Goal: Information Seeking & Learning: Stay updated

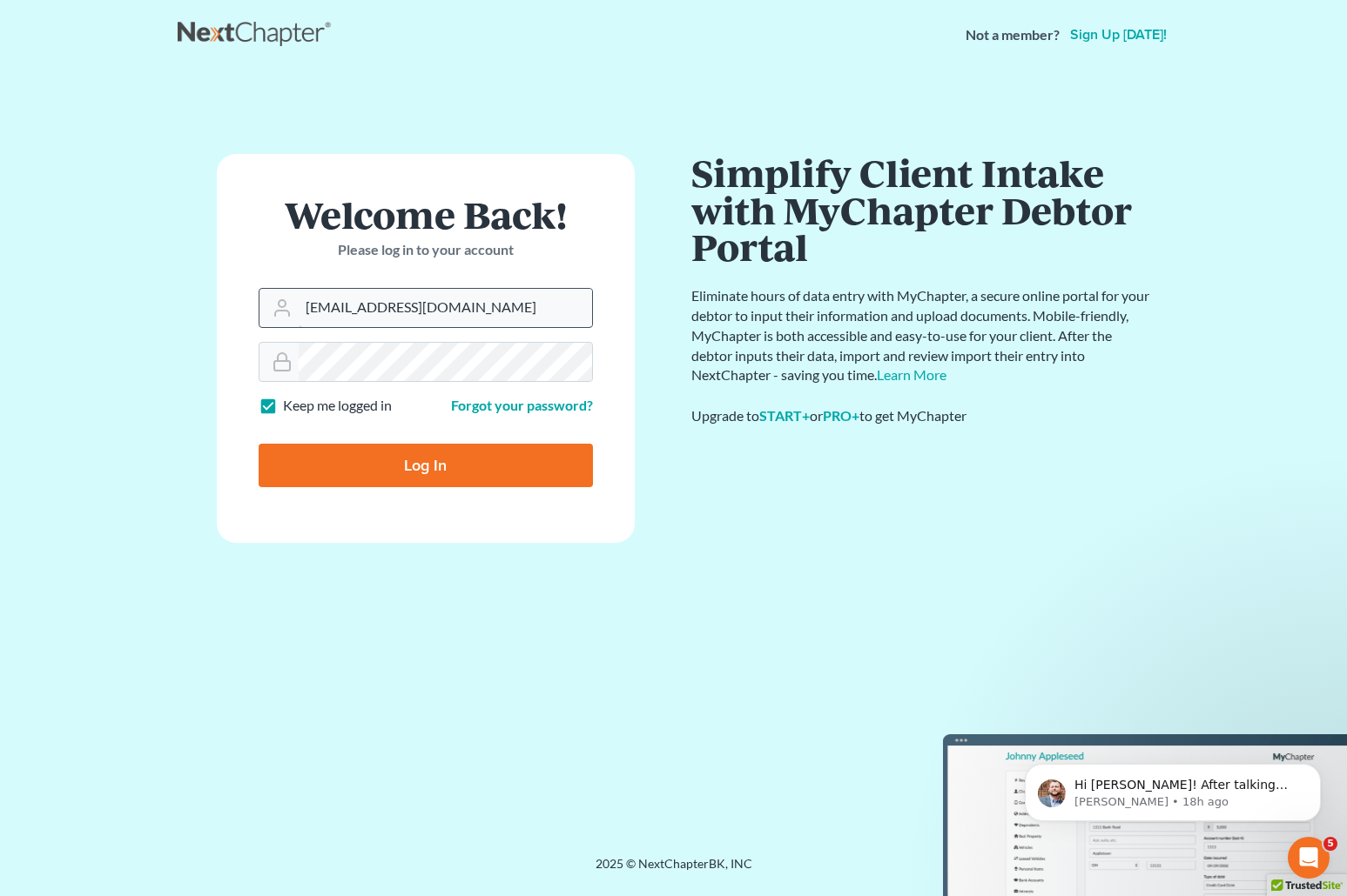
drag, startPoint x: 489, startPoint y: 300, endPoint x: 259, endPoint y: 304, distance: 230.0
click at [259, 304] on div "brittcostomarnold@gmail.com" at bounding box center [426, 308] width 334 height 40
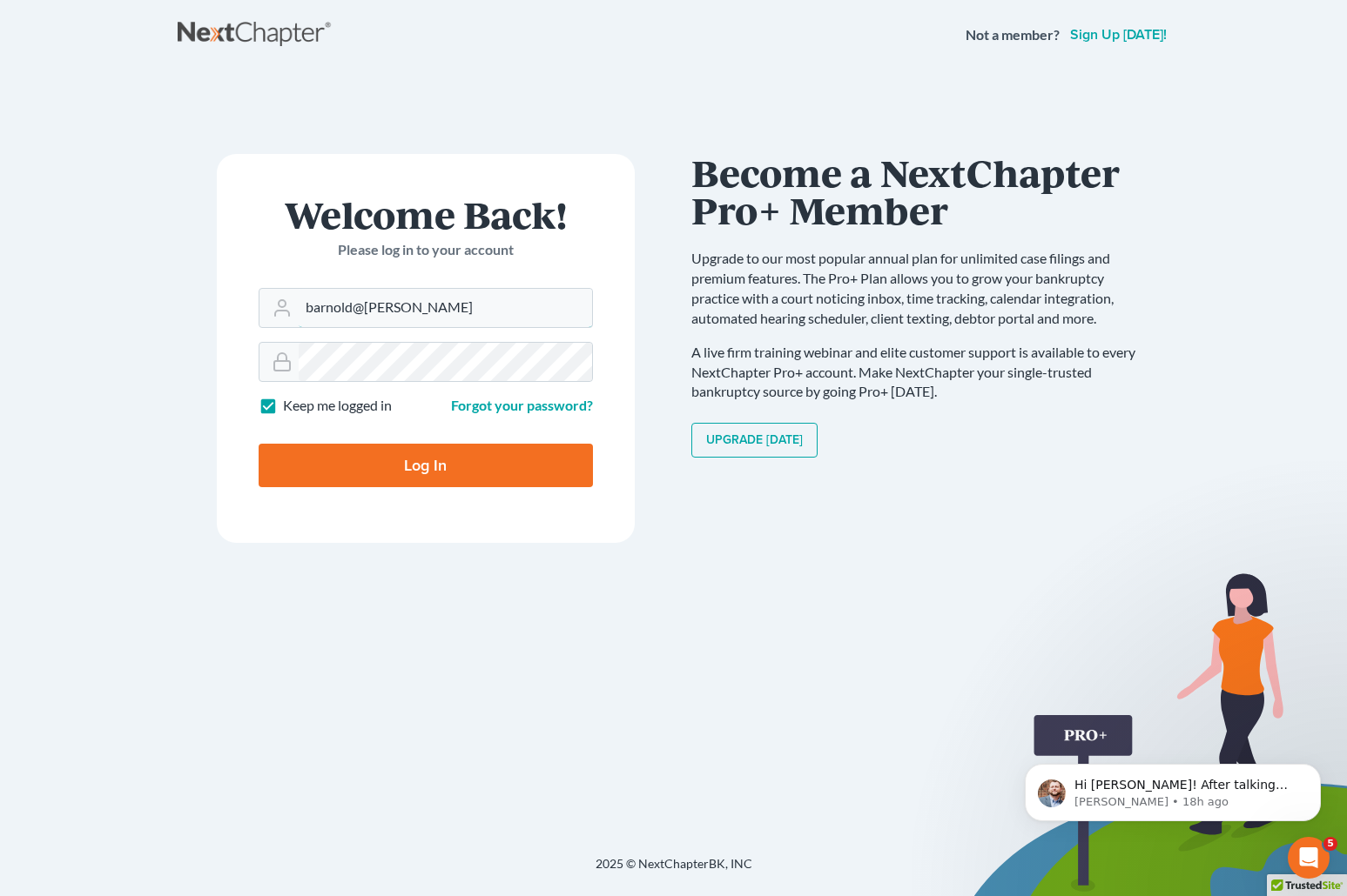
type input "[EMAIL_ADDRESS][DOMAIN_NAME]"
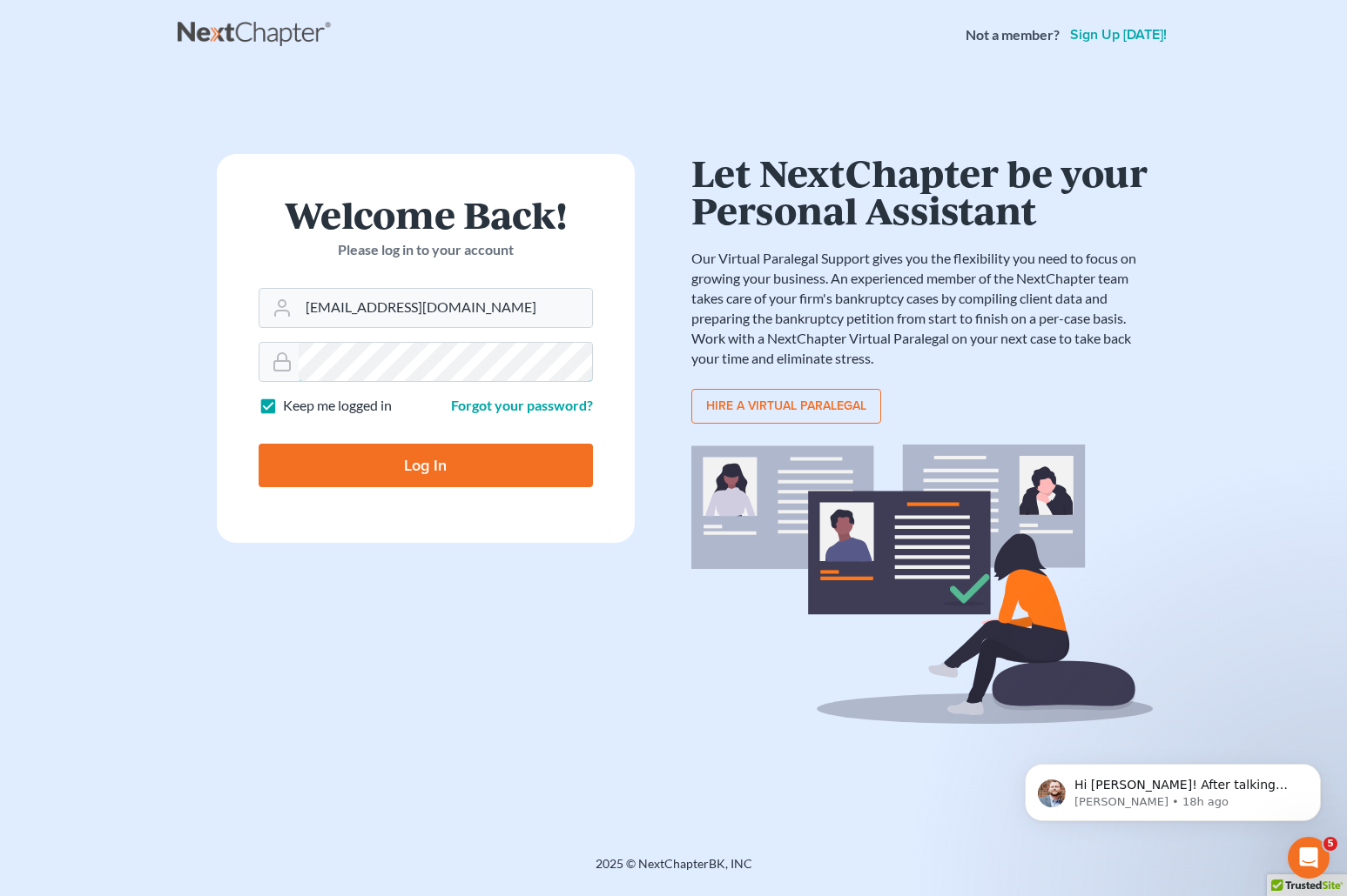
click at [194, 366] on div "Welcome Back! Please log in to your account Email Address barnold@arnoldlawoffi…" at bounding box center [426, 462] width 496 height 618
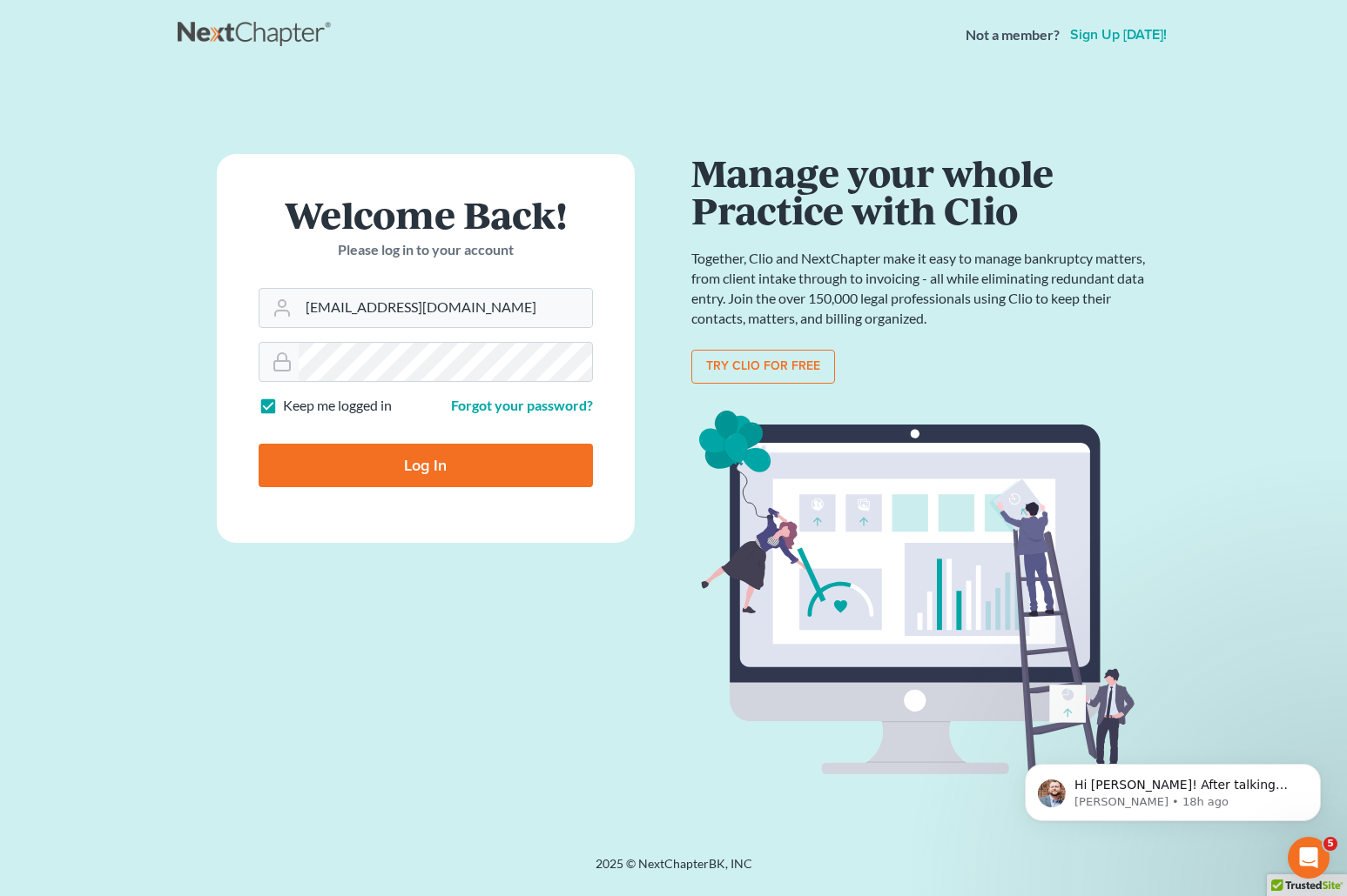
click at [302, 463] on input "Log In" at bounding box center [426, 465] width 334 height 44
type input "Thinking..."
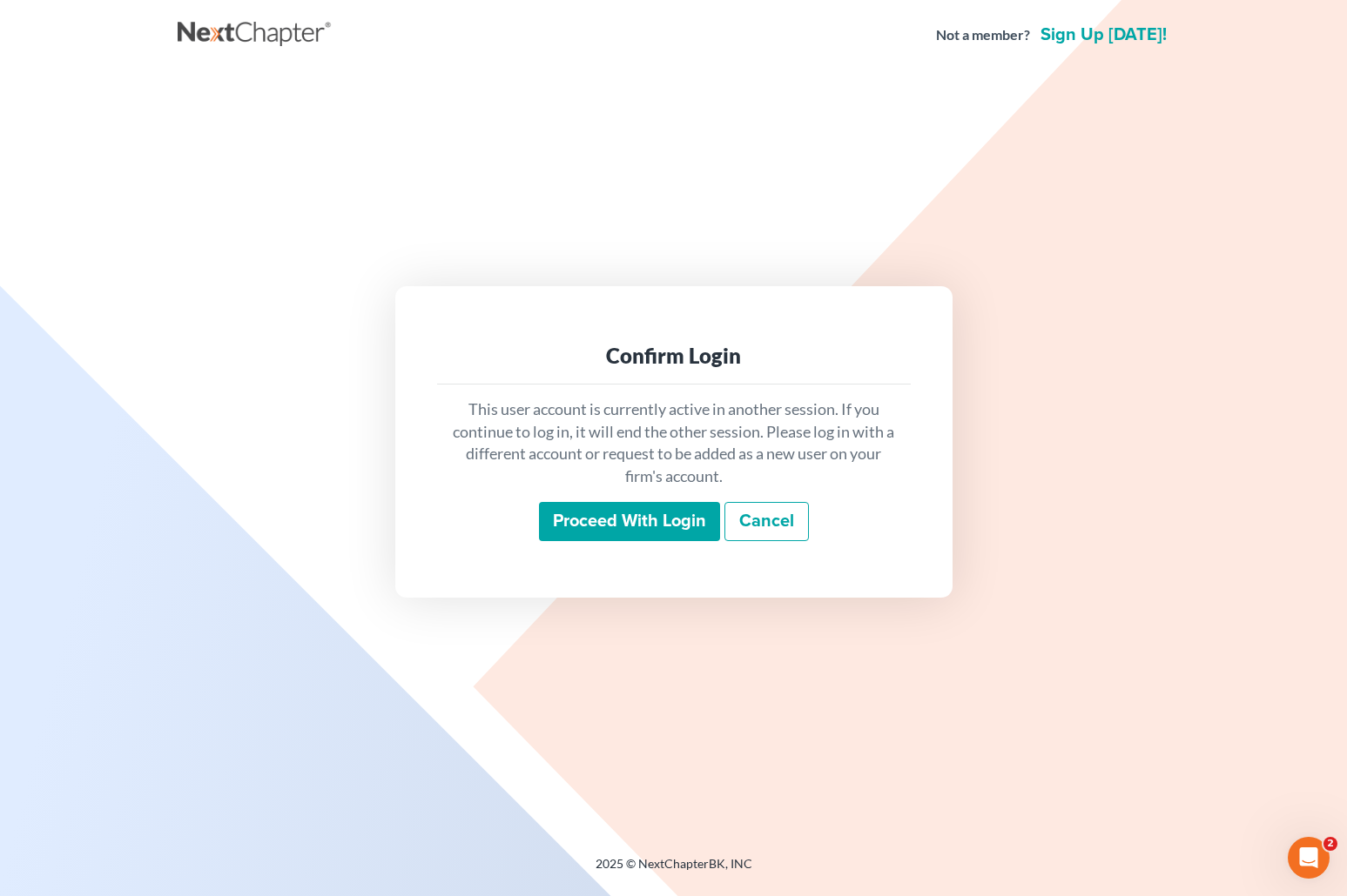
click at [641, 523] on input "Proceed with login" at bounding box center [630, 522] width 181 height 40
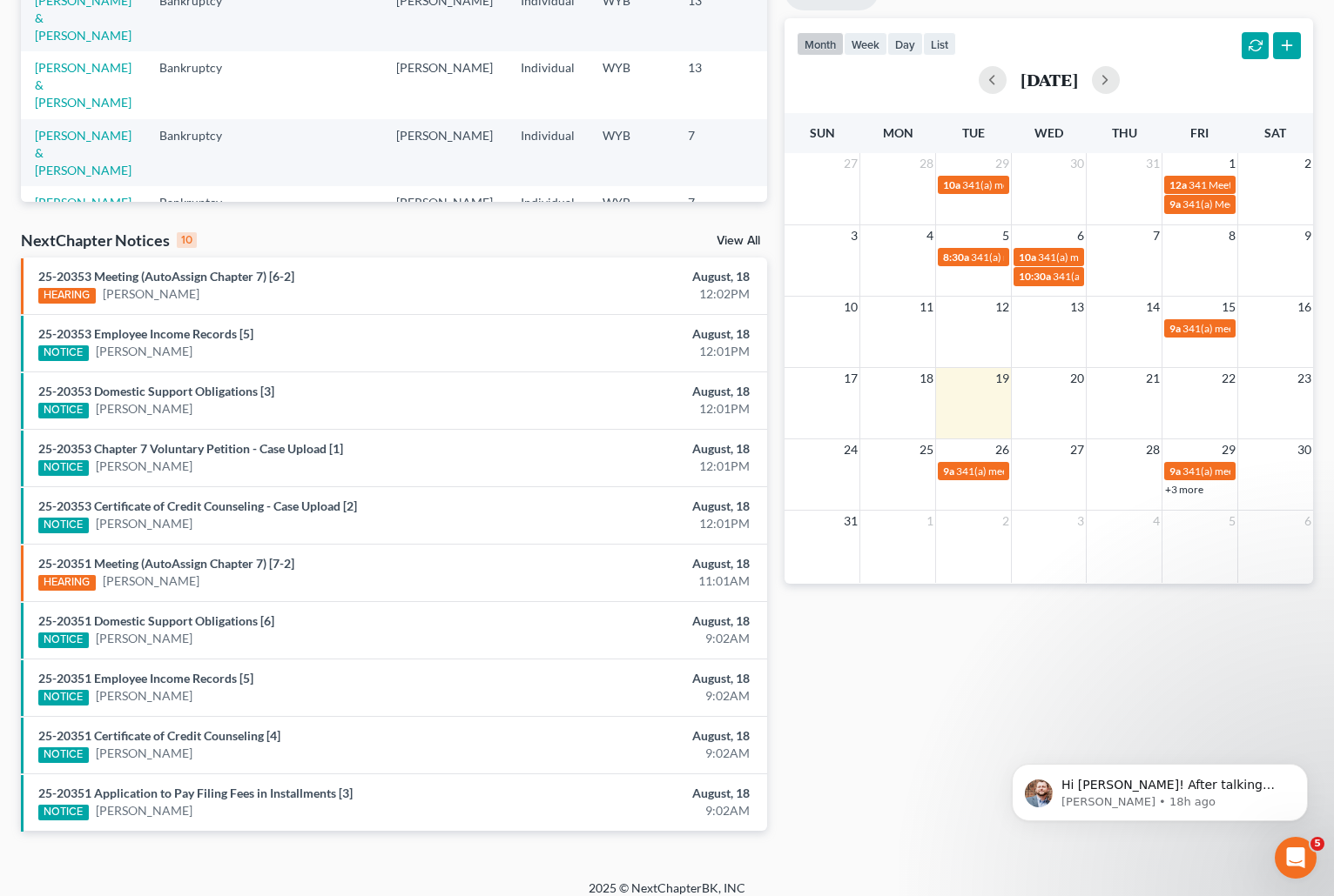
scroll to position [351, 0]
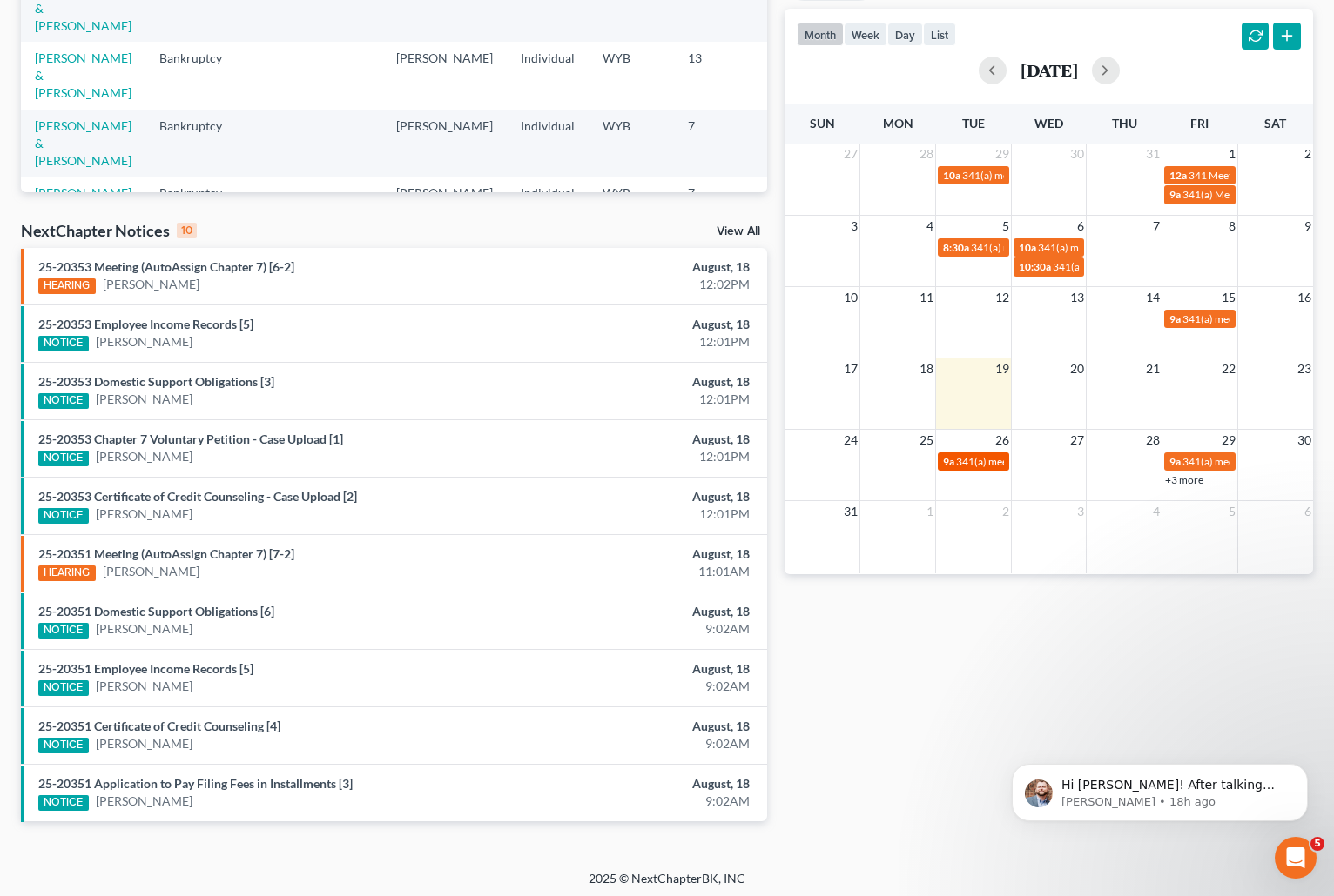
click at [979, 452] on link "9a 341(a) meeting for Linda Garrett" at bounding box center [973, 461] width 72 height 18
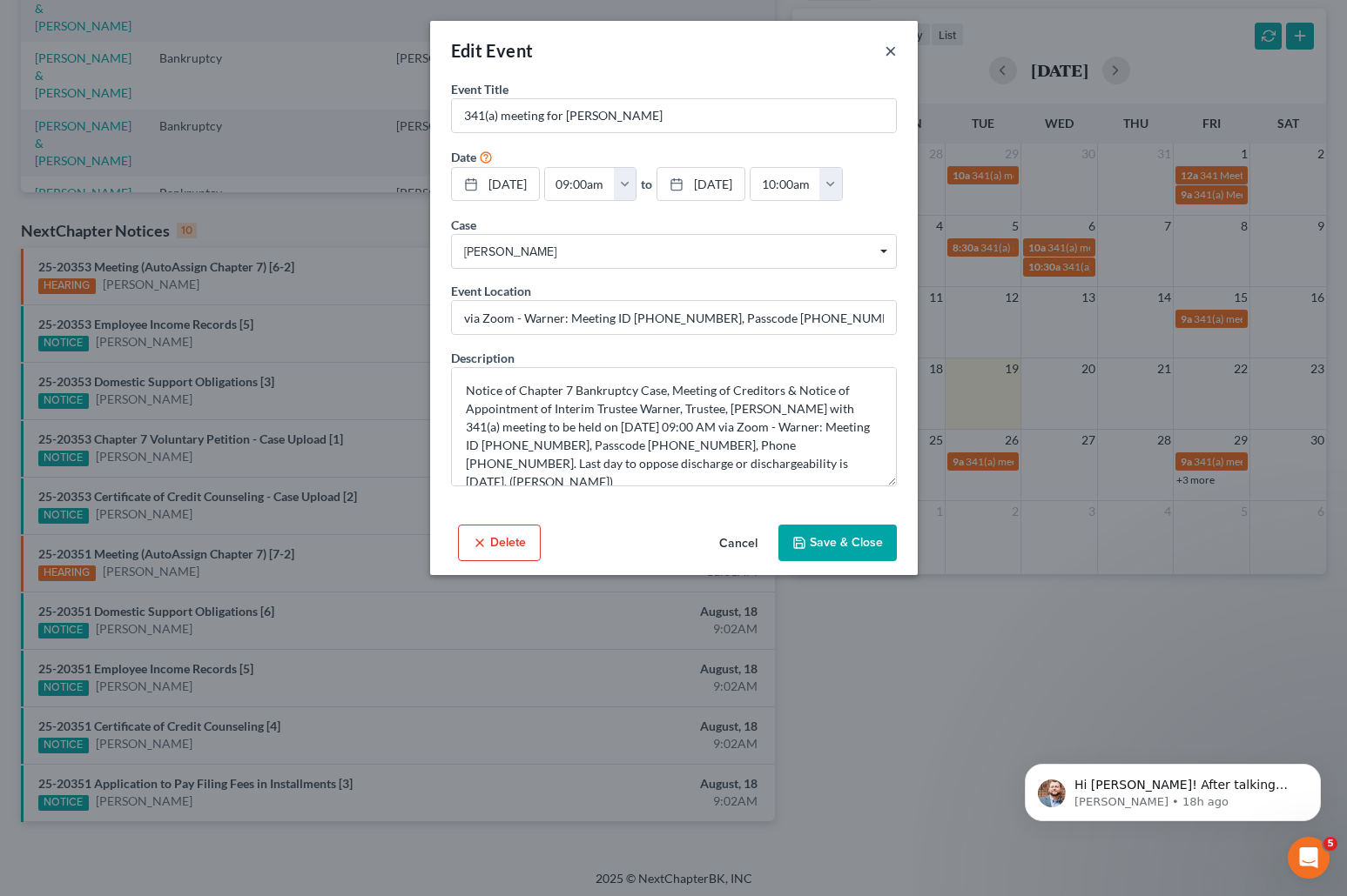
click at [890, 48] on button "×" at bounding box center [890, 50] width 12 height 21
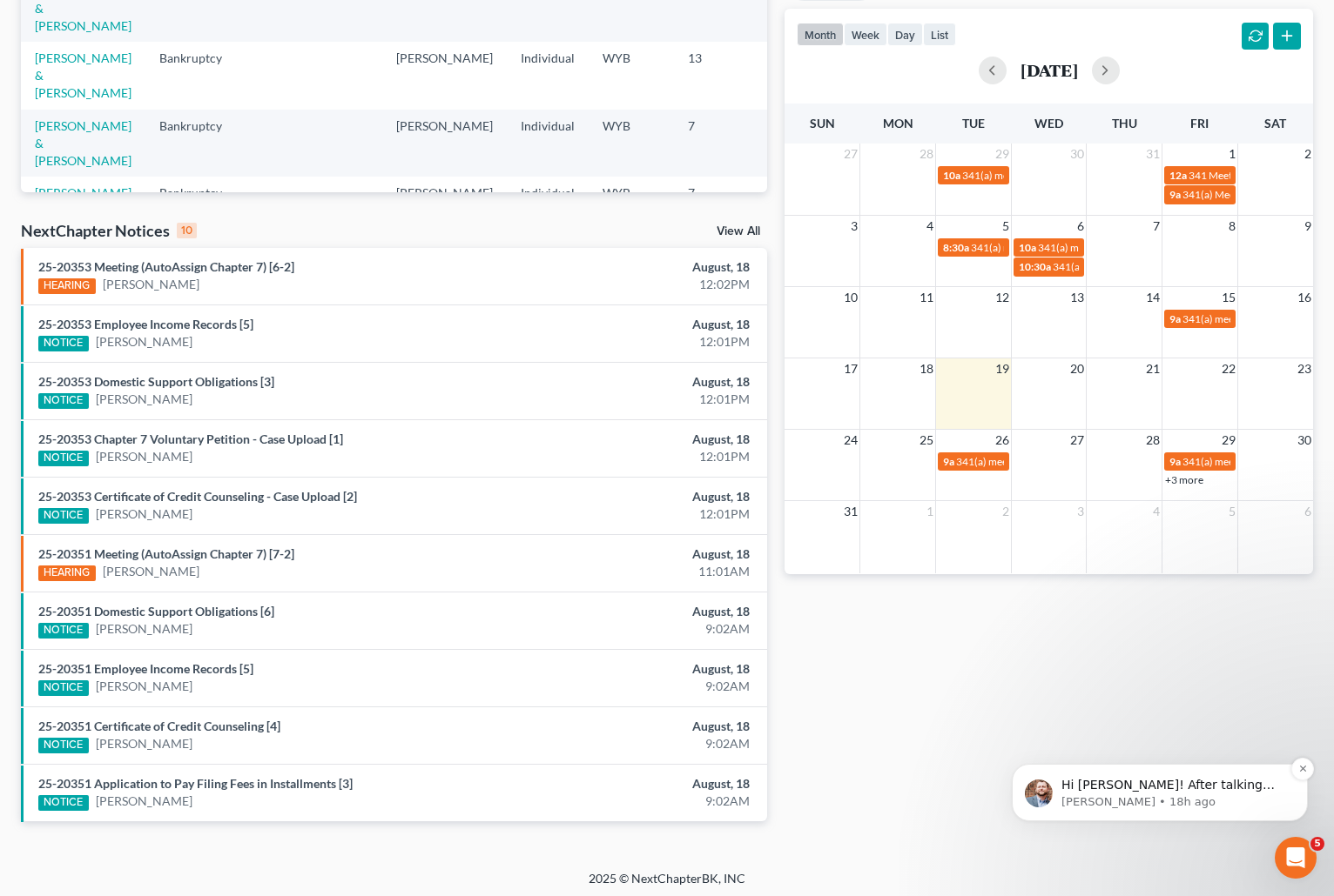
click at [1185, 791] on p "Hi Britt! After talking with my team it looks like the issue was caused by the …" at bounding box center [1174, 786] width 225 height 18
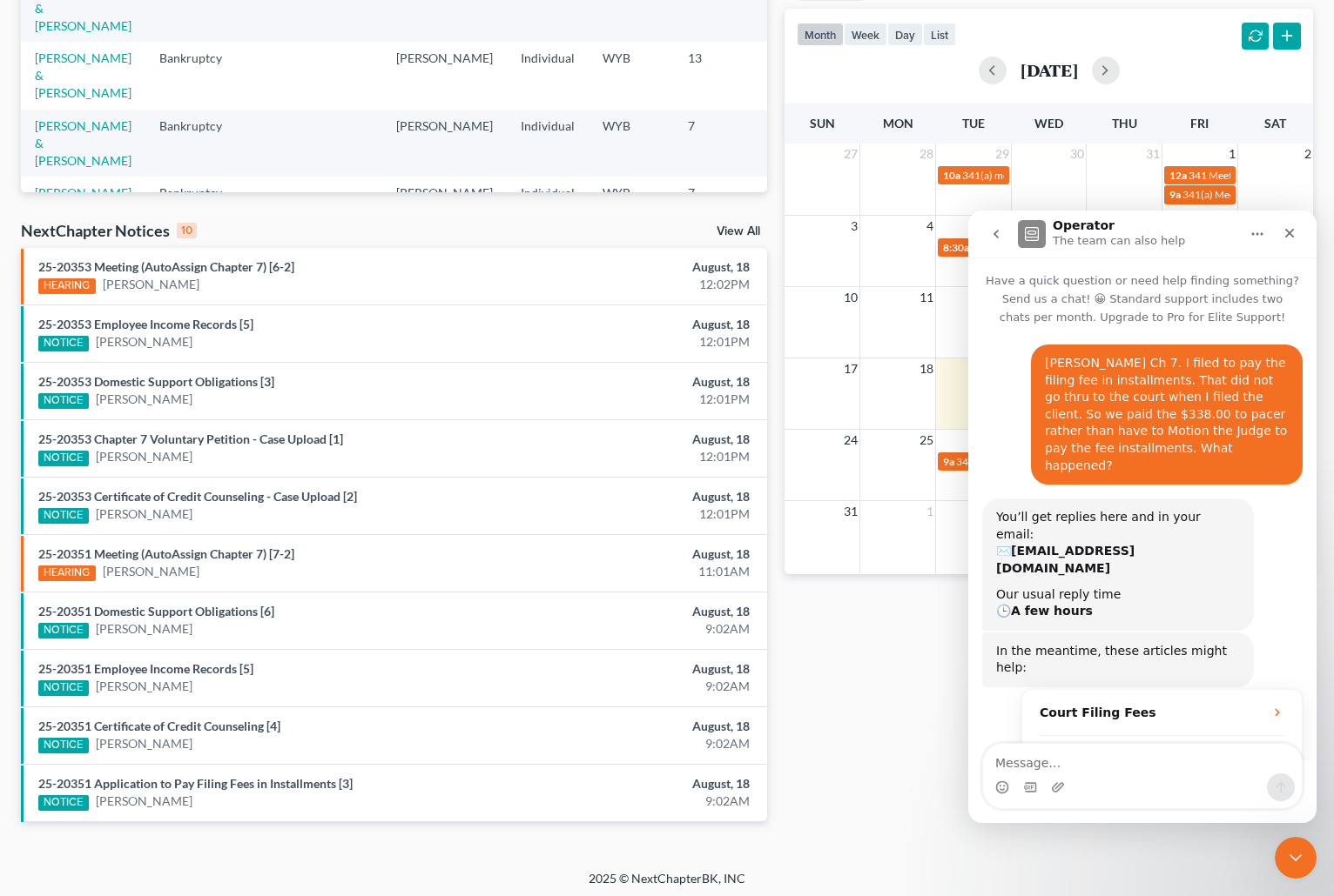
scroll to position [89, 0]
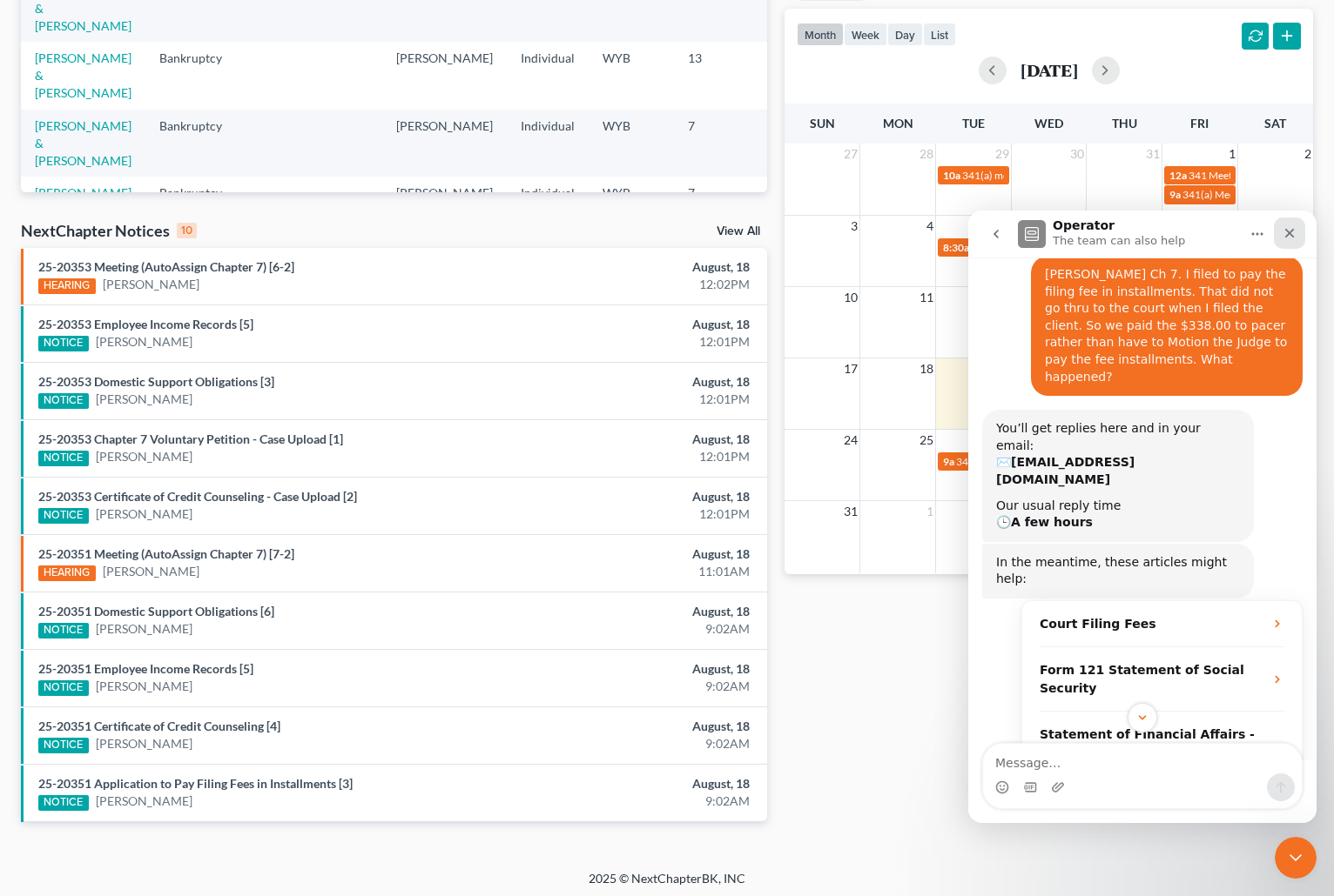
click at [1288, 230] on icon "Close" at bounding box center [1289, 234] width 14 height 14
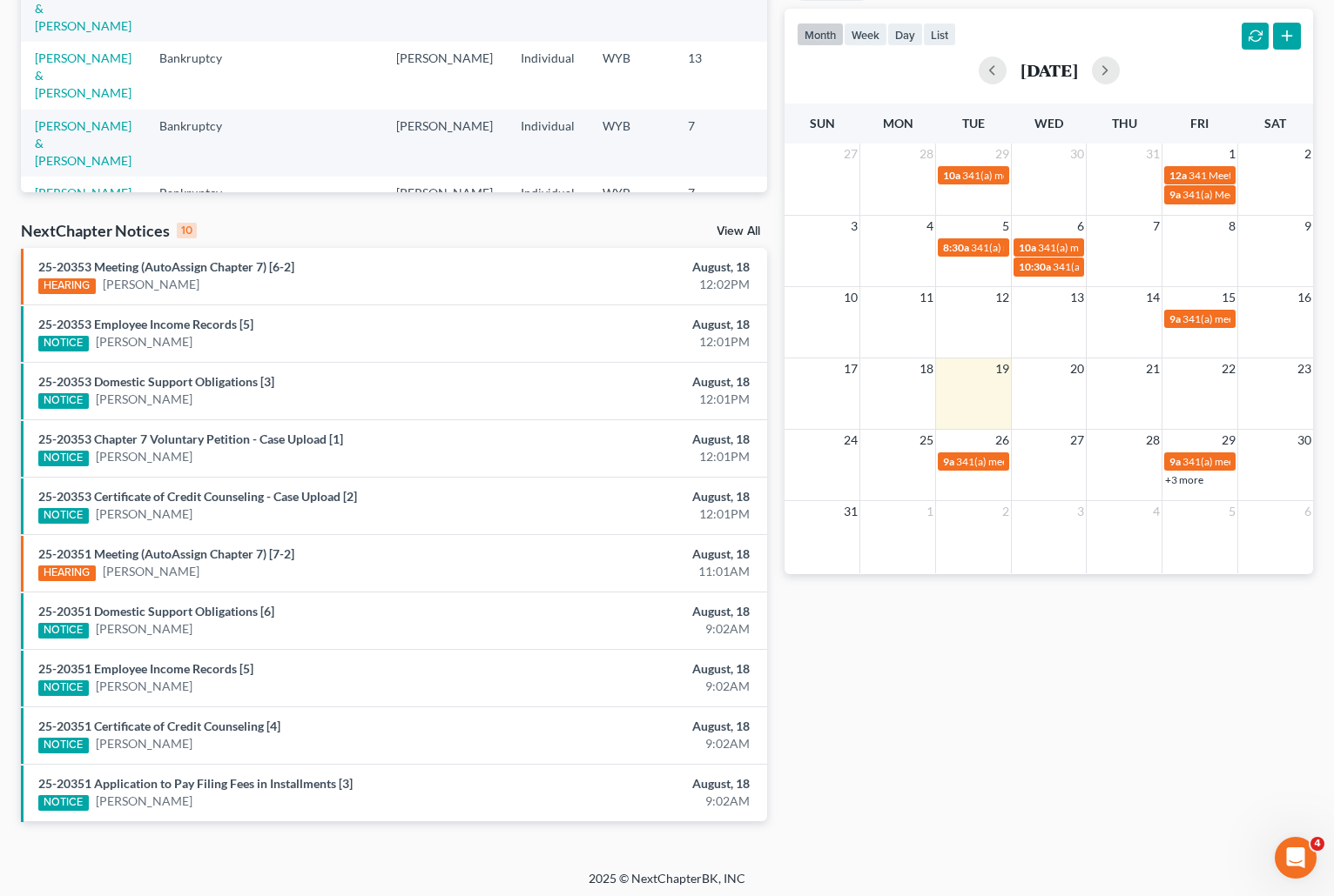
scroll to position [614, 0]
click at [1297, 840] on div "Open Intercom Messenger" at bounding box center [1293, 855] width 58 height 58
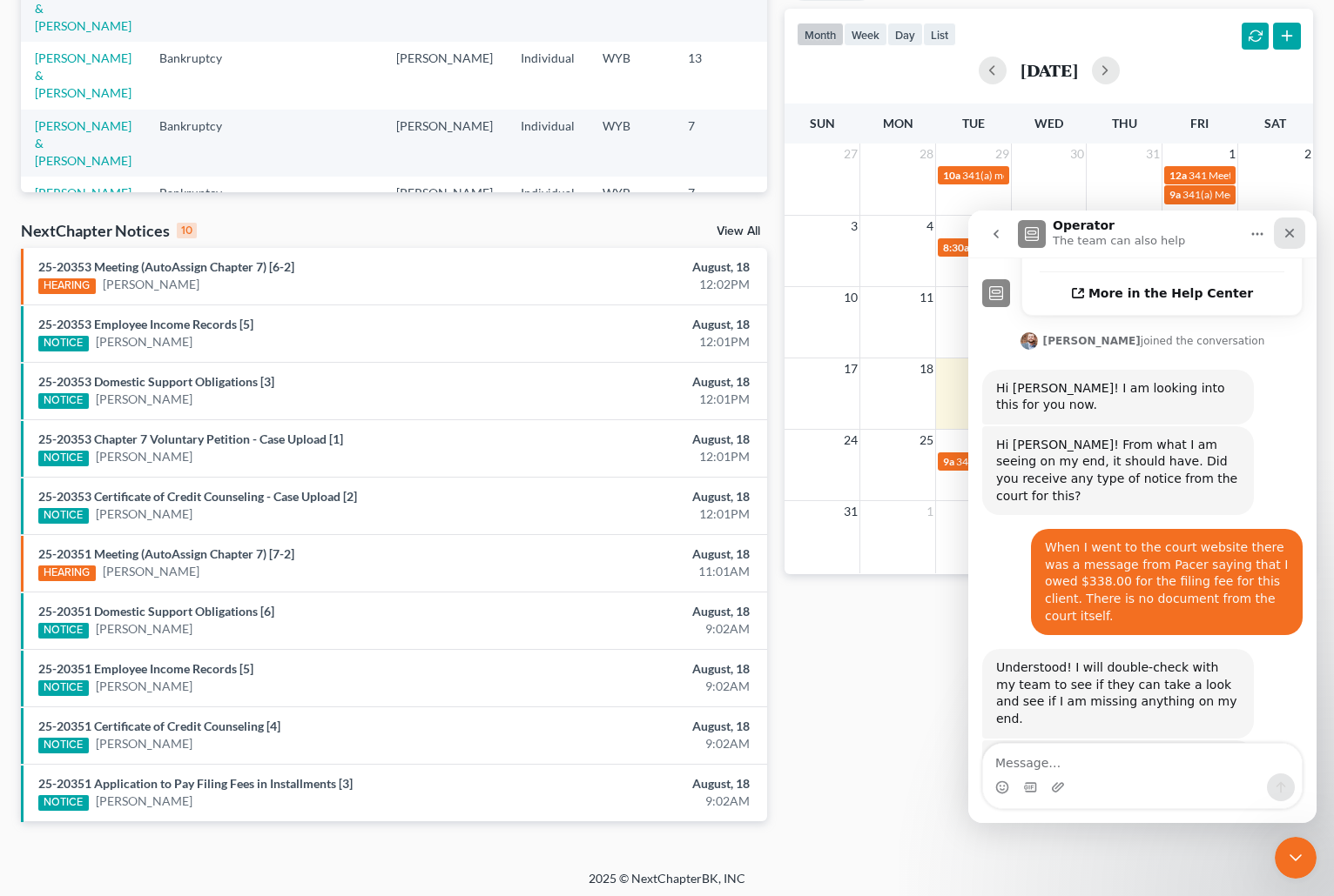
click at [1293, 230] on icon "Close" at bounding box center [1290, 234] width 10 height 10
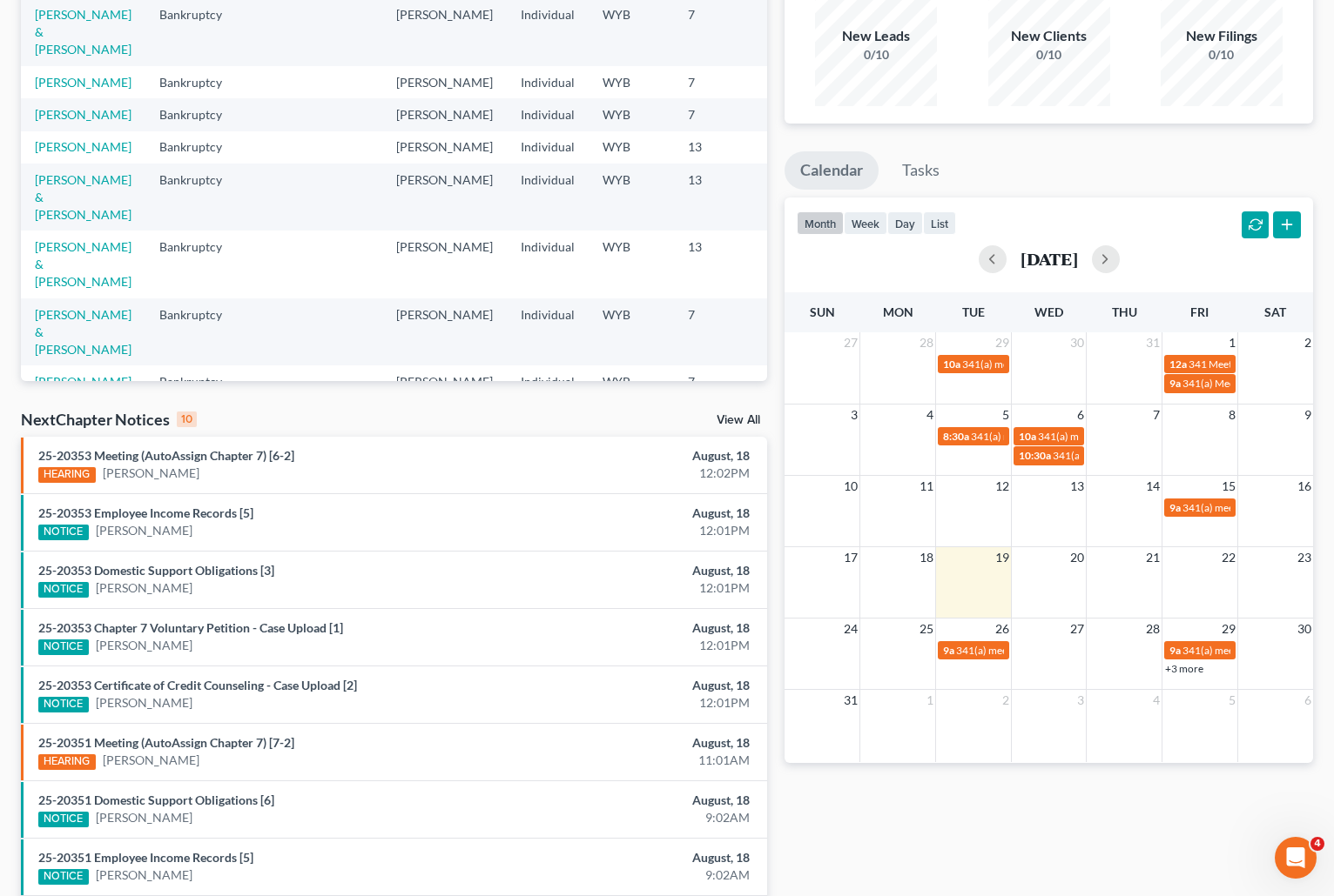
scroll to position [0, 0]
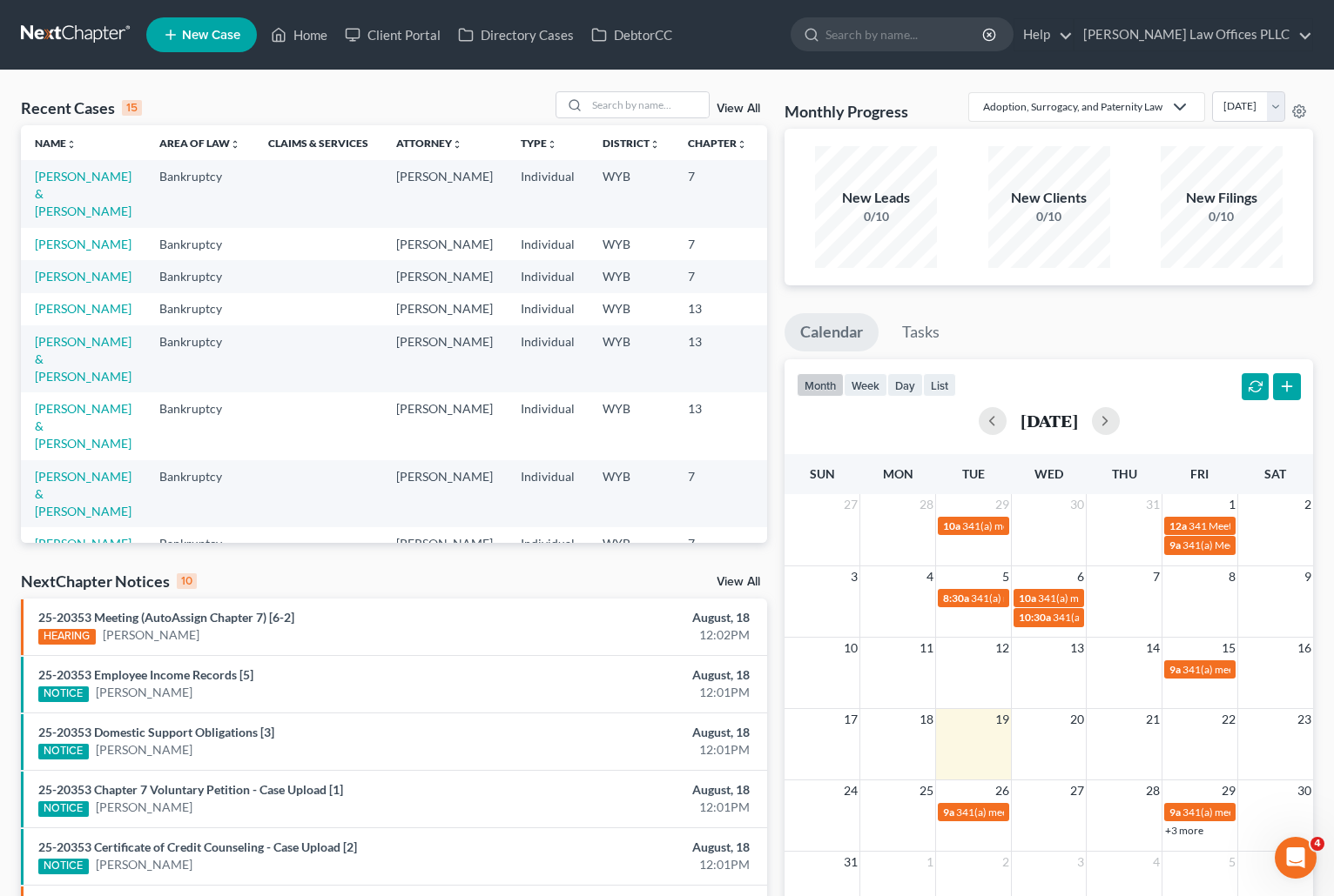
click at [55, 253] on td "[PERSON_NAME]" at bounding box center [83, 244] width 124 height 32
click at [47, 249] on link "[PERSON_NAME]" at bounding box center [83, 244] width 96 height 15
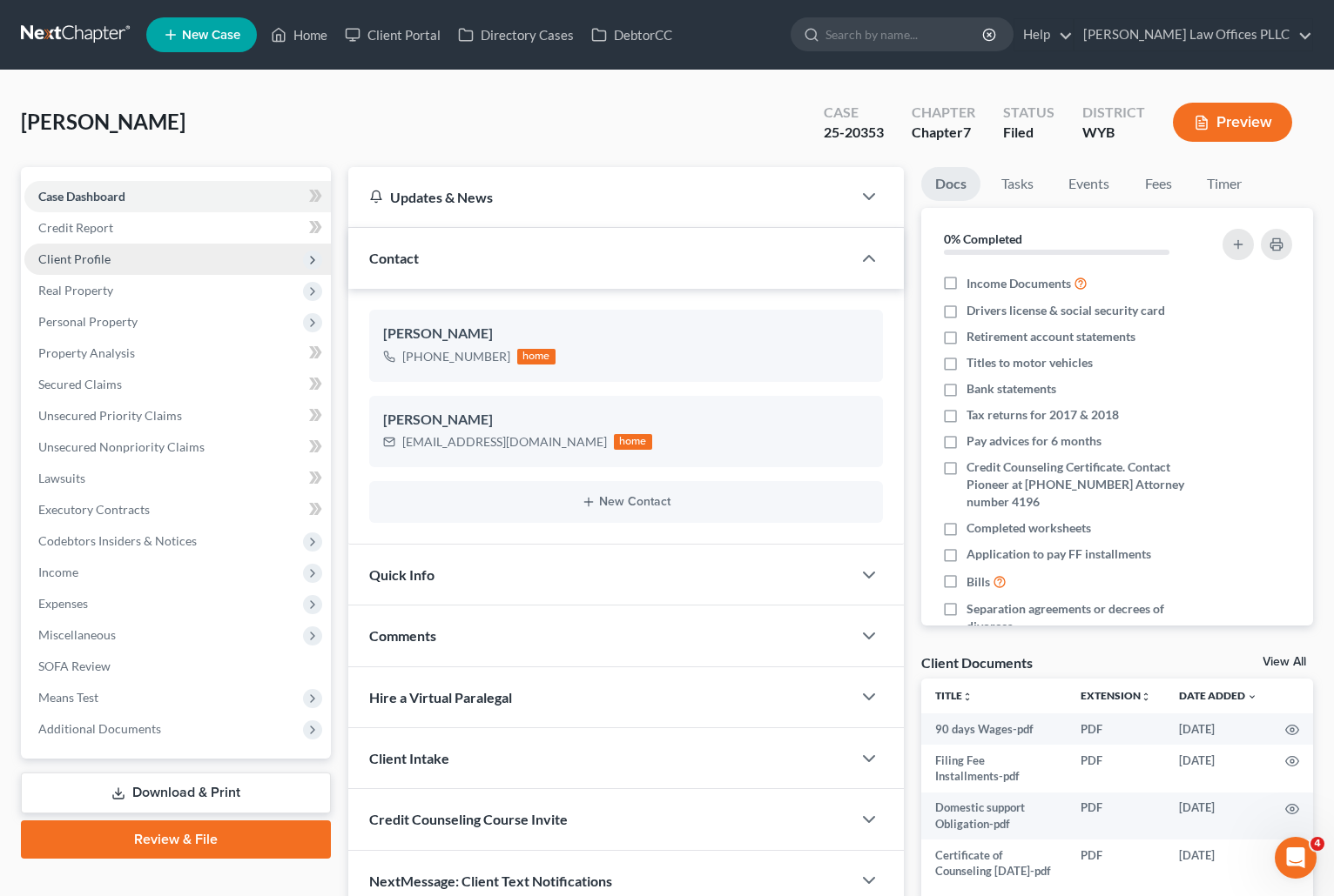
click at [74, 261] on span "Client Profile" at bounding box center [75, 259] width 73 height 15
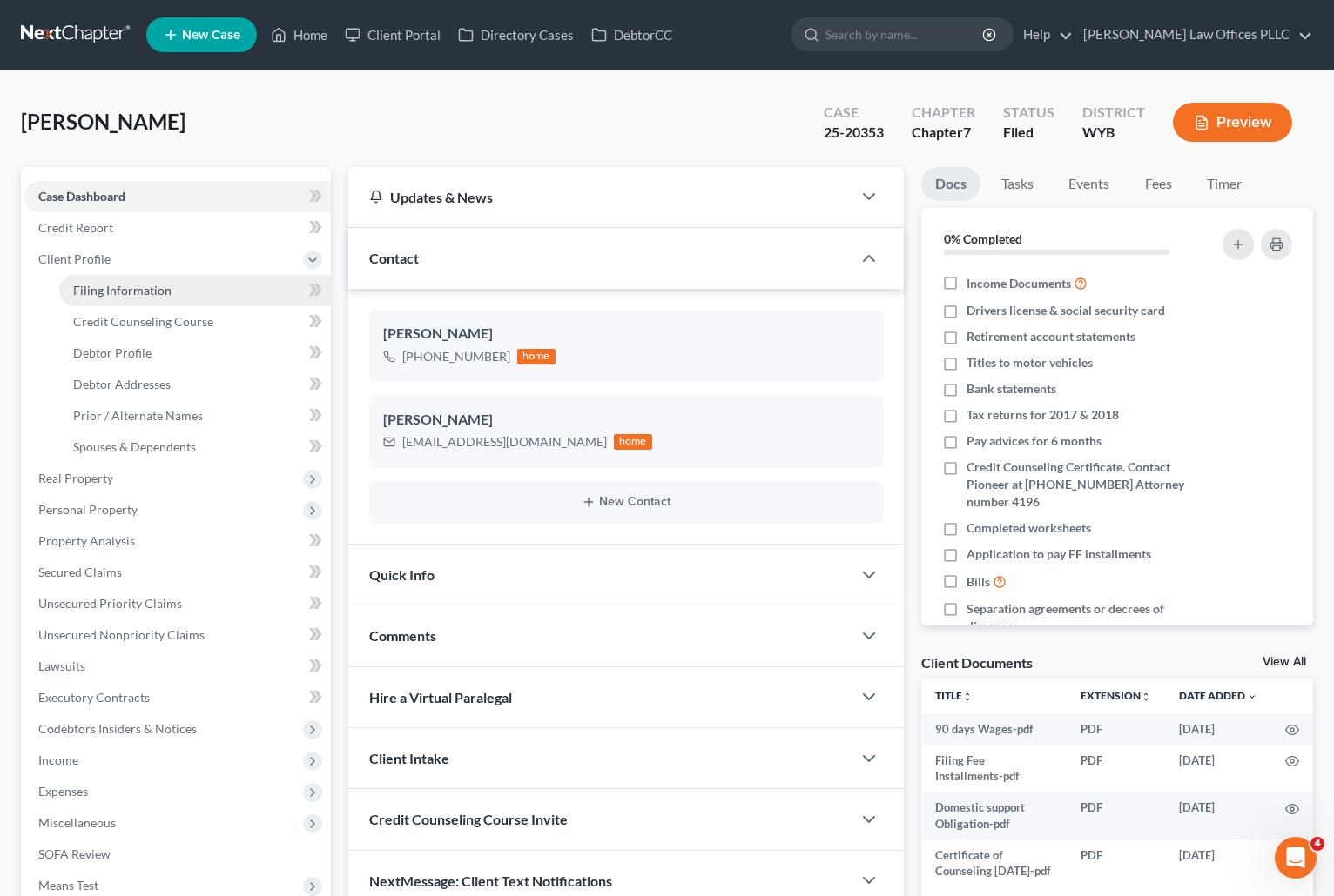
click at [151, 285] on span "Filing Information" at bounding box center [122, 289] width 98 height 15
select select "1"
select select "0"
select select "53"
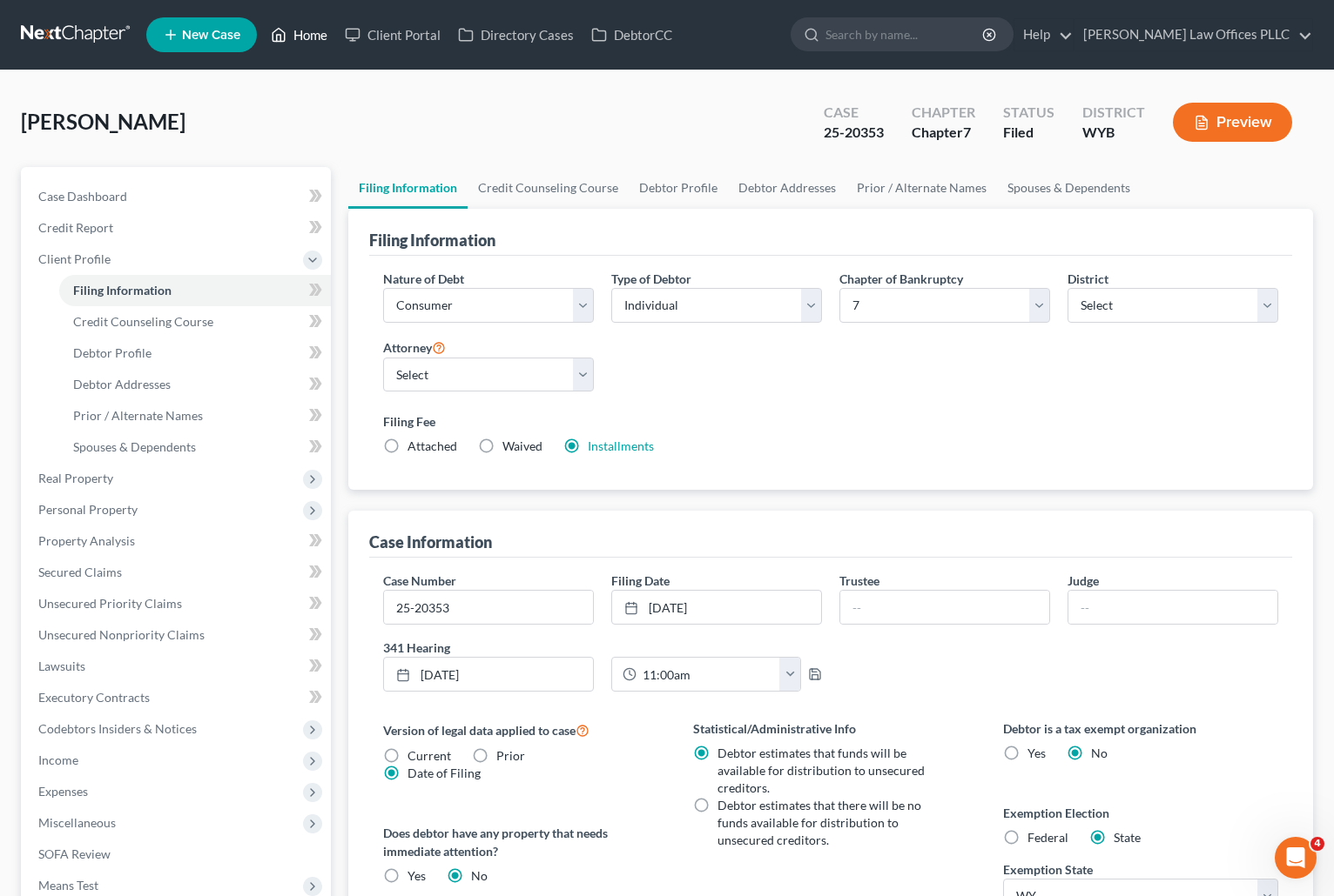
click at [307, 38] on link "Home" at bounding box center [298, 35] width 74 height 32
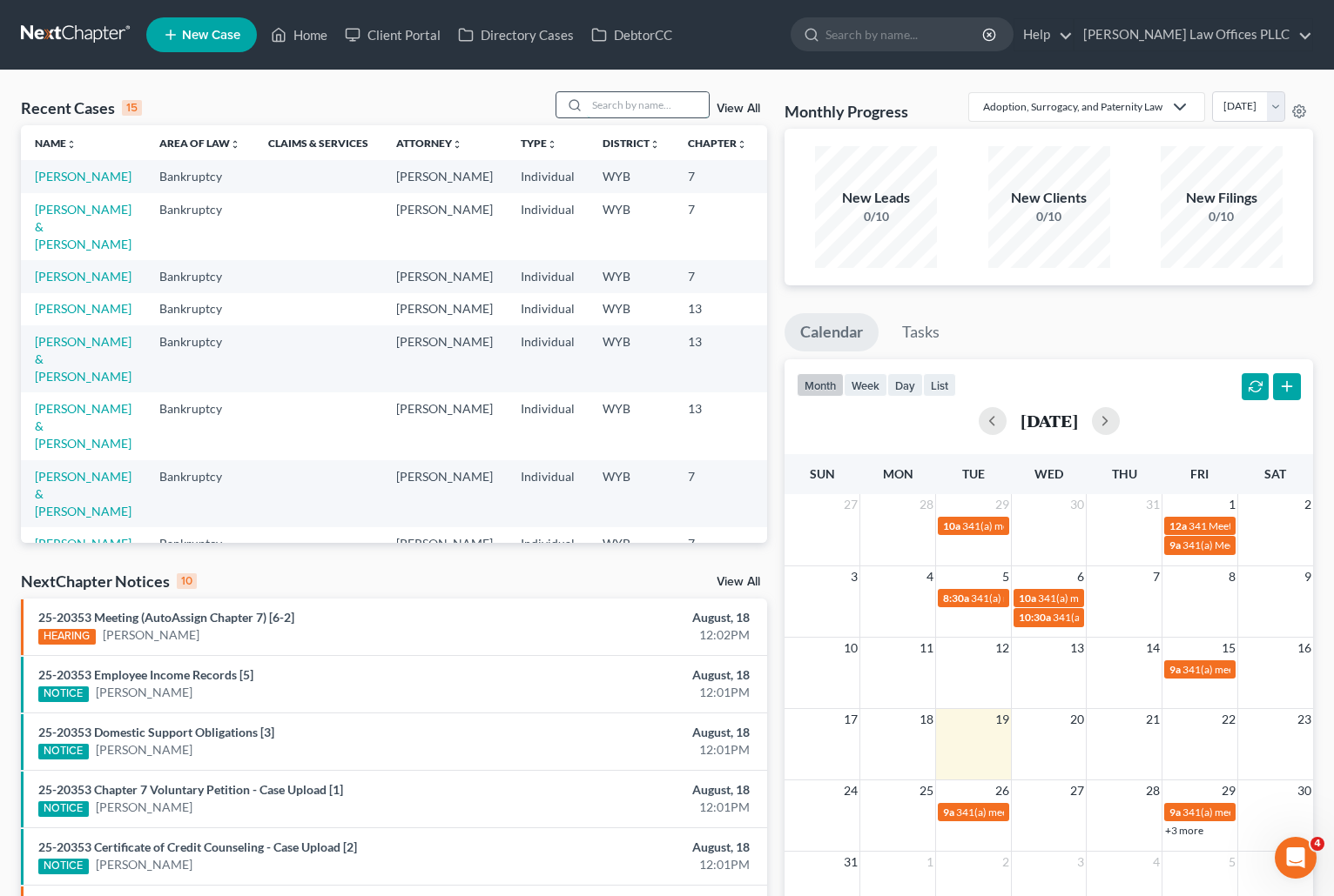
click at [612, 99] on input "search" at bounding box center [648, 104] width 122 height 25
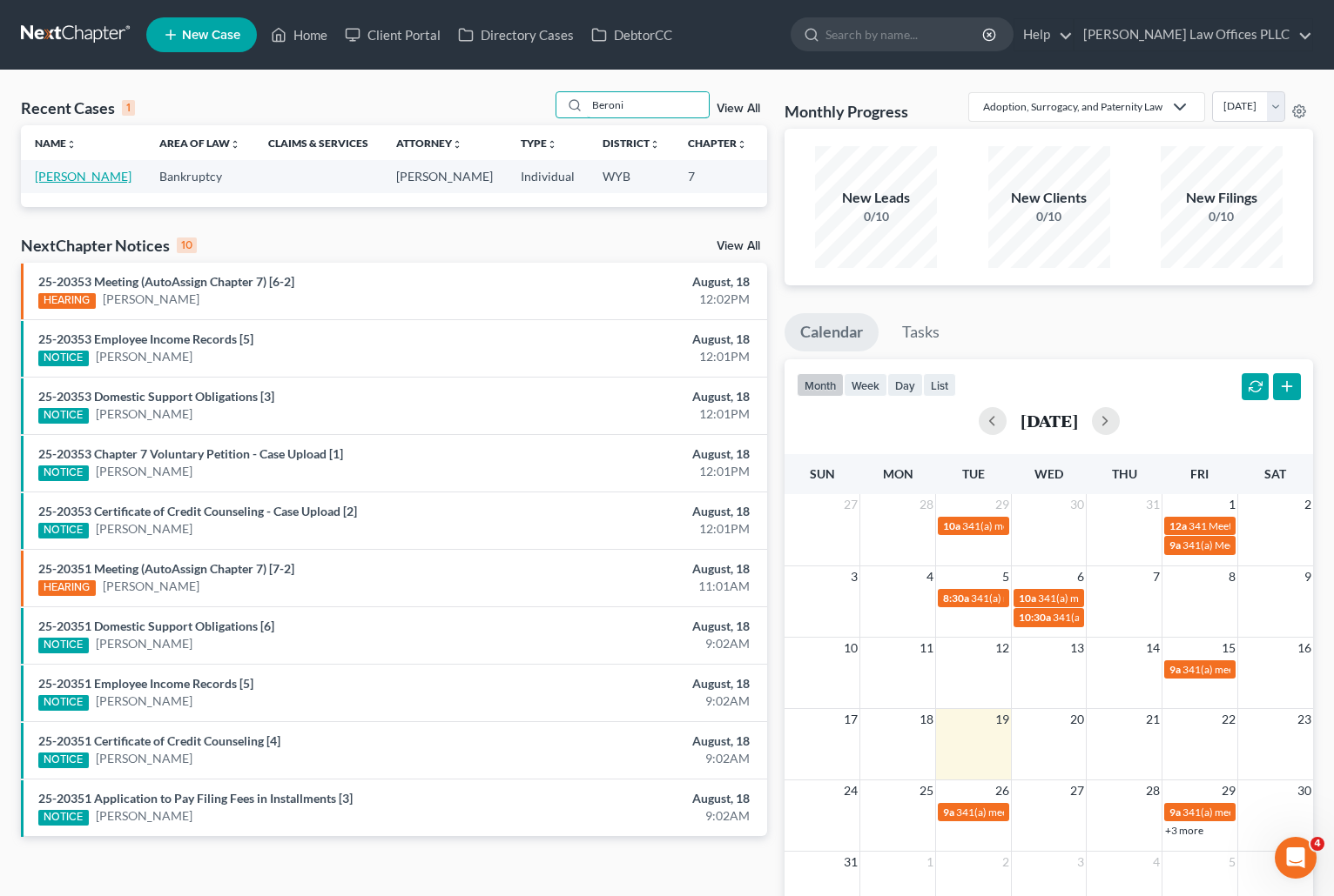
type input "Beroni"
click at [54, 179] on link "[PERSON_NAME]" at bounding box center [83, 176] width 96 height 15
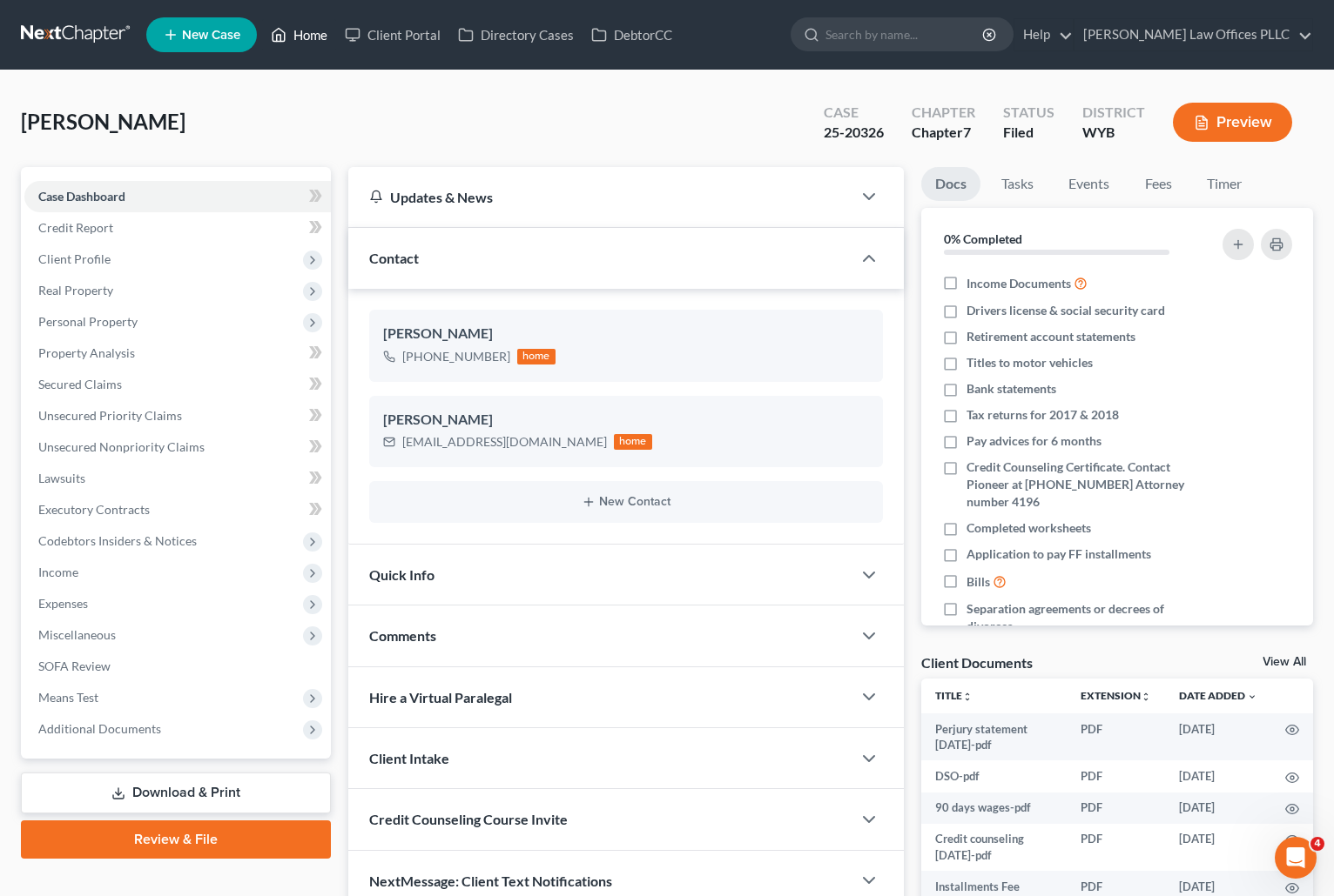
click at [312, 25] on link "Home" at bounding box center [298, 35] width 74 height 32
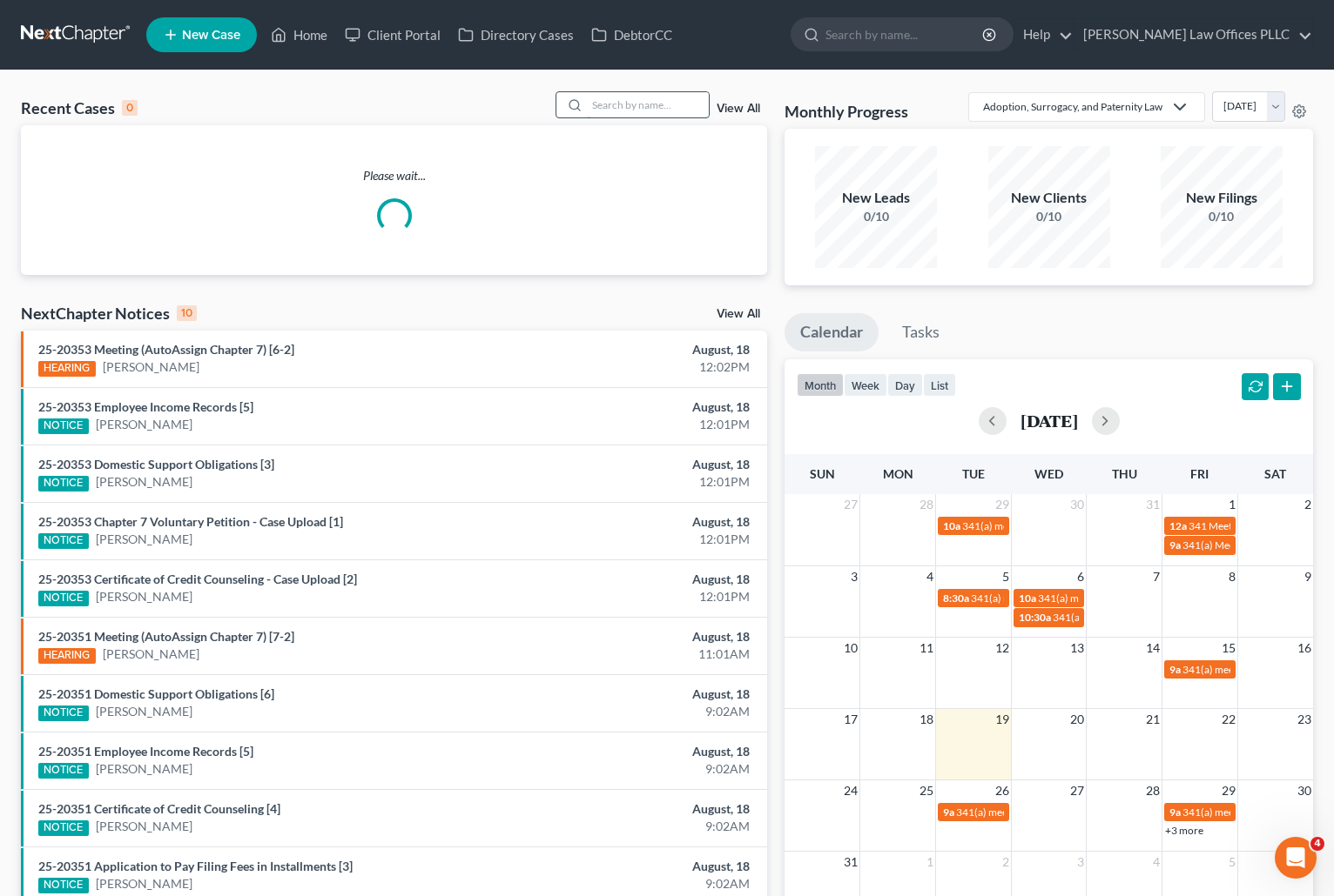
click at [610, 105] on input "search" at bounding box center [648, 104] width 122 height 25
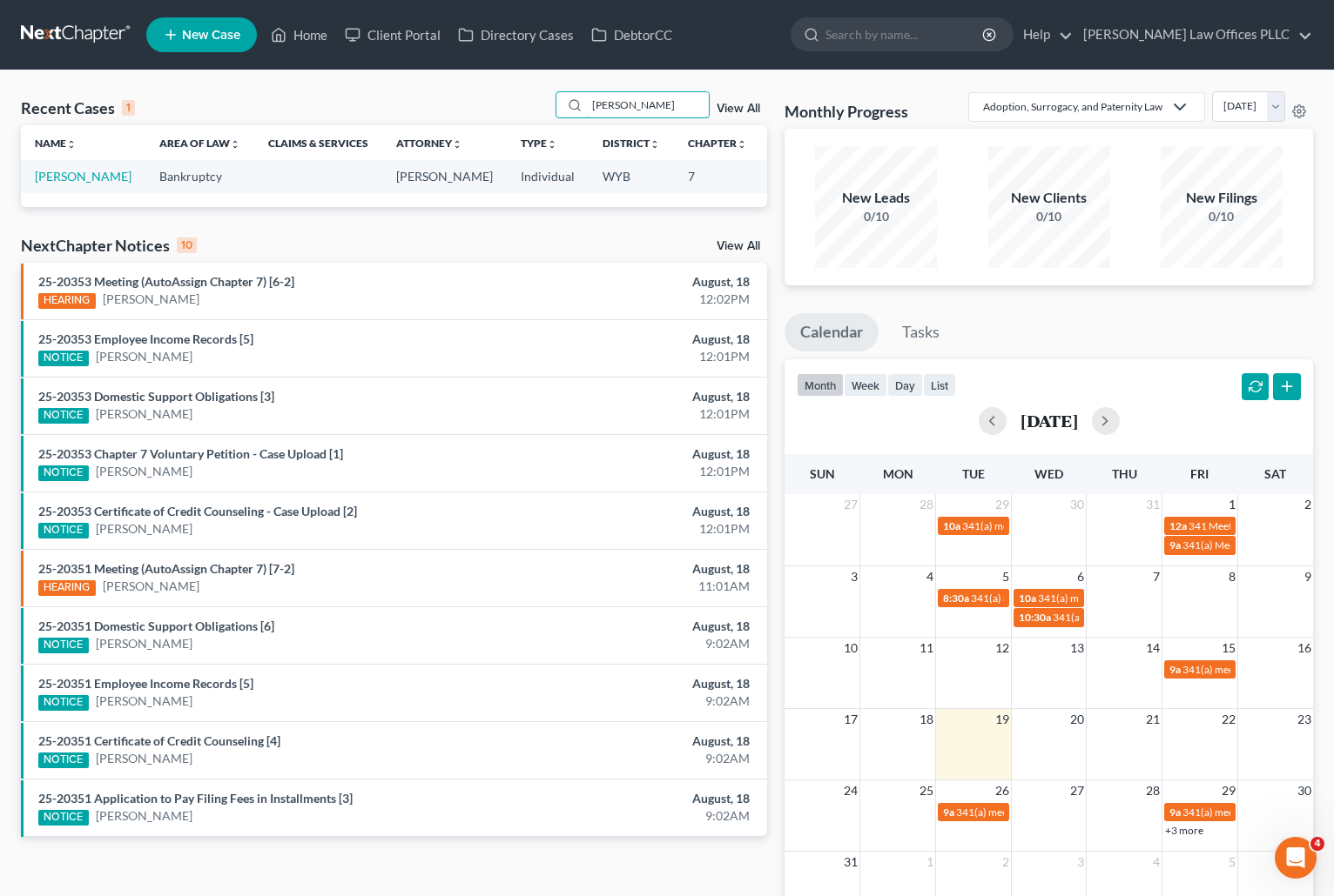
type input "jensen"
click at [48, 185] on td "[PERSON_NAME]" at bounding box center [83, 176] width 124 height 32
click at [40, 184] on link "[PERSON_NAME]" at bounding box center [83, 176] width 96 height 15
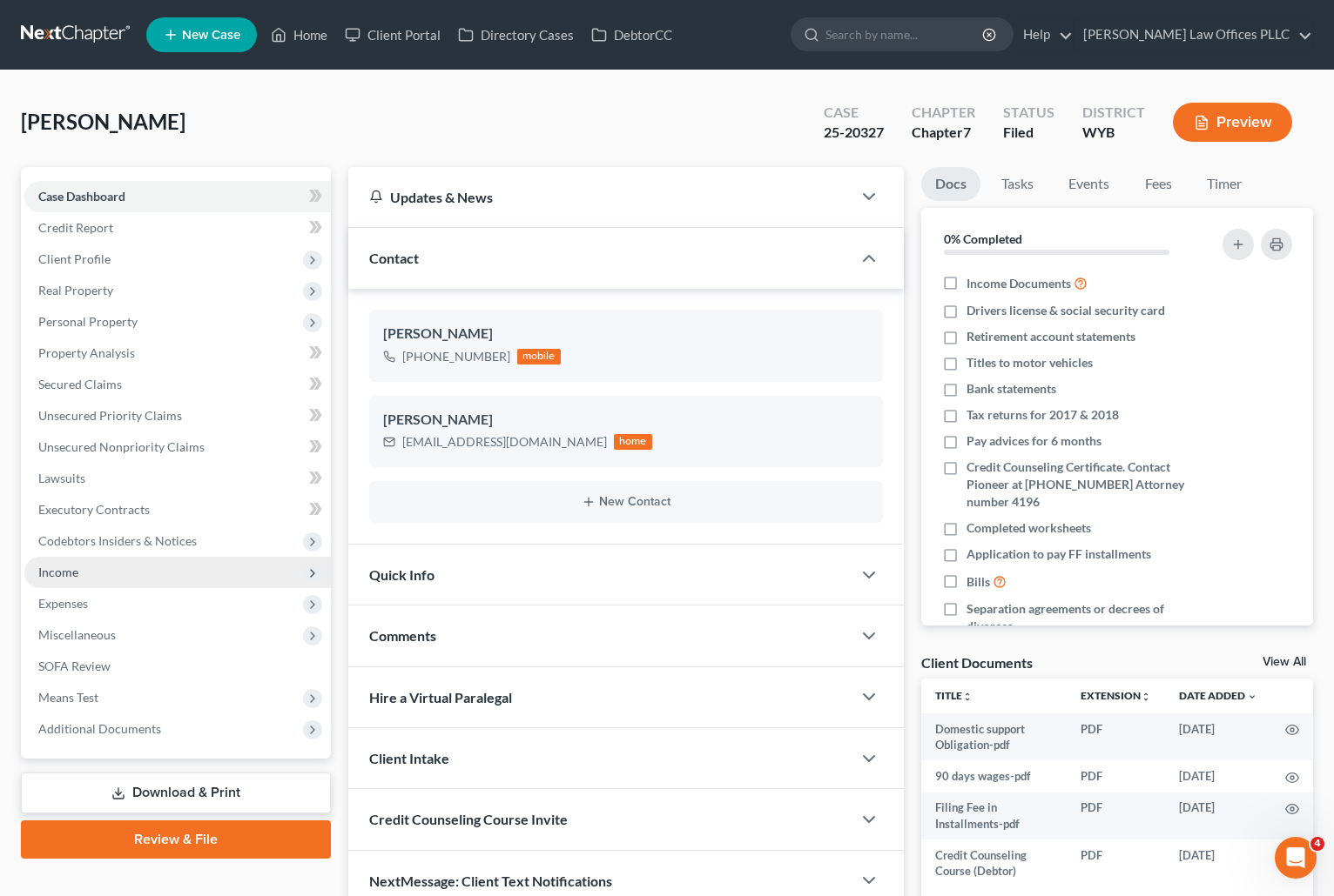
click at [52, 561] on span "Income" at bounding box center [178, 573] width 306 height 32
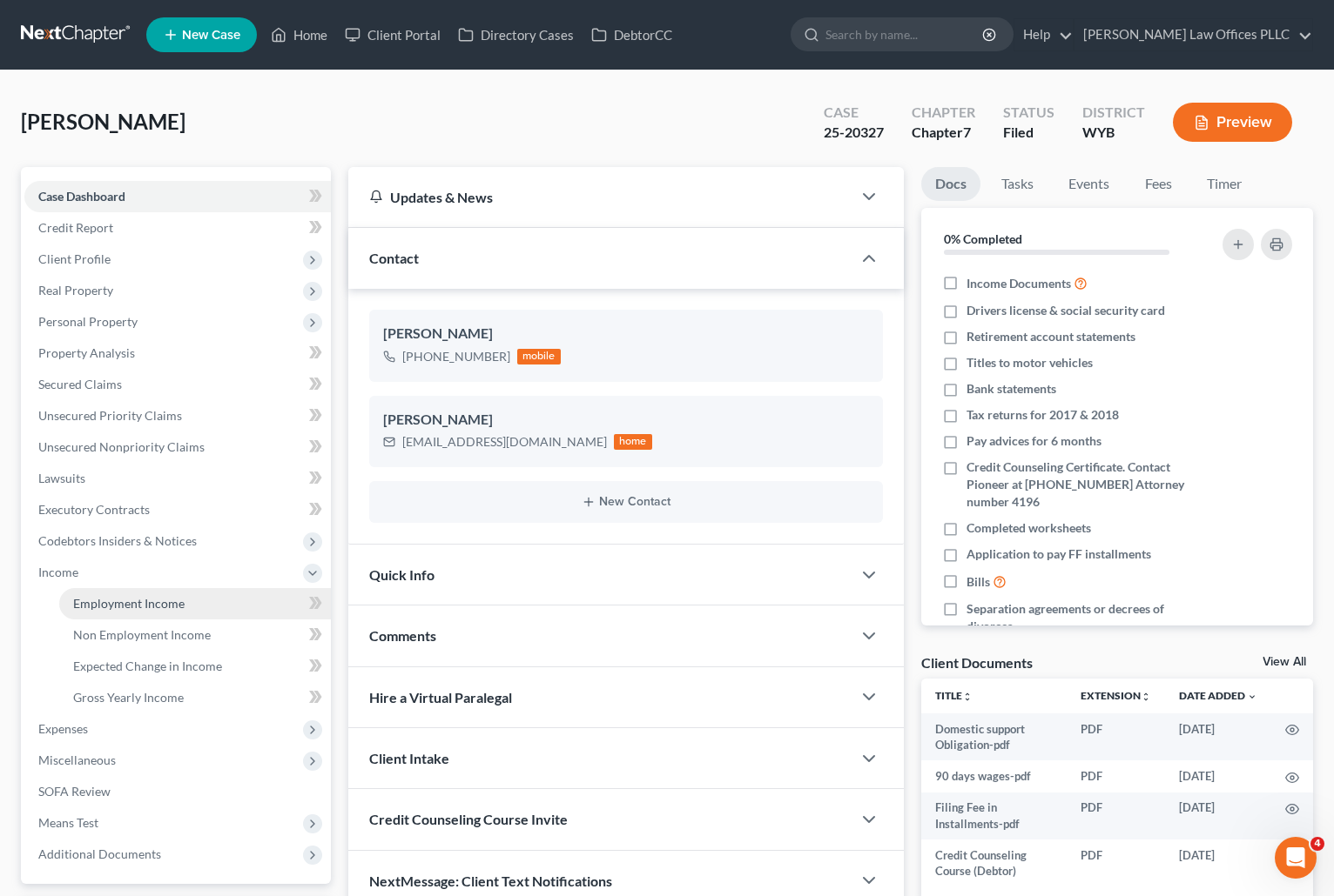
click at [140, 600] on span "Employment Income" at bounding box center [129, 603] width 111 height 15
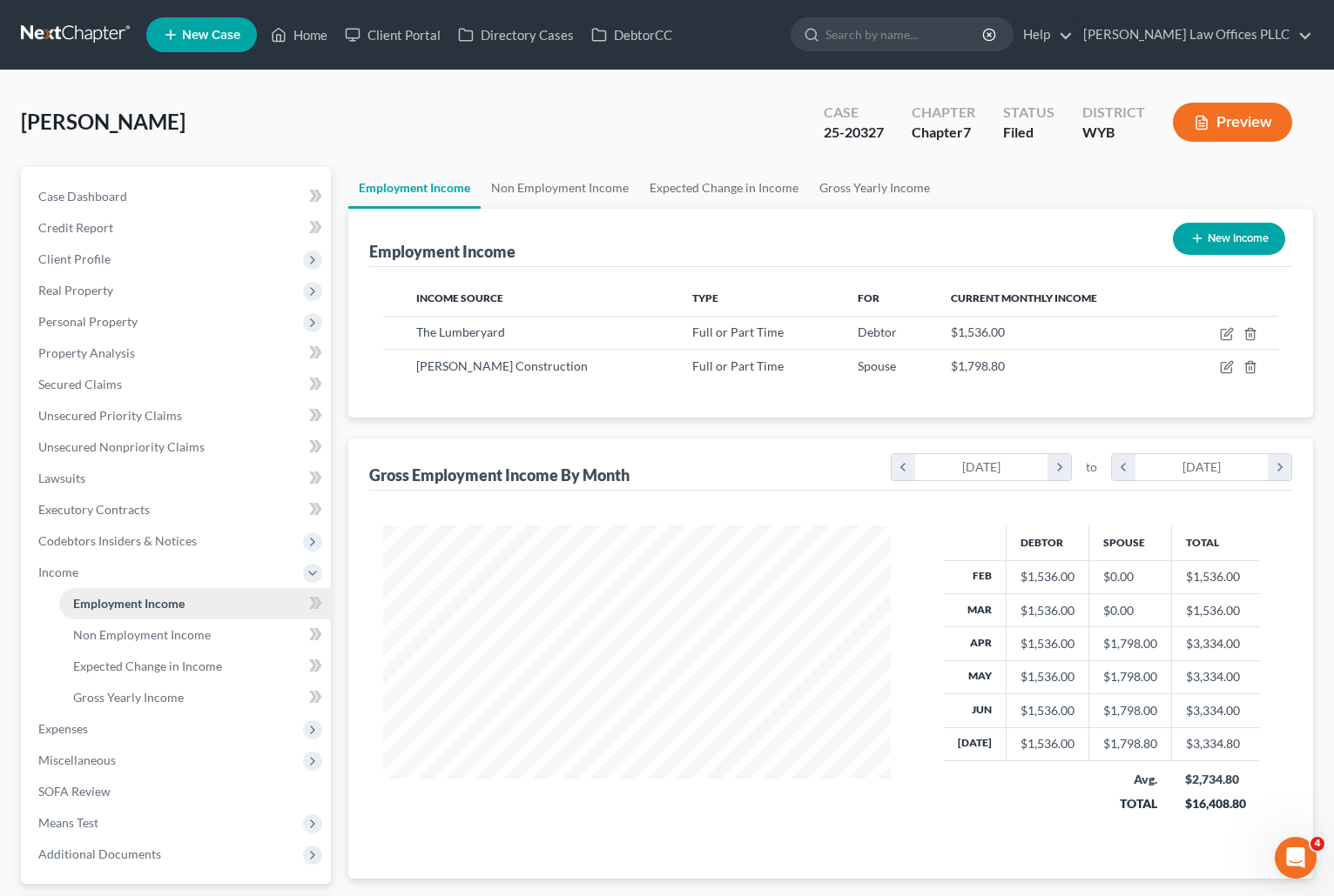
scroll to position [312, 542]
click at [317, 34] on link "Home" at bounding box center [298, 35] width 74 height 32
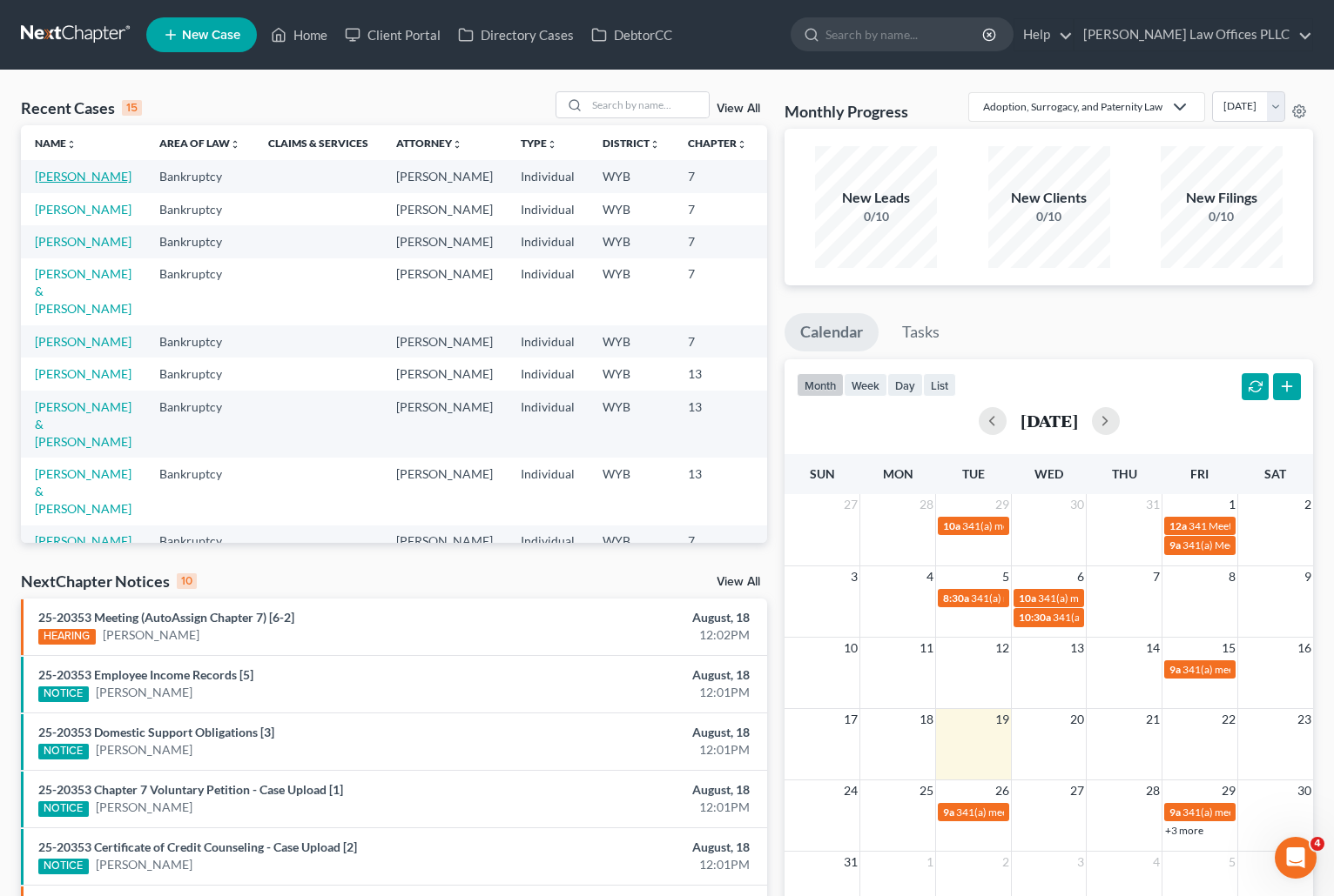
click at [56, 184] on link "[PERSON_NAME]" at bounding box center [83, 176] width 96 height 15
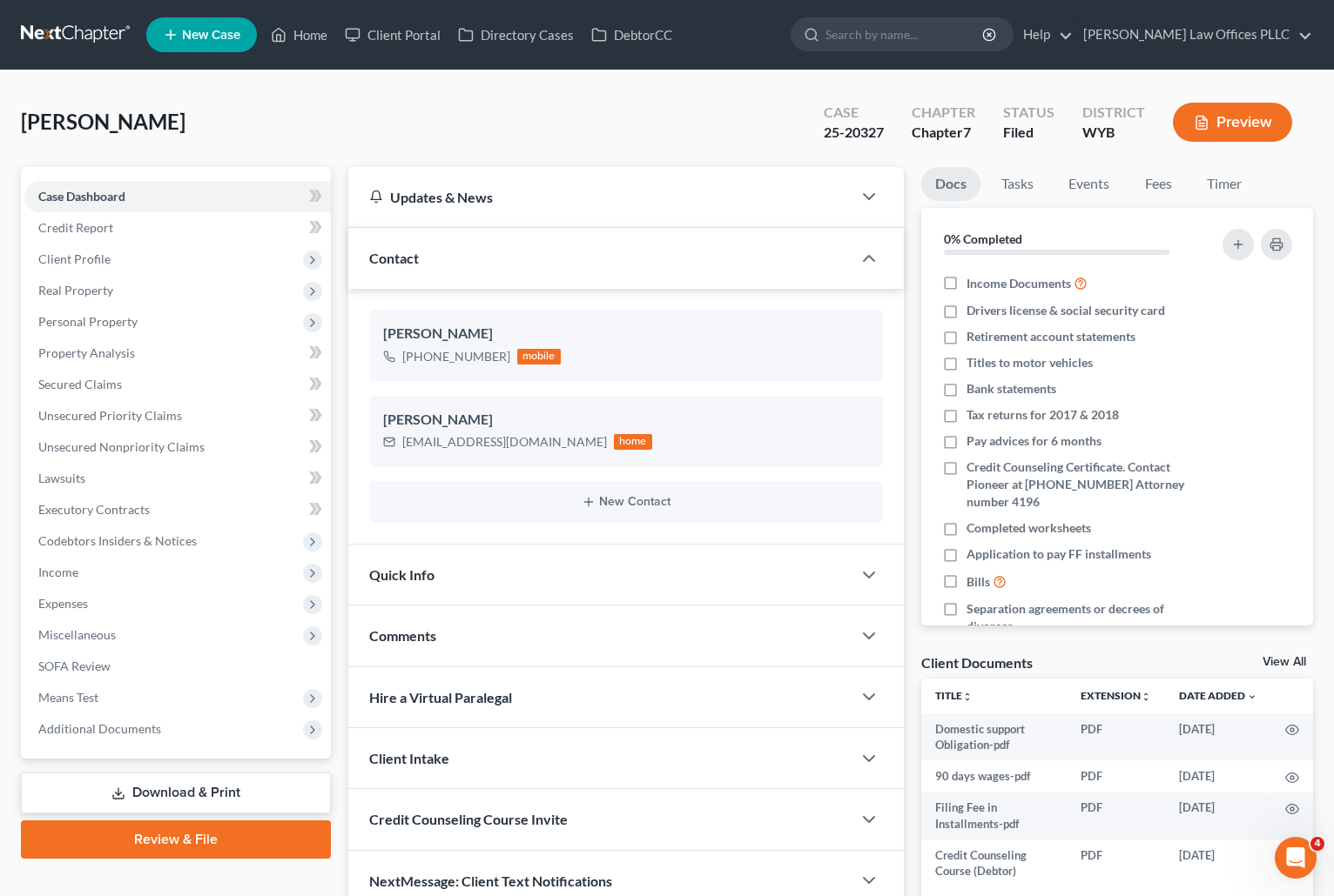
click at [1299, 176] on ul "Docs Tasks Events Fees Timer" at bounding box center [1117, 187] width 392 height 41
click at [125, 726] on span "Additional Documents" at bounding box center [99, 728] width 122 height 15
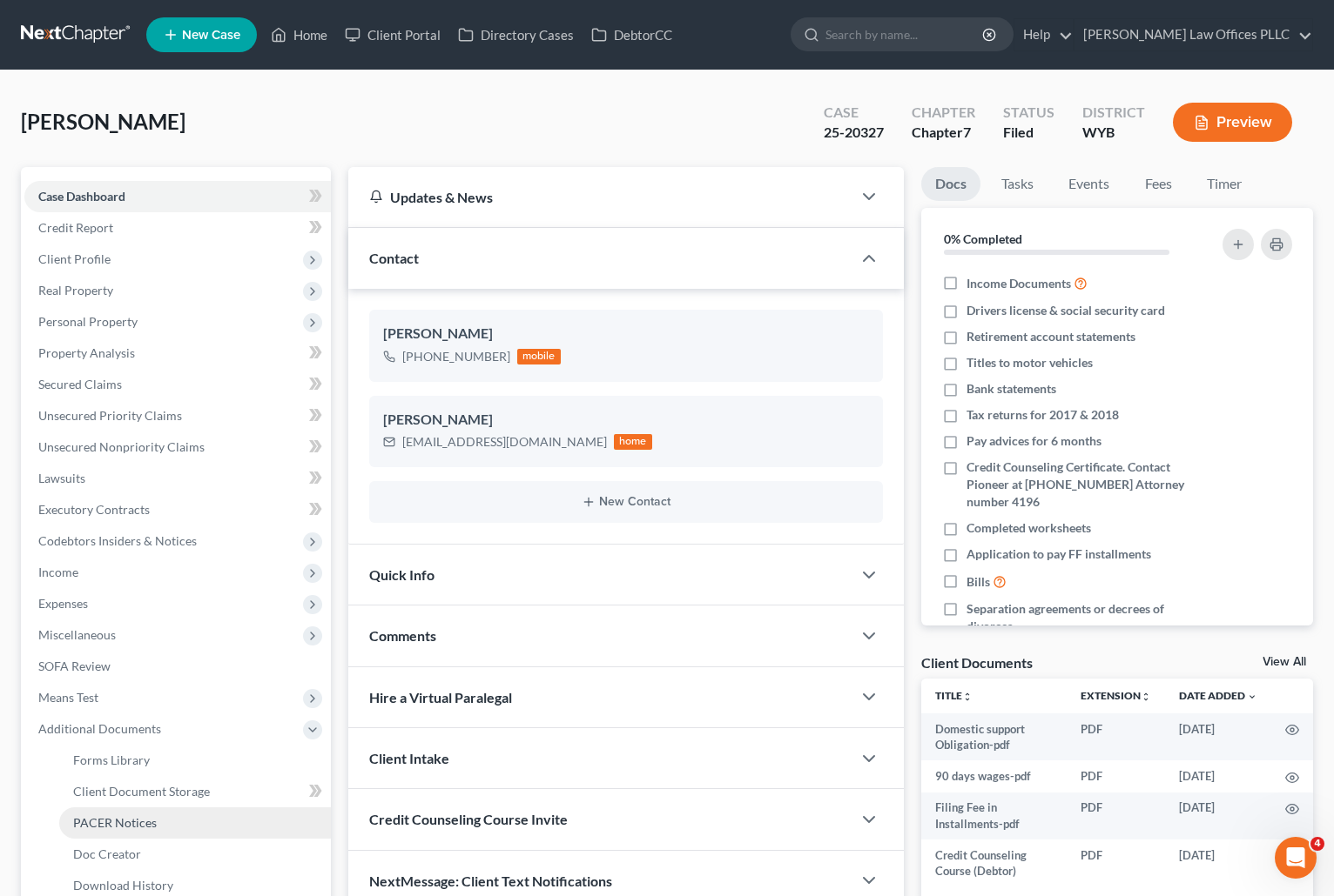
click at [136, 819] on span "PACER Notices" at bounding box center [115, 822] width 84 height 15
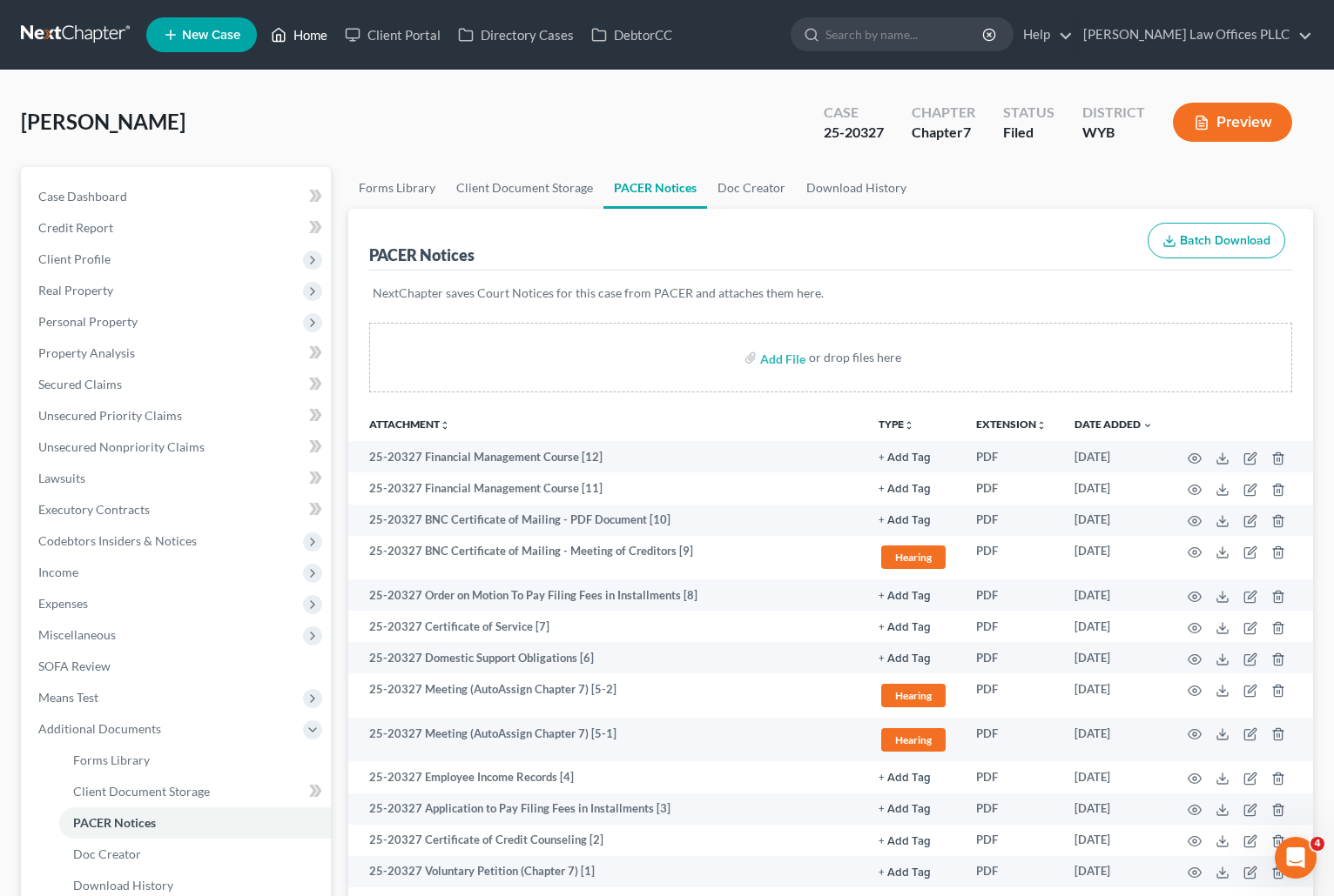
click at [306, 30] on link "Home" at bounding box center [298, 35] width 74 height 32
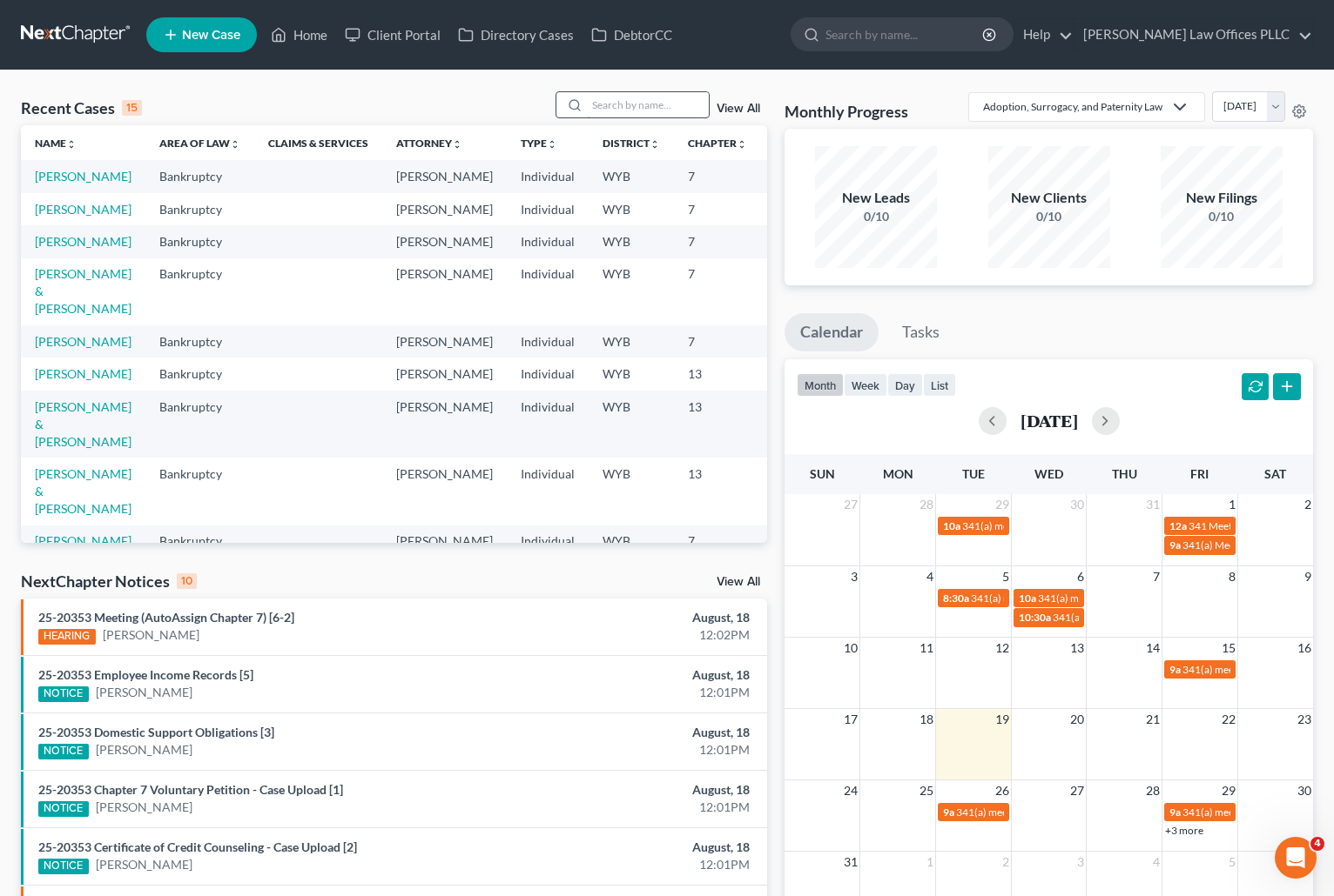
click at [596, 103] on input "search" at bounding box center [648, 104] width 122 height 25
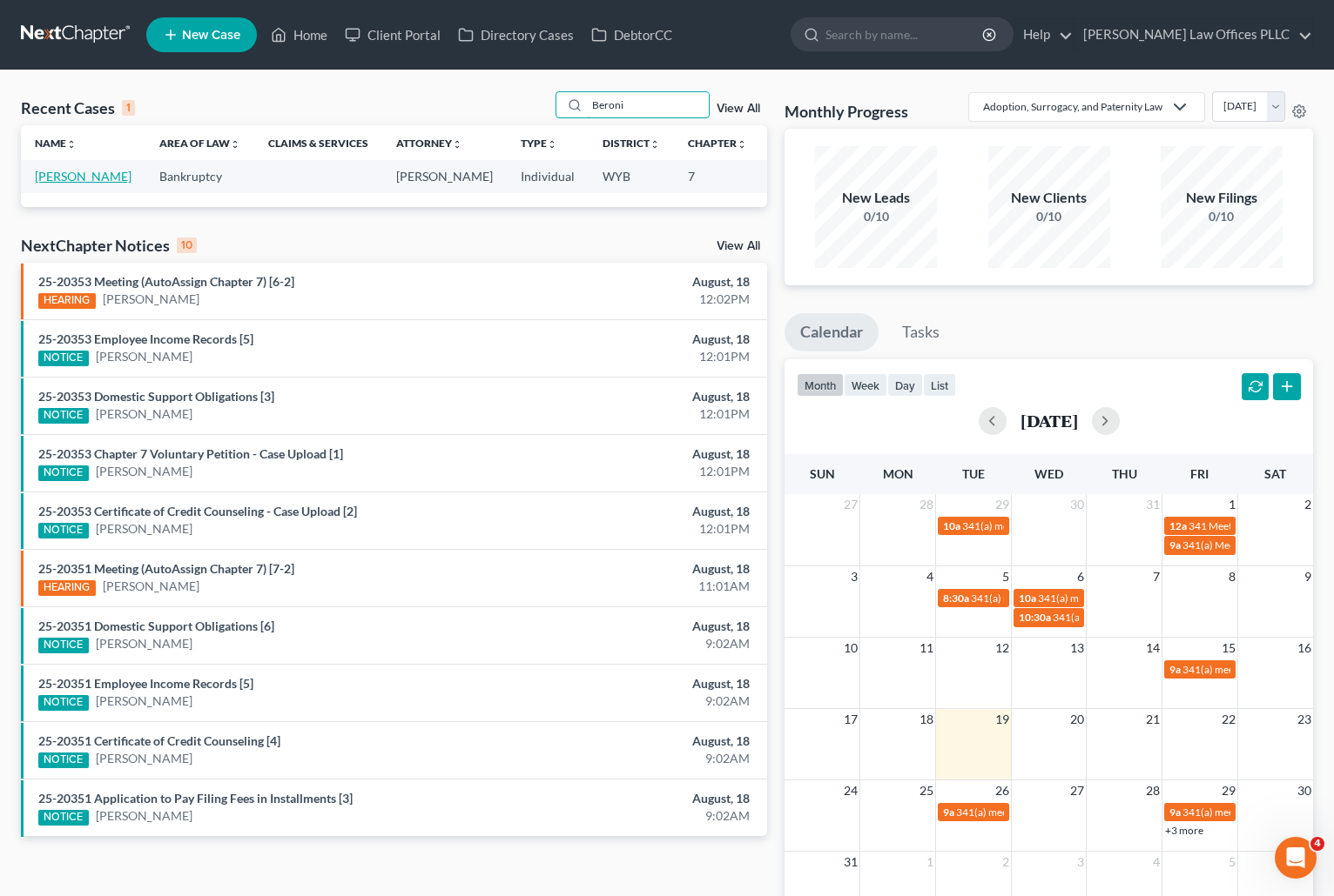
type input "Beroni"
click at [46, 184] on link "[PERSON_NAME]" at bounding box center [83, 176] width 96 height 15
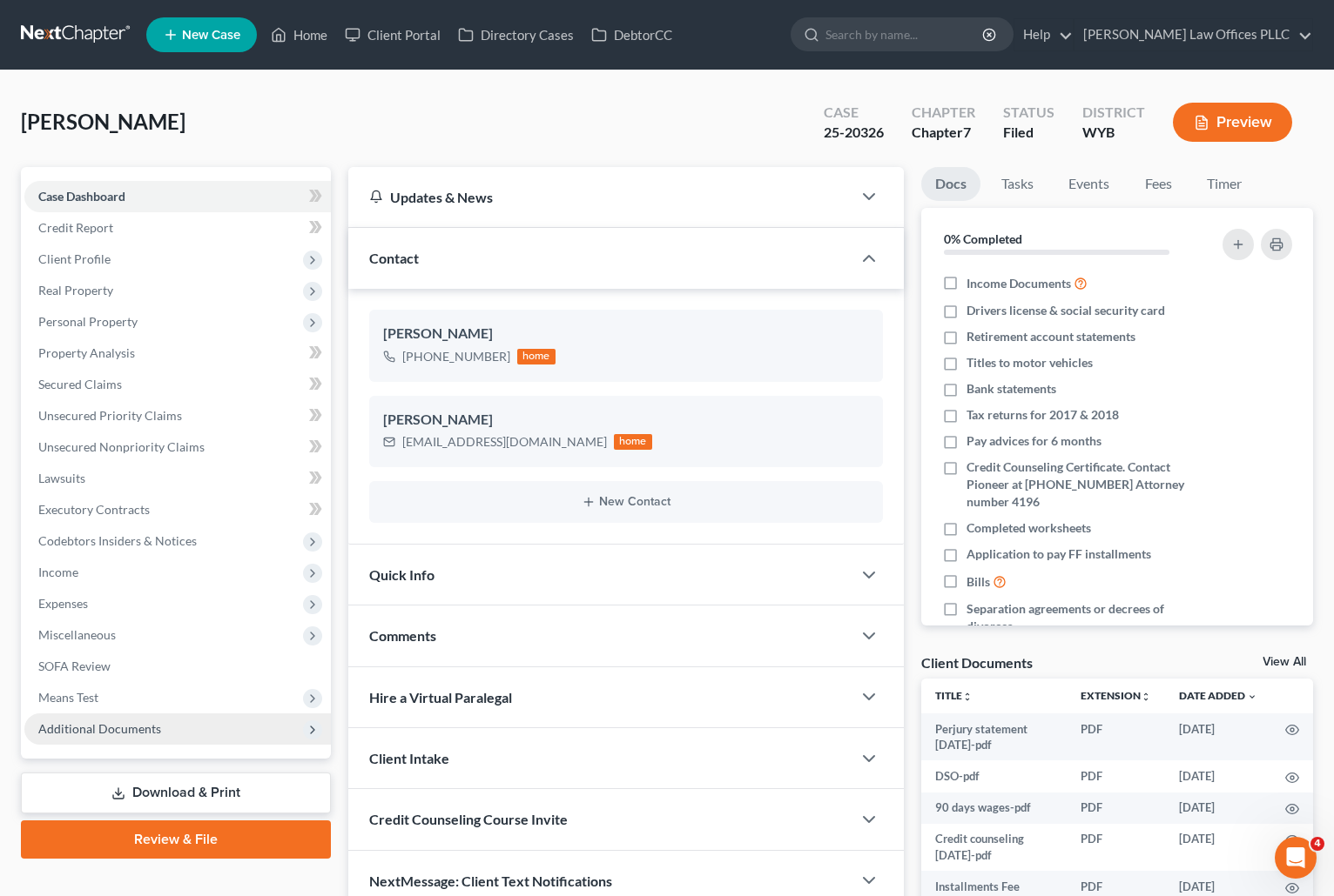
click at [103, 722] on span "Additional Documents" at bounding box center [99, 728] width 122 height 15
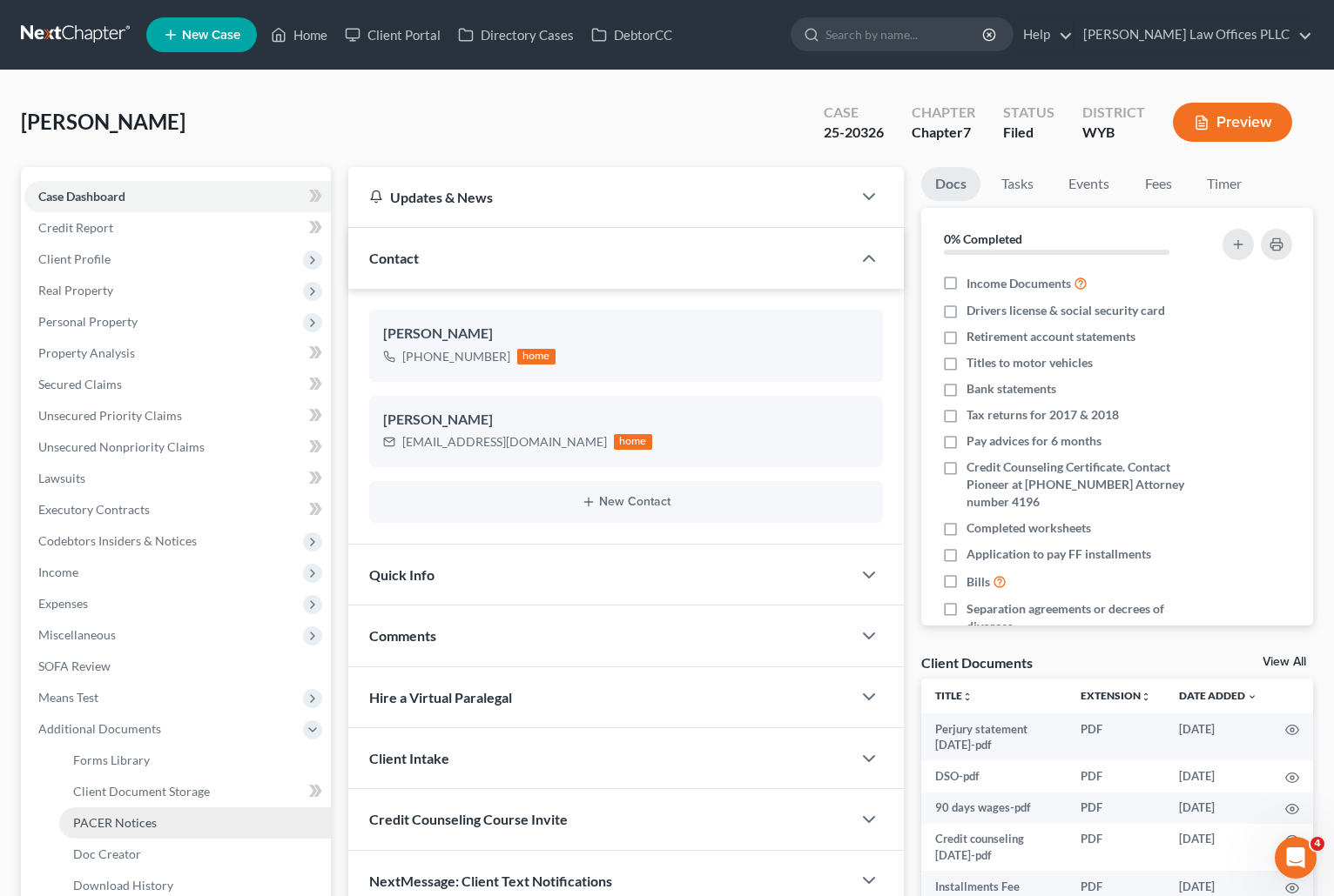
click at [127, 822] on span "PACER Notices" at bounding box center [115, 822] width 84 height 15
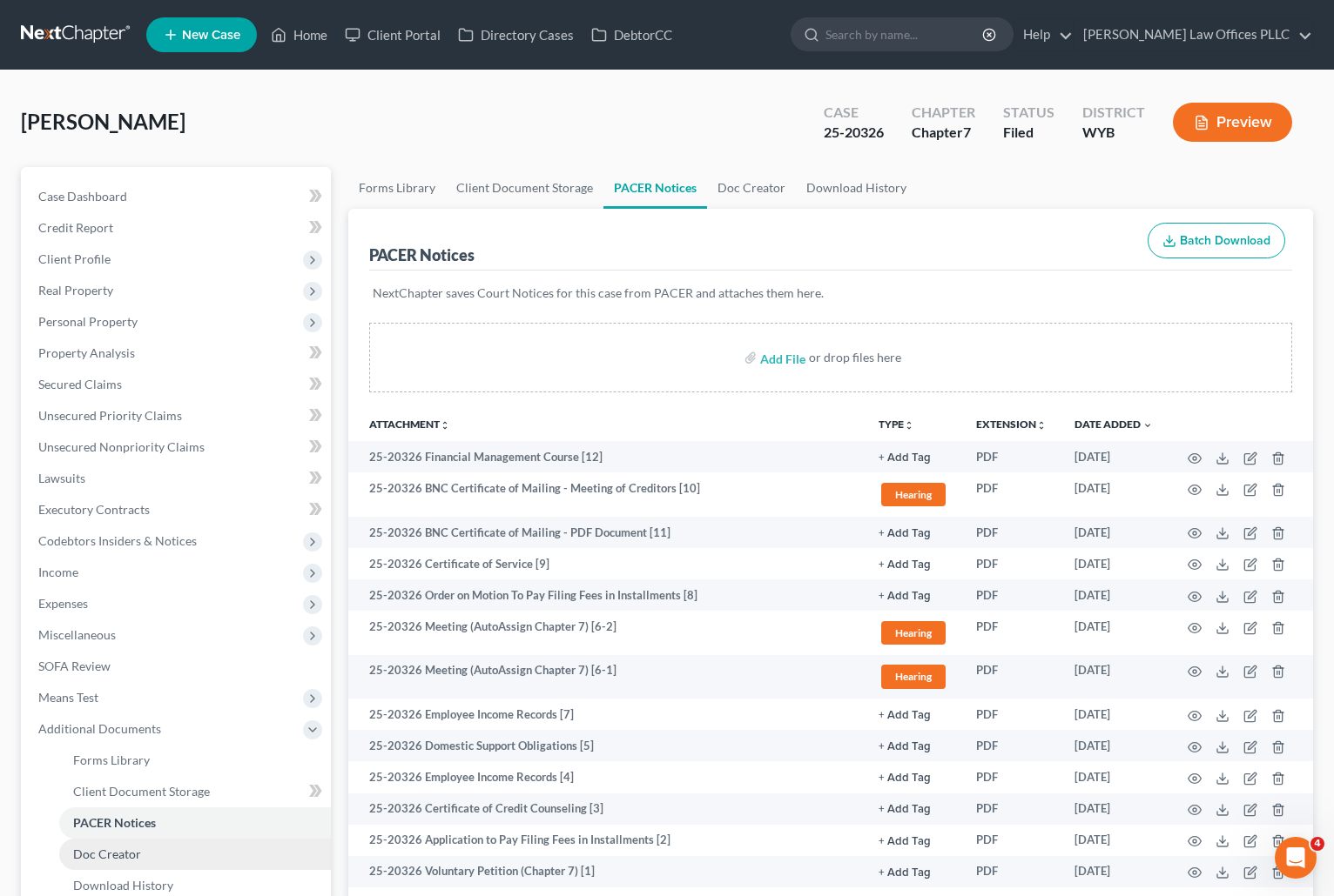
click at [199, 851] on link "Doc Creator" at bounding box center [195, 855] width 272 height 32
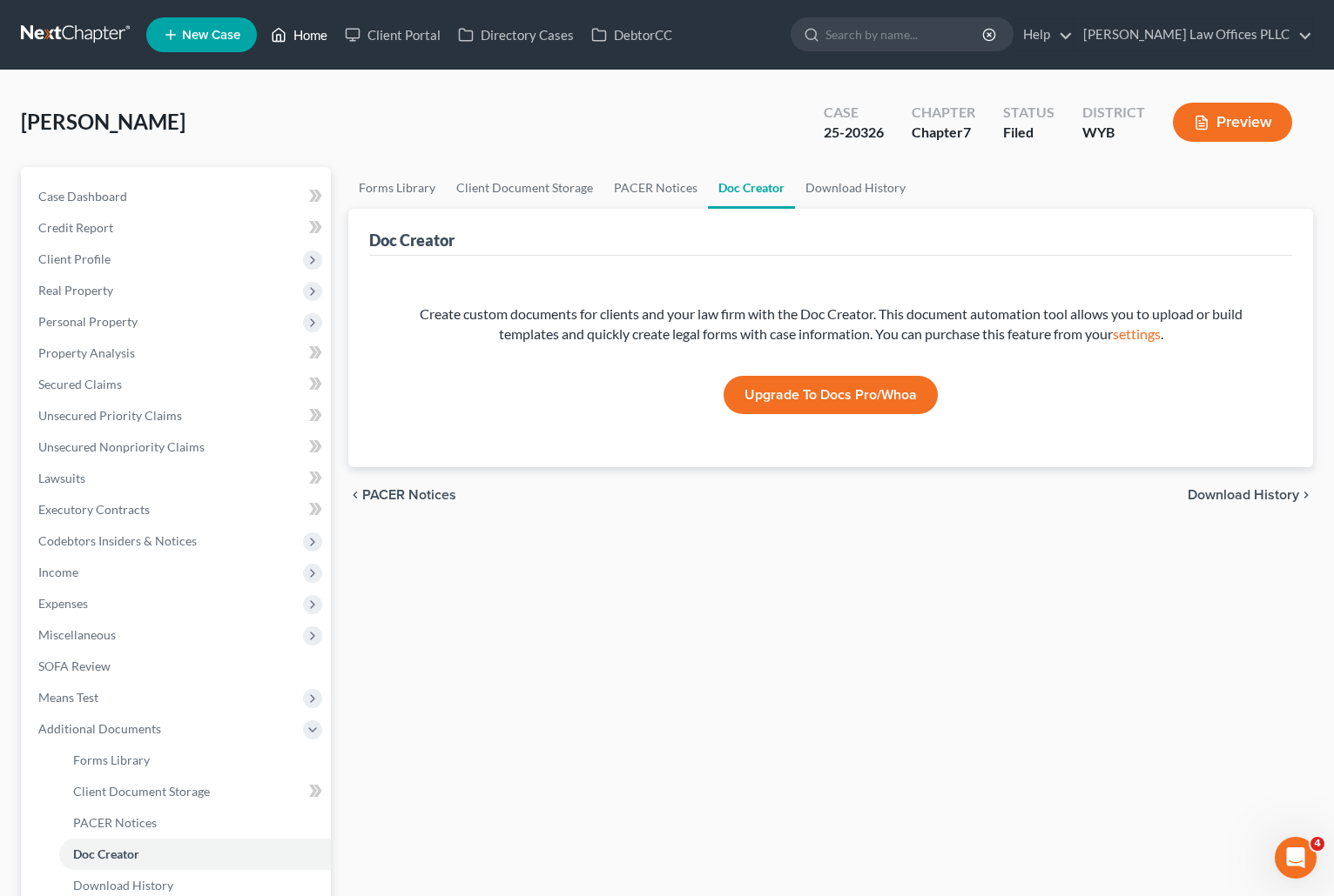
click at [322, 36] on link "Home" at bounding box center [298, 35] width 74 height 32
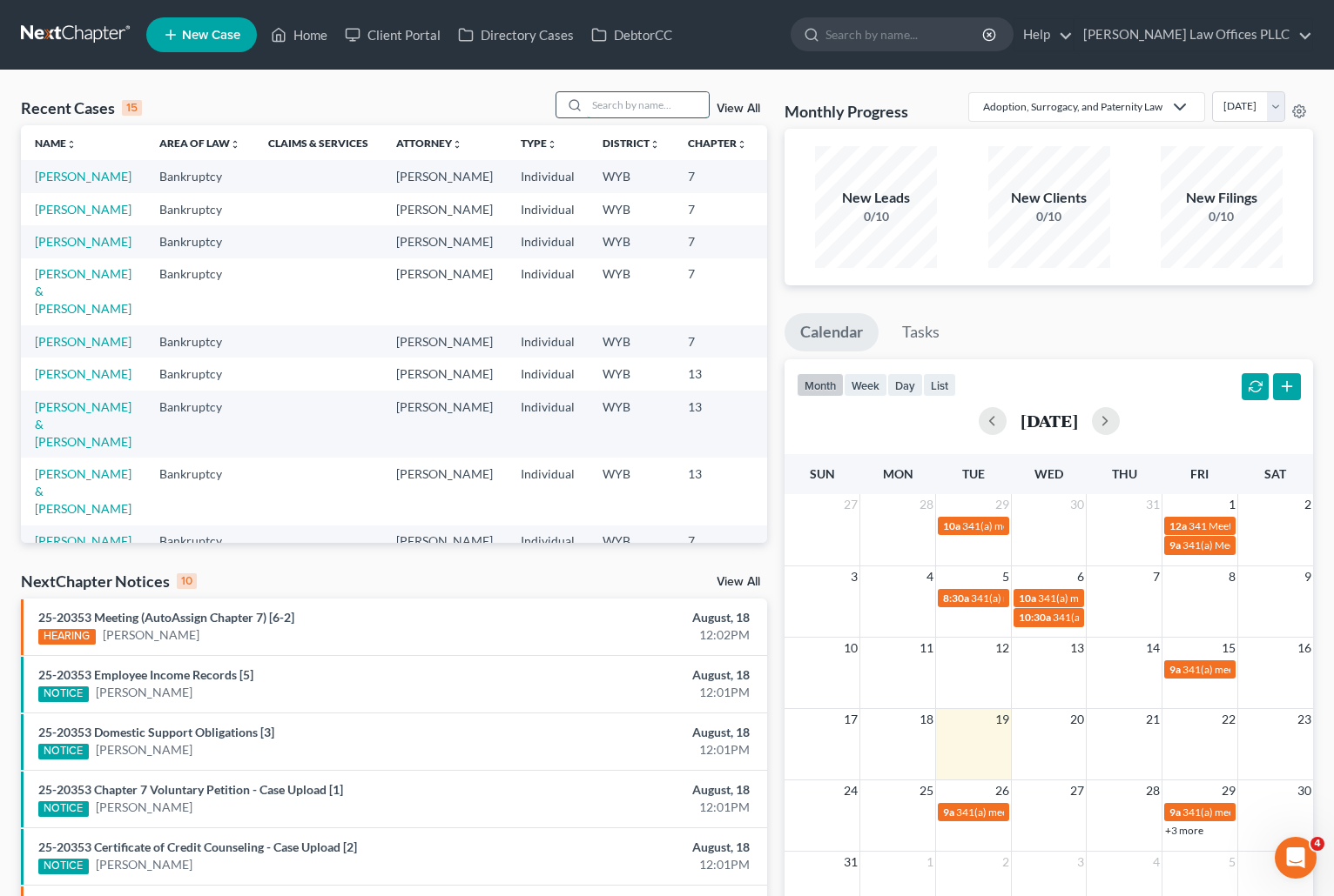
click at [609, 108] on input "search" at bounding box center [648, 104] width 122 height 25
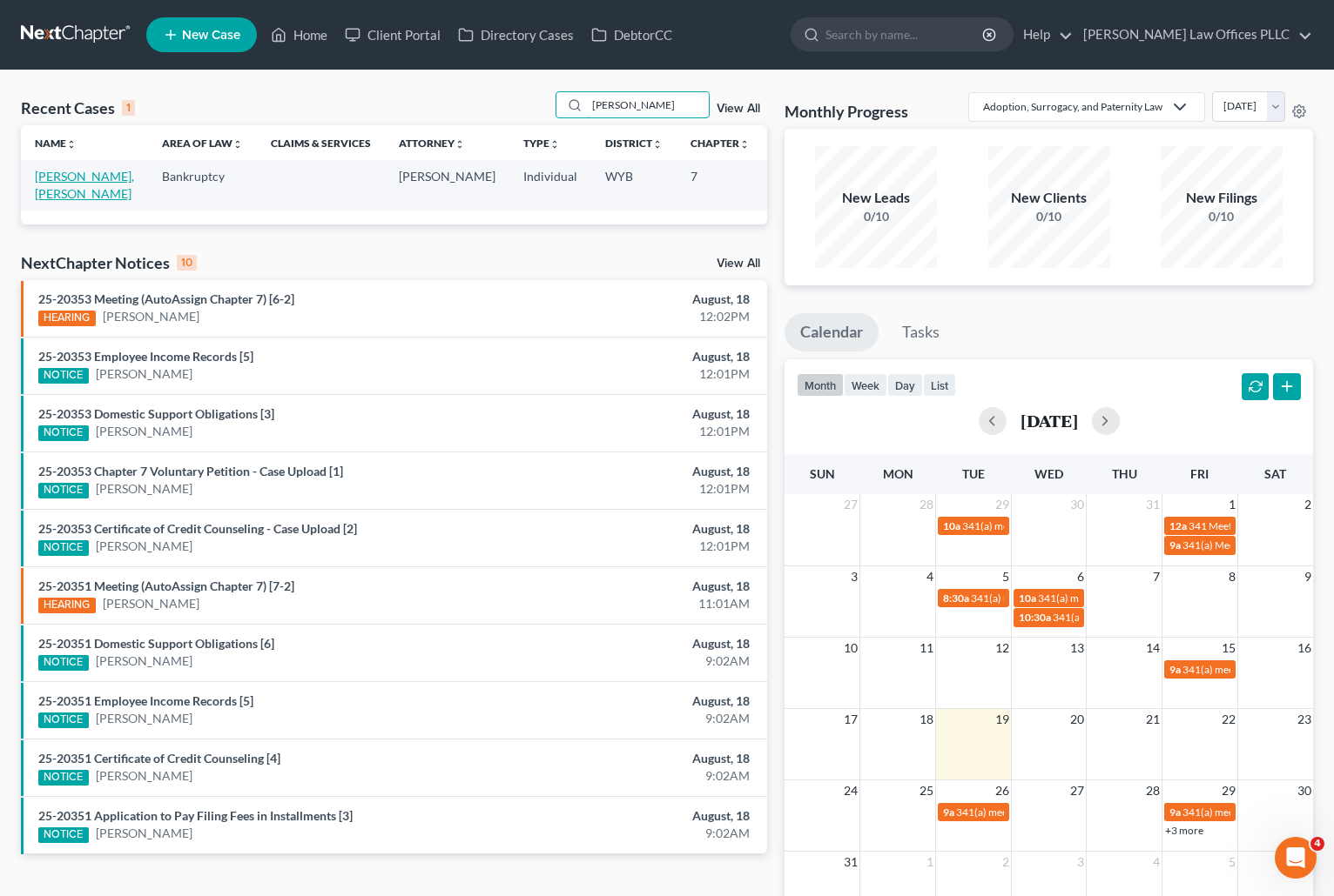
type input "Wisenbaker"
click at [48, 192] on link "[PERSON_NAME], [PERSON_NAME]" at bounding box center [85, 185] width 99 height 32
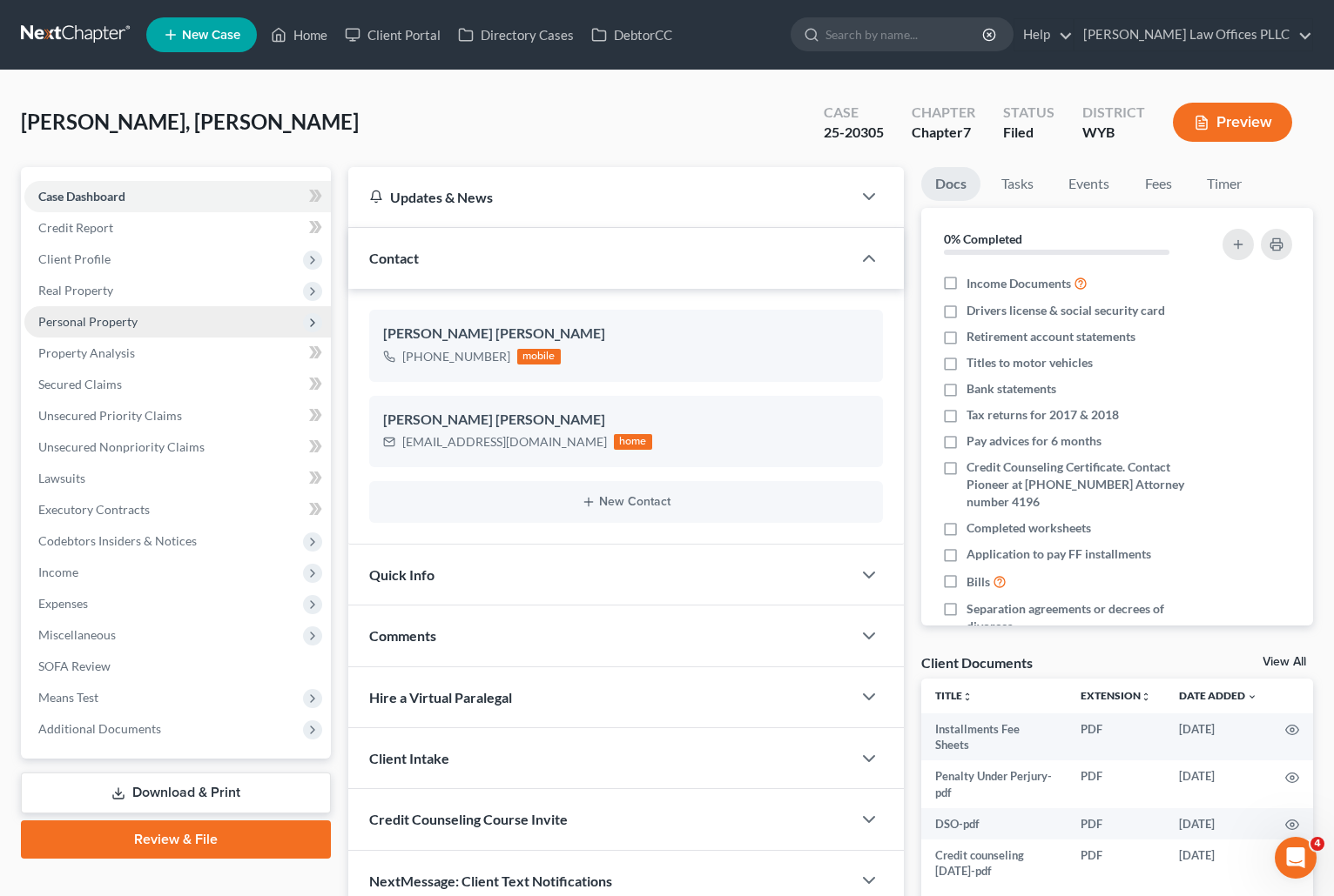
click at [107, 322] on span "Personal Property" at bounding box center [89, 321] width 99 height 15
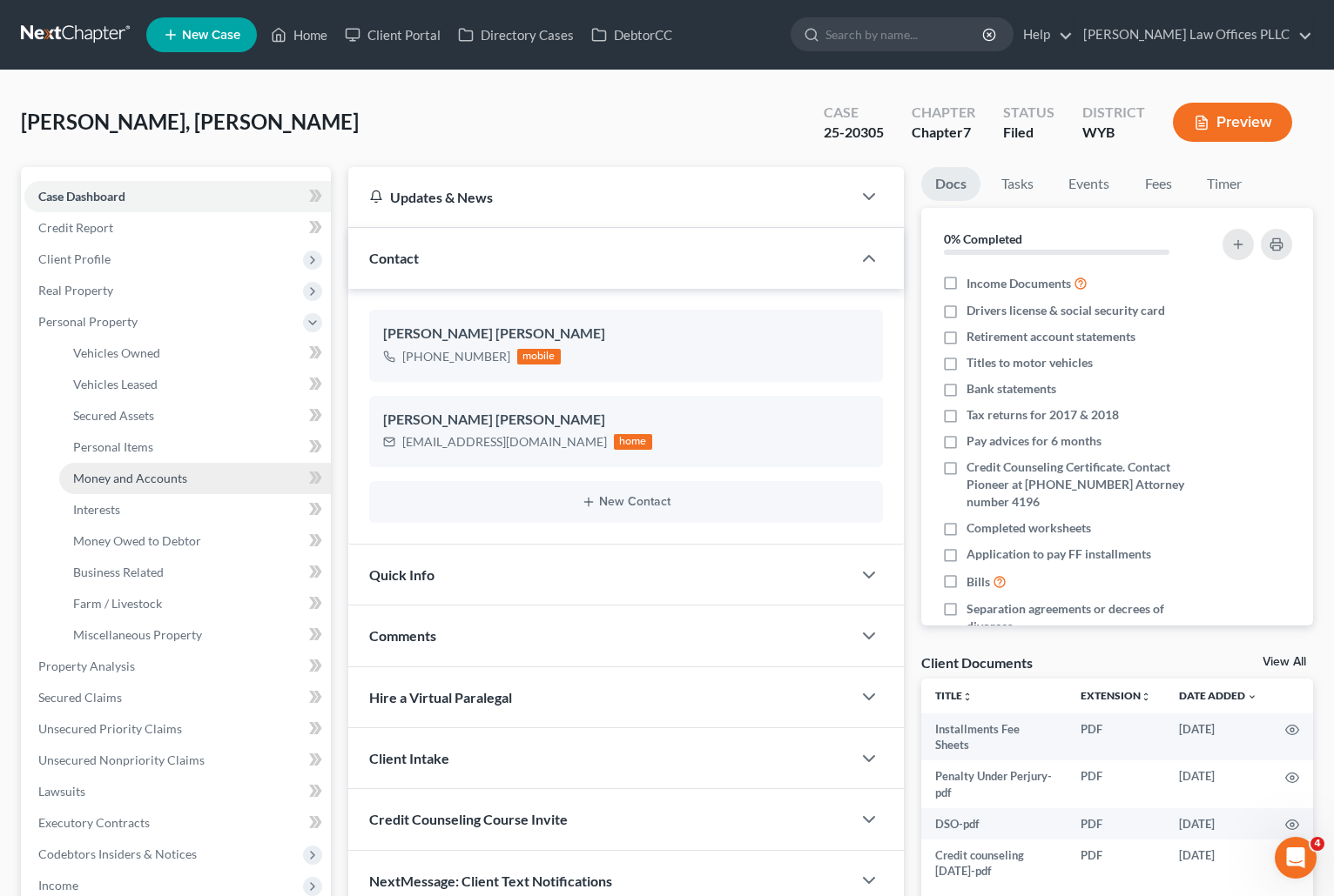
click at [151, 477] on span "Money and Accounts" at bounding box center [130, 477] width 114 height 15
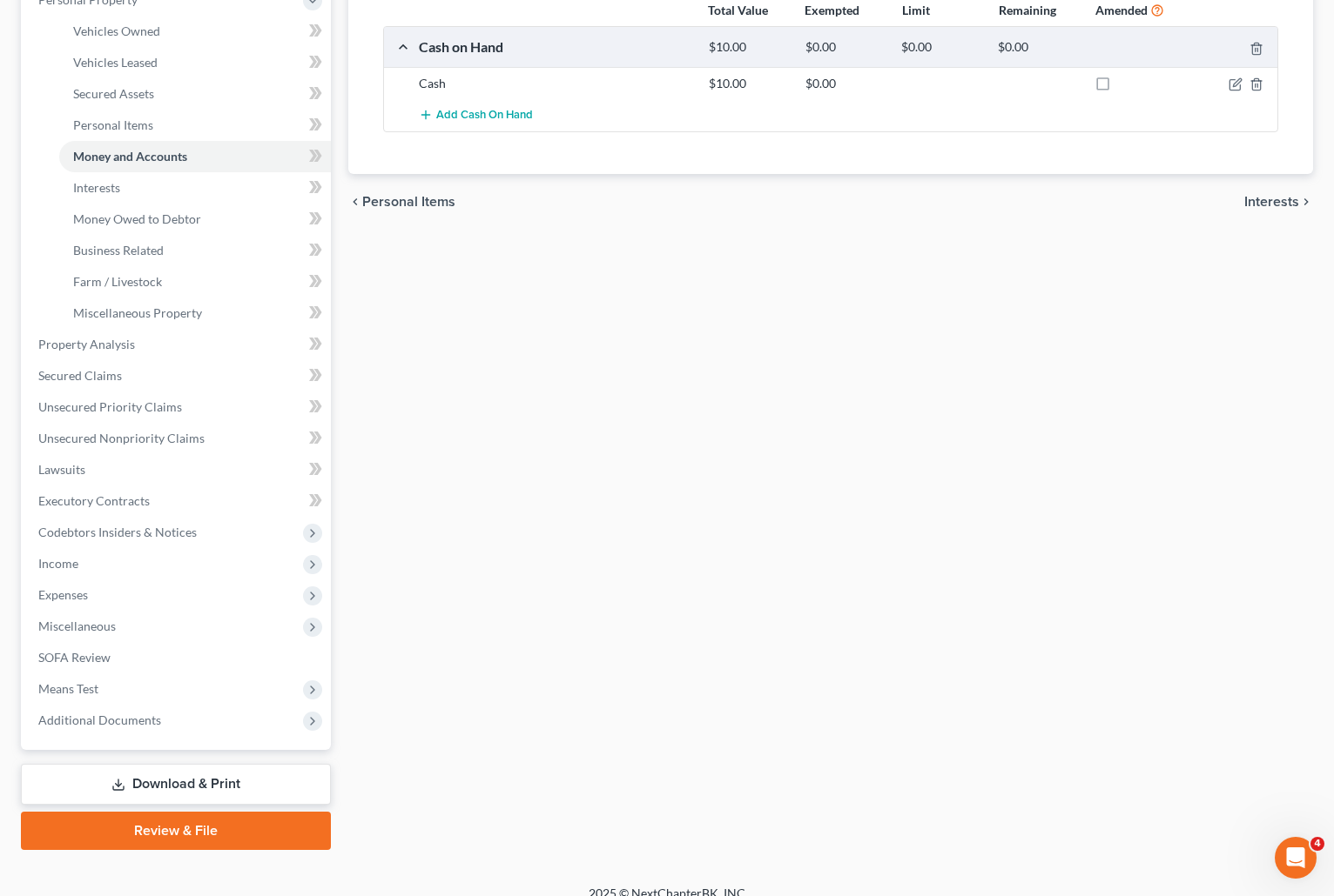
scroll to position [332, 0]
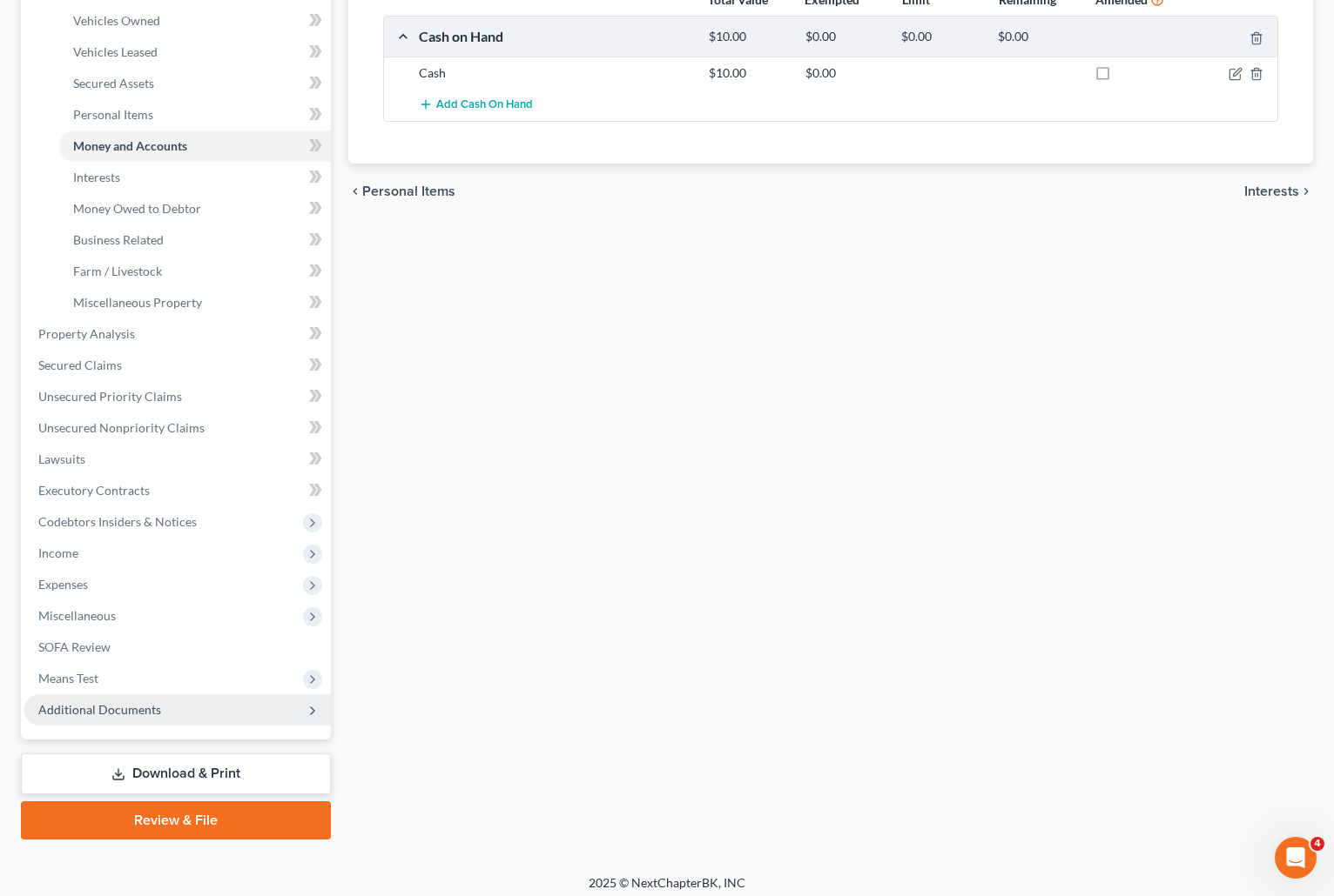
click at [118, 708] on span "Additional Documents" at bounding box center [99, 709] width 122 height 15
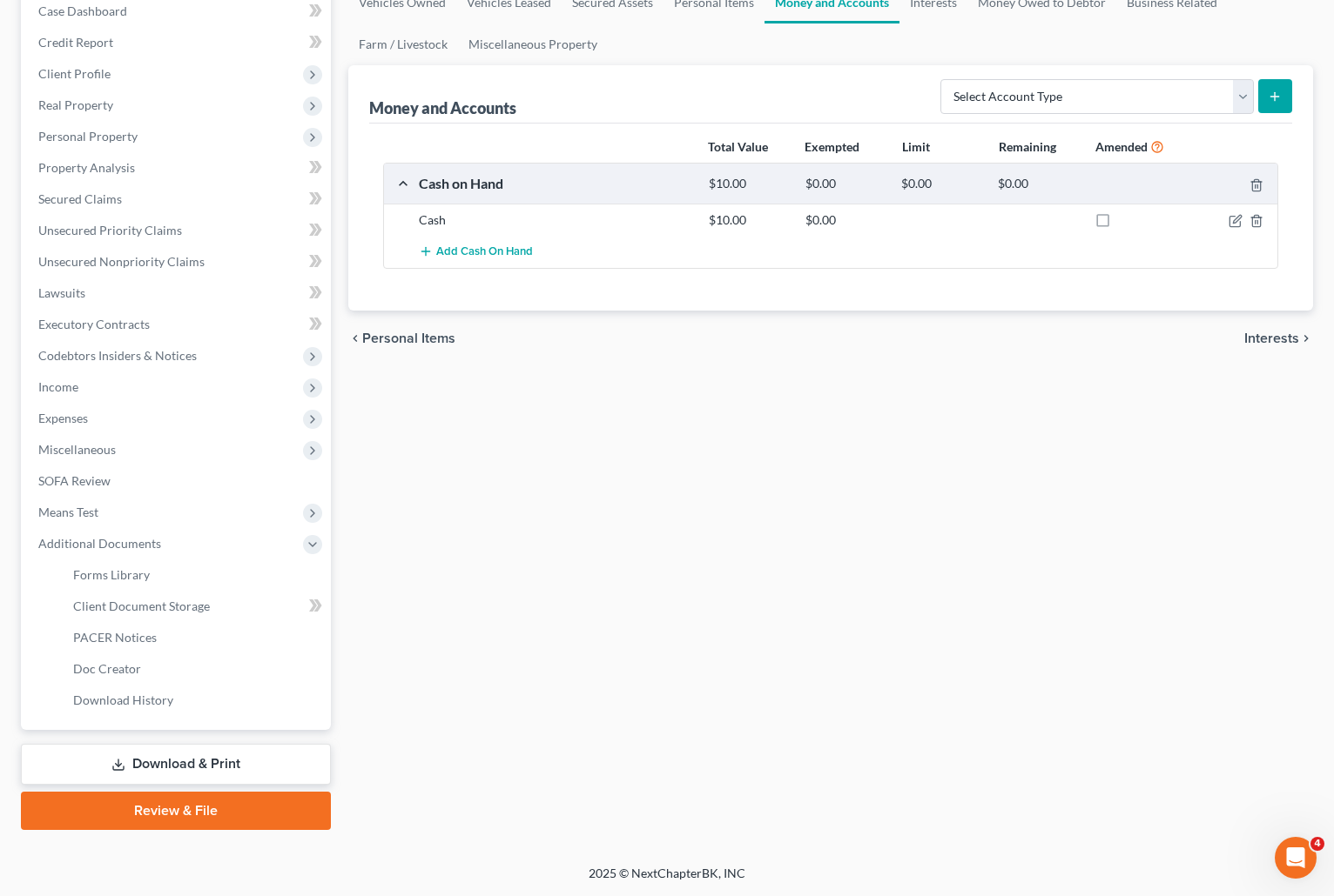
scroll to position [185, 0]
click at [114, 633] on span "PACER Notices" at bounding box center [115, 637] width 84 height 15
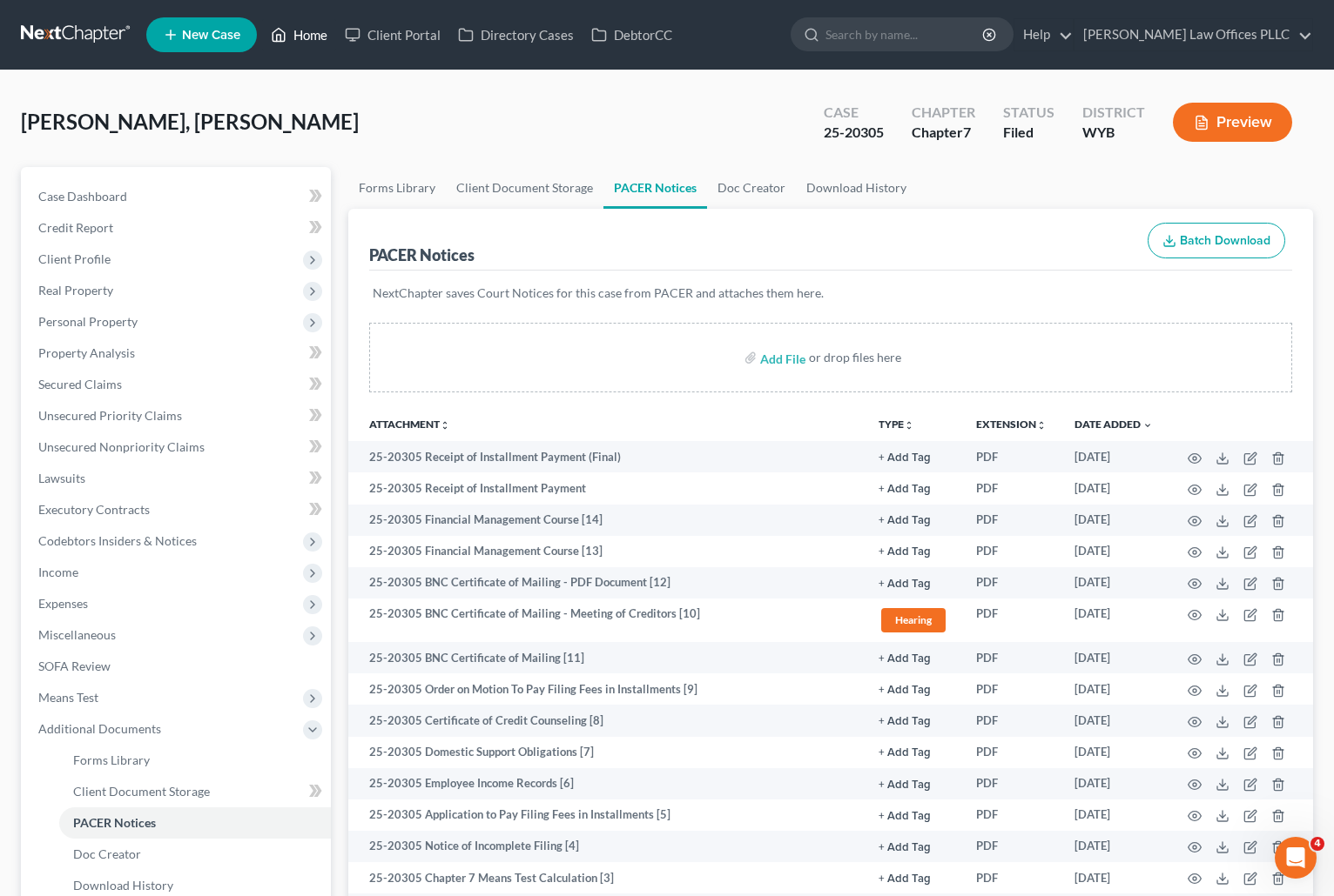
click at [305, 33] on link "Home" at bounding box center [298, 35] width 74 height 32
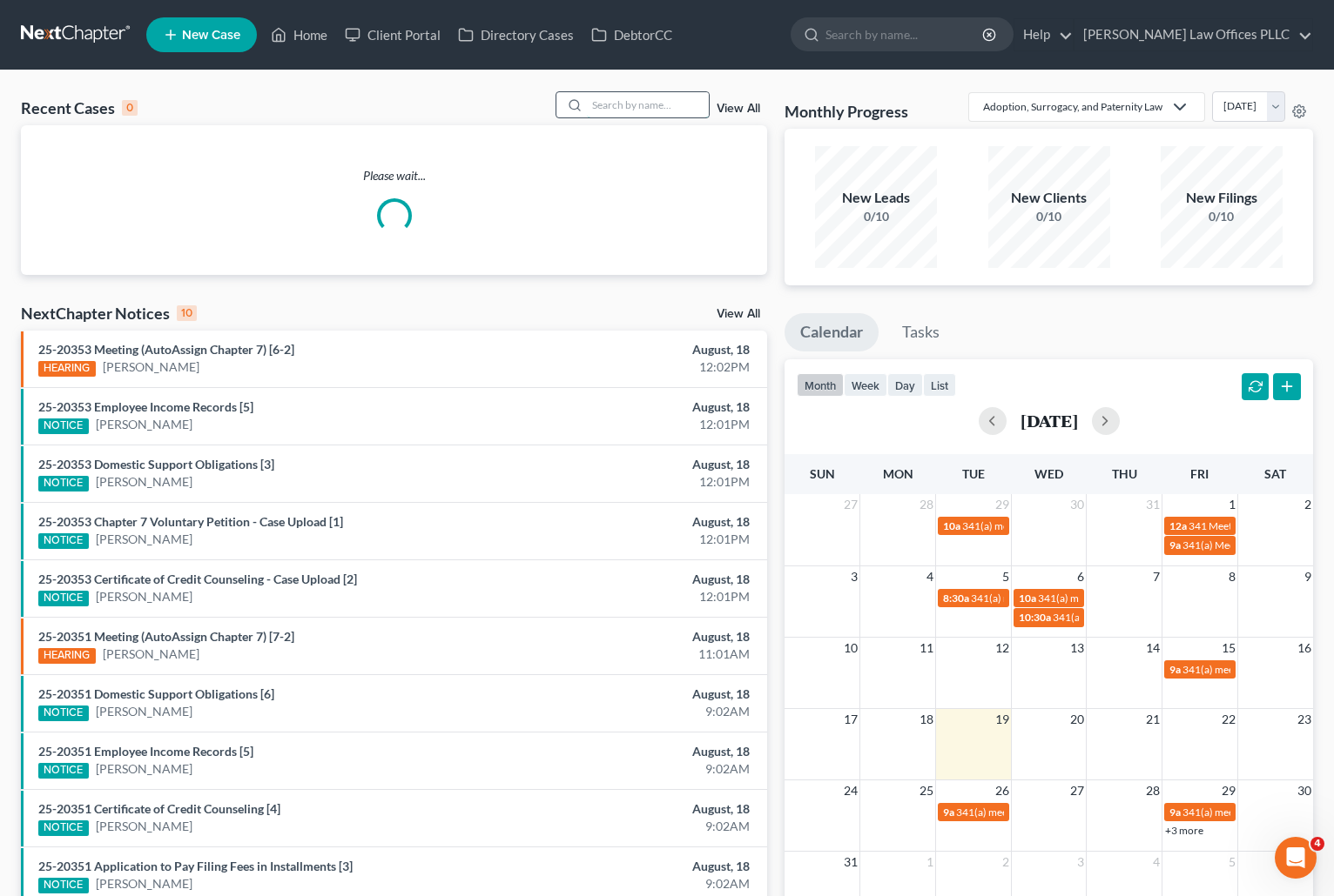
click at [627, 100] on input "search" at bounding box center [648, 104] width 122 height 25
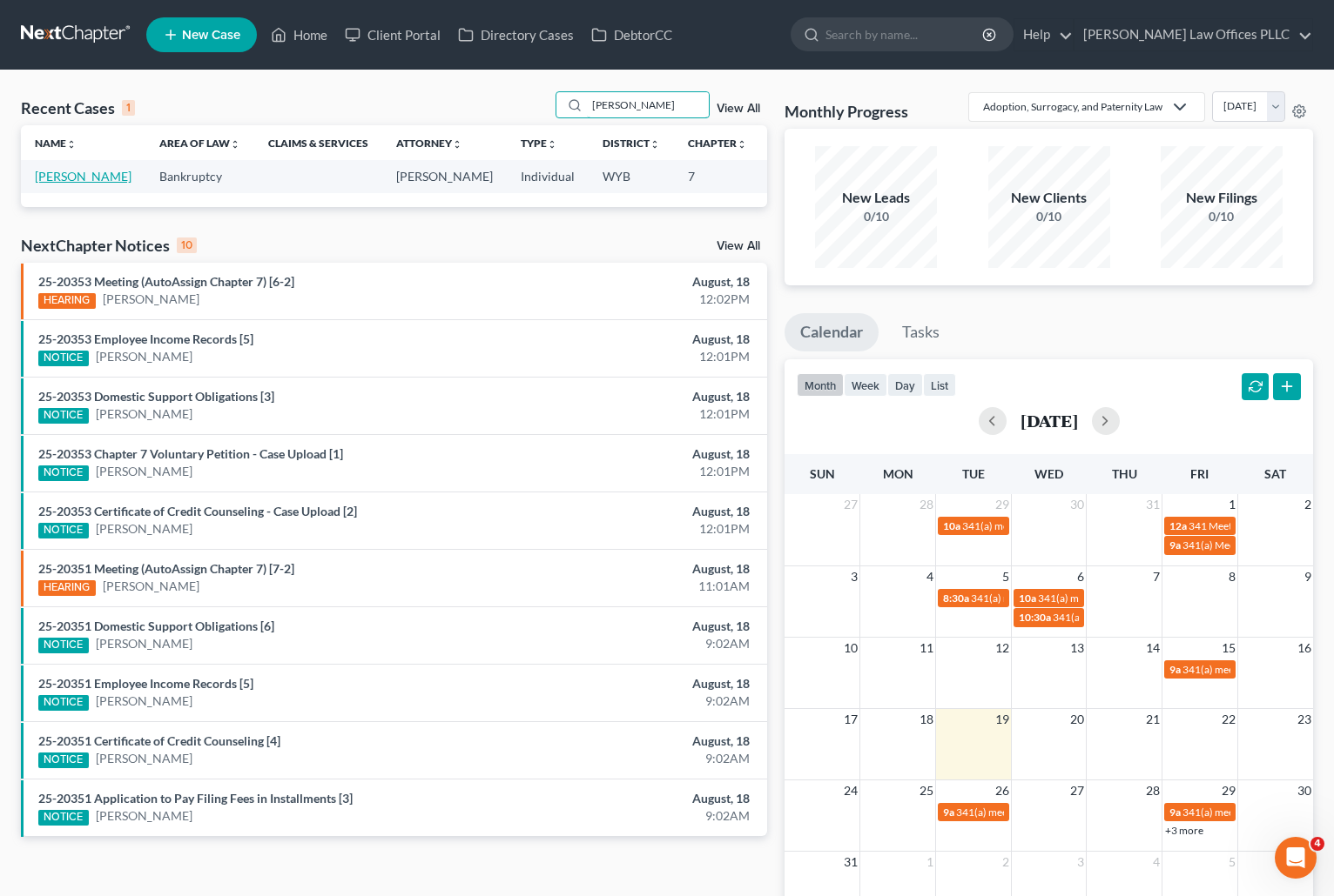
type input "Jensen"
click at [64, 179] on link "[PERSON_NAME]" at bounding box center [83, 176] width 96 height 15
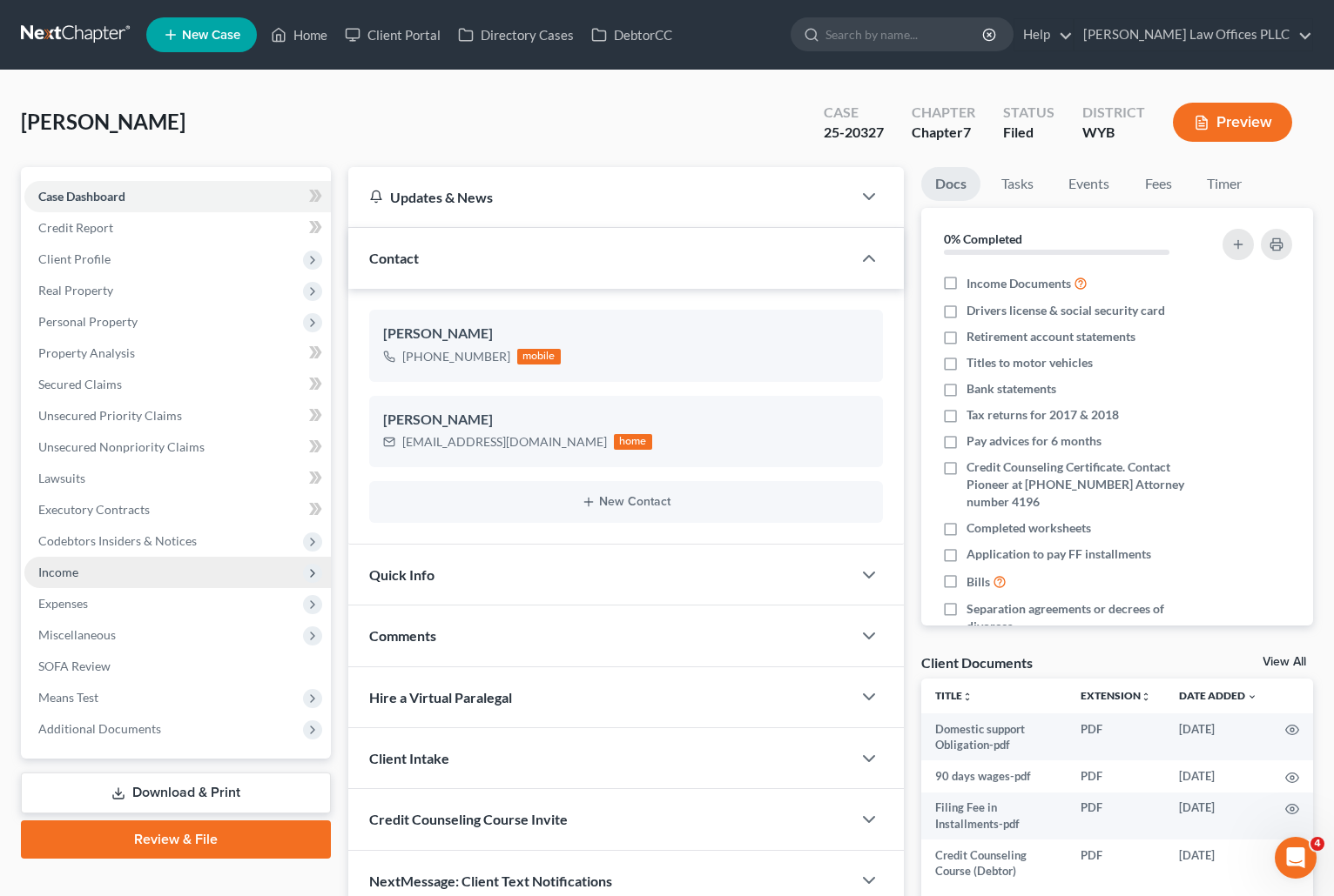
click at [81, 571] on span "Income" at bounding box center [178, 573] width 306 height 32
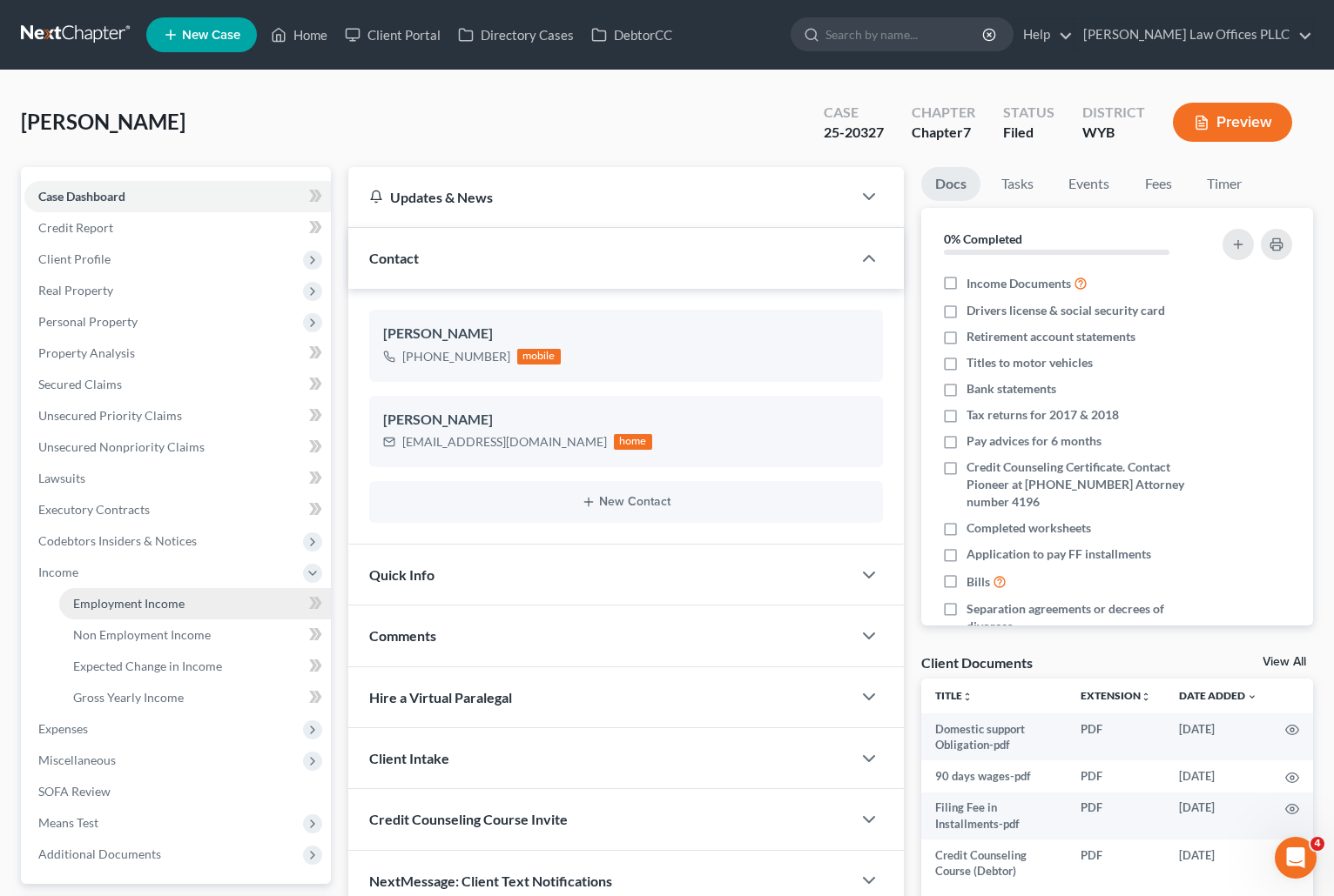
click at [136, 600] on span "Employment Income" at bounding box center [129, 603] width 111 height 15
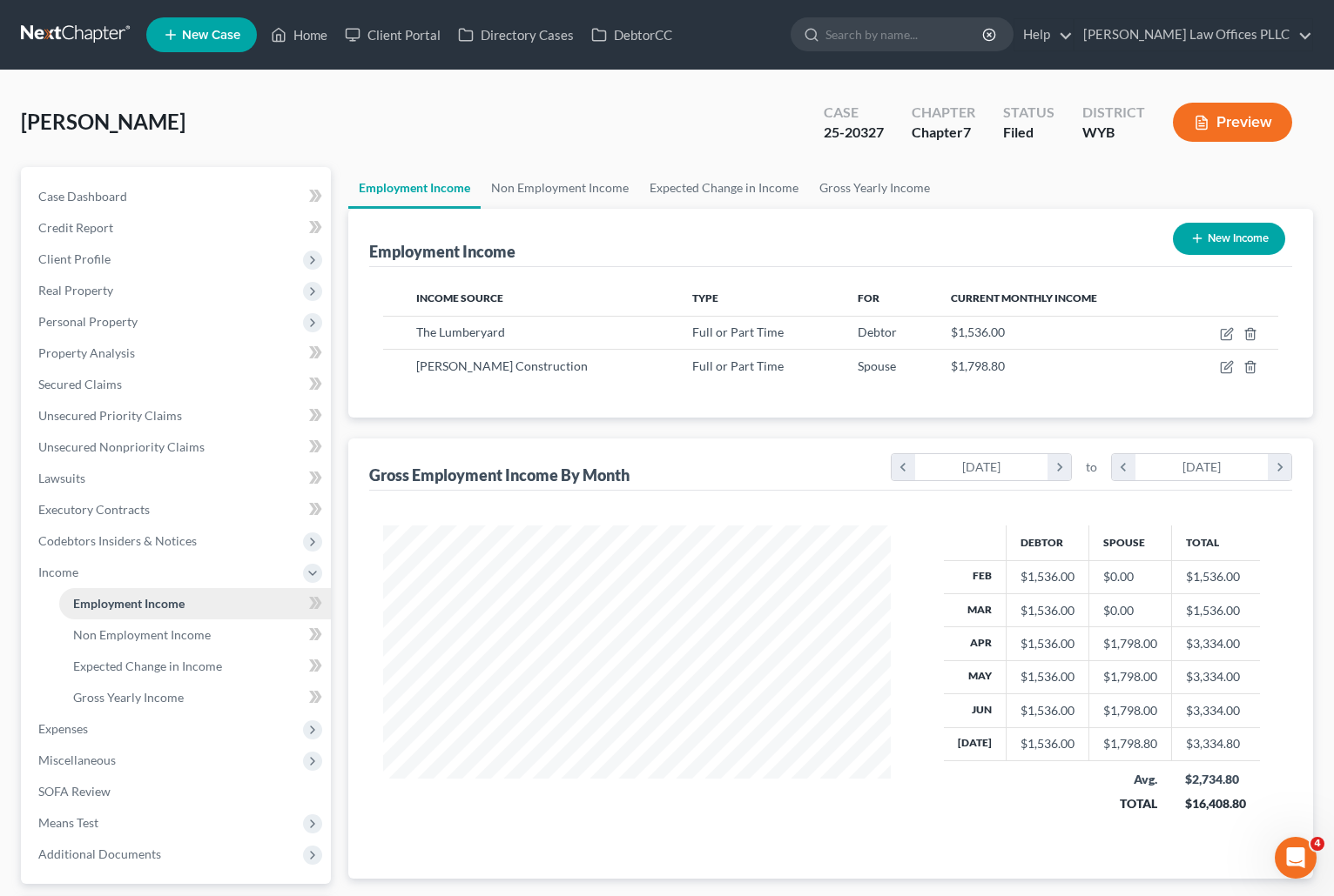
scroll to position [312, 542]
click at [104, 196] on span "Case Dashboard" at bounding box center [83, 196] width 89 height 15
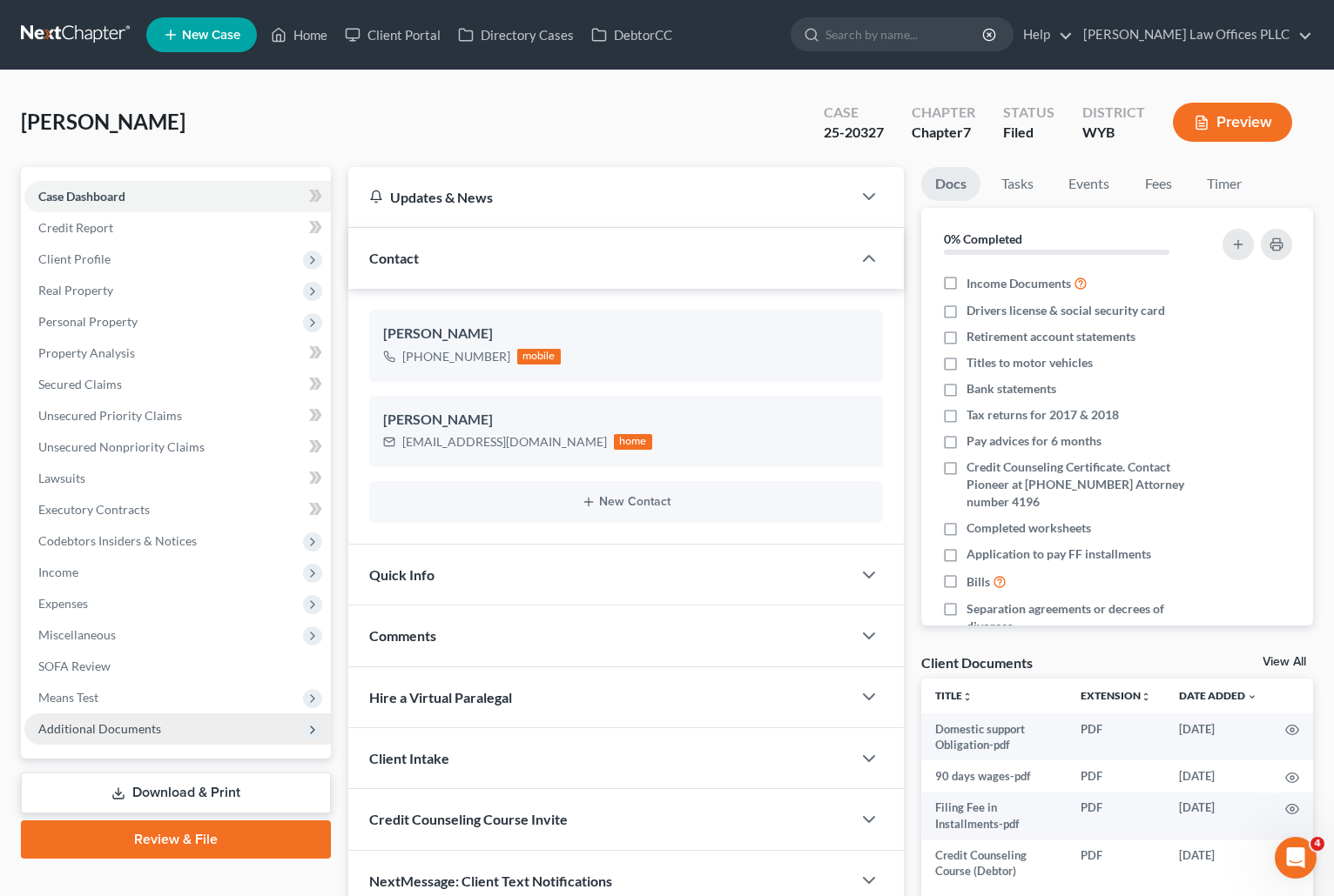
click at [173, 729] on span "Additional Documents" at bounding box center [178, 730] width 306 height 32
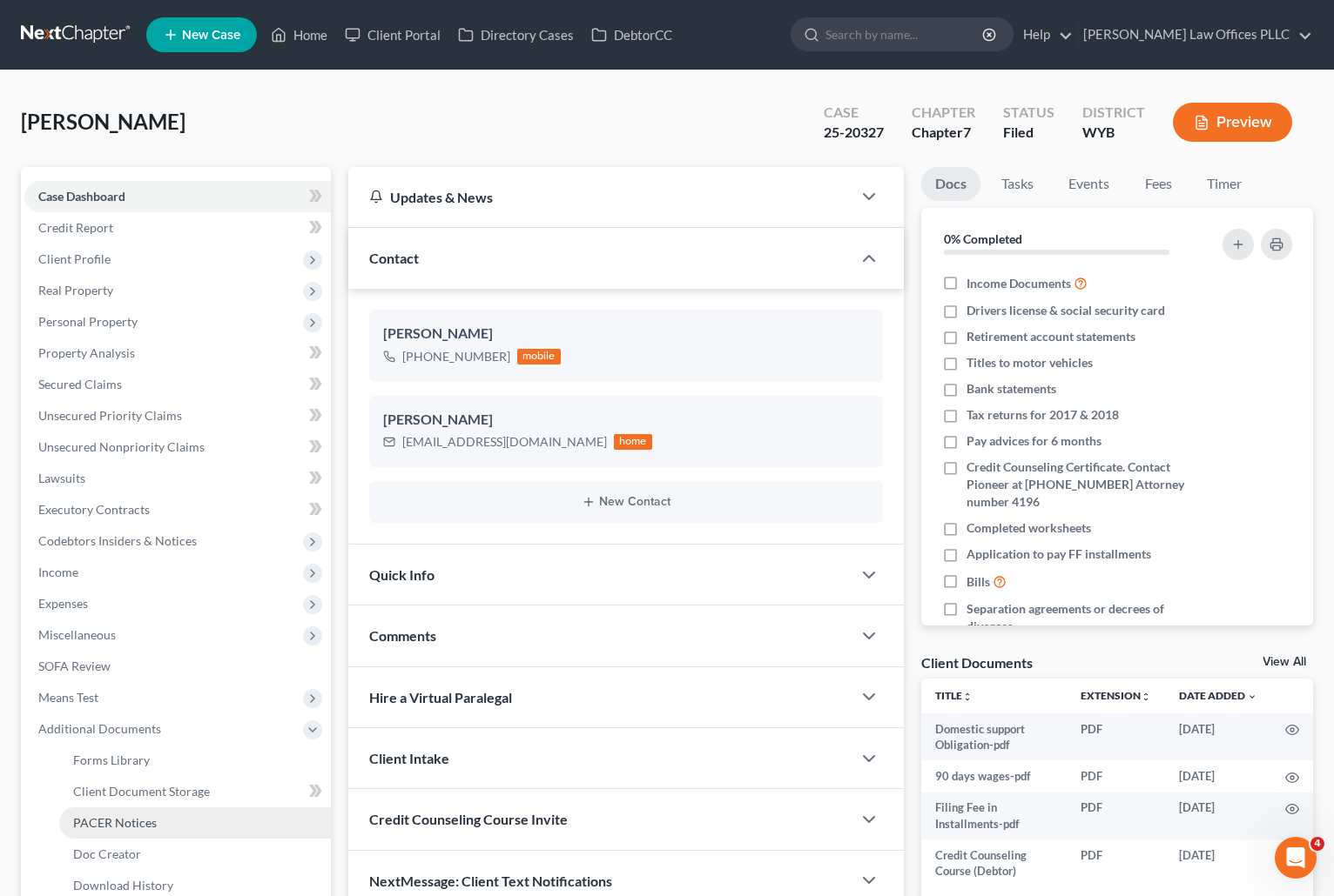
click at [170, 820] on link "PACER Notices" at bounding box center [195, 823] width 272 height 32
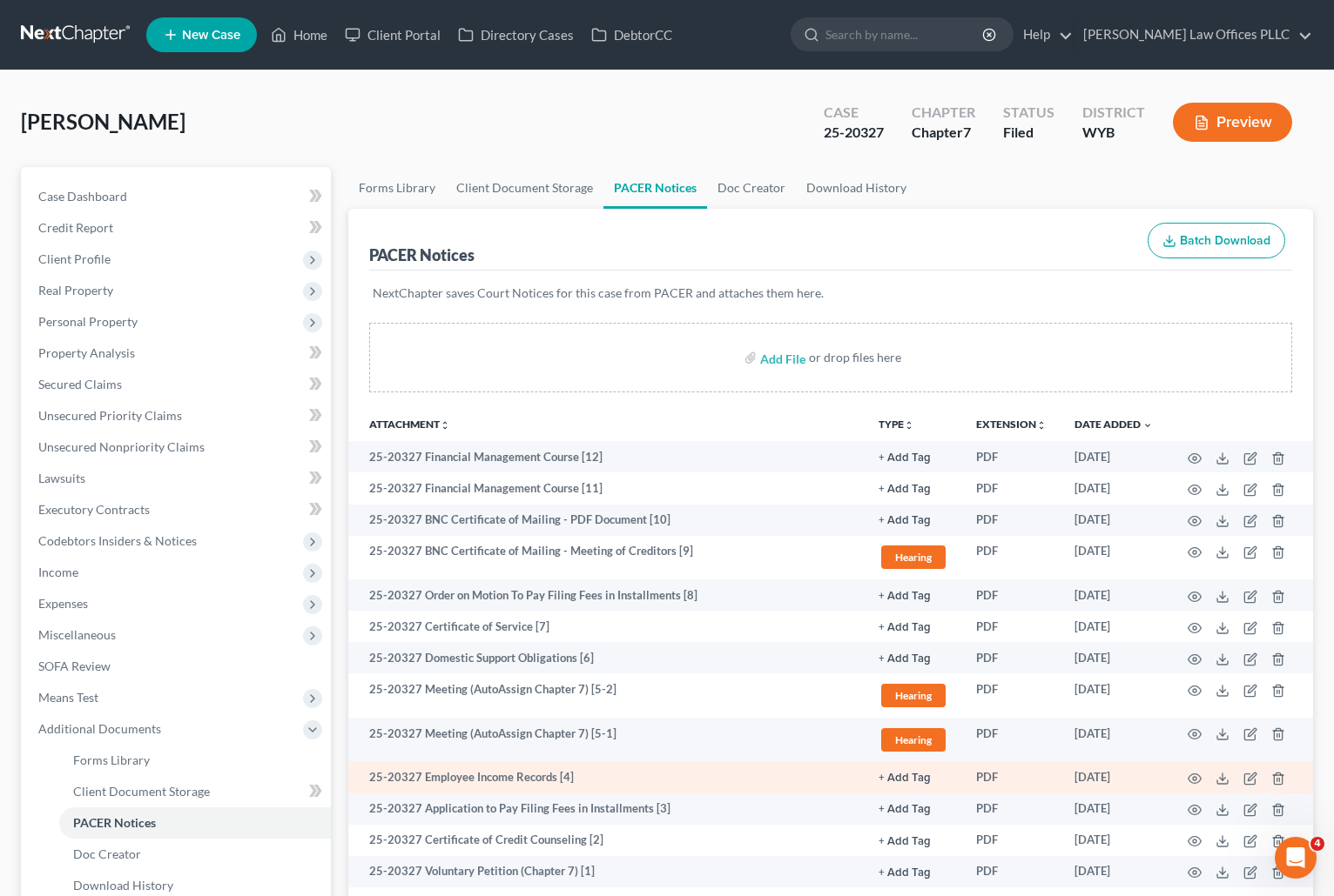
click at [700, 775] on td "25-20327 Employee Income Records [4]" at bounding box center [606, 778] width 516 height 32
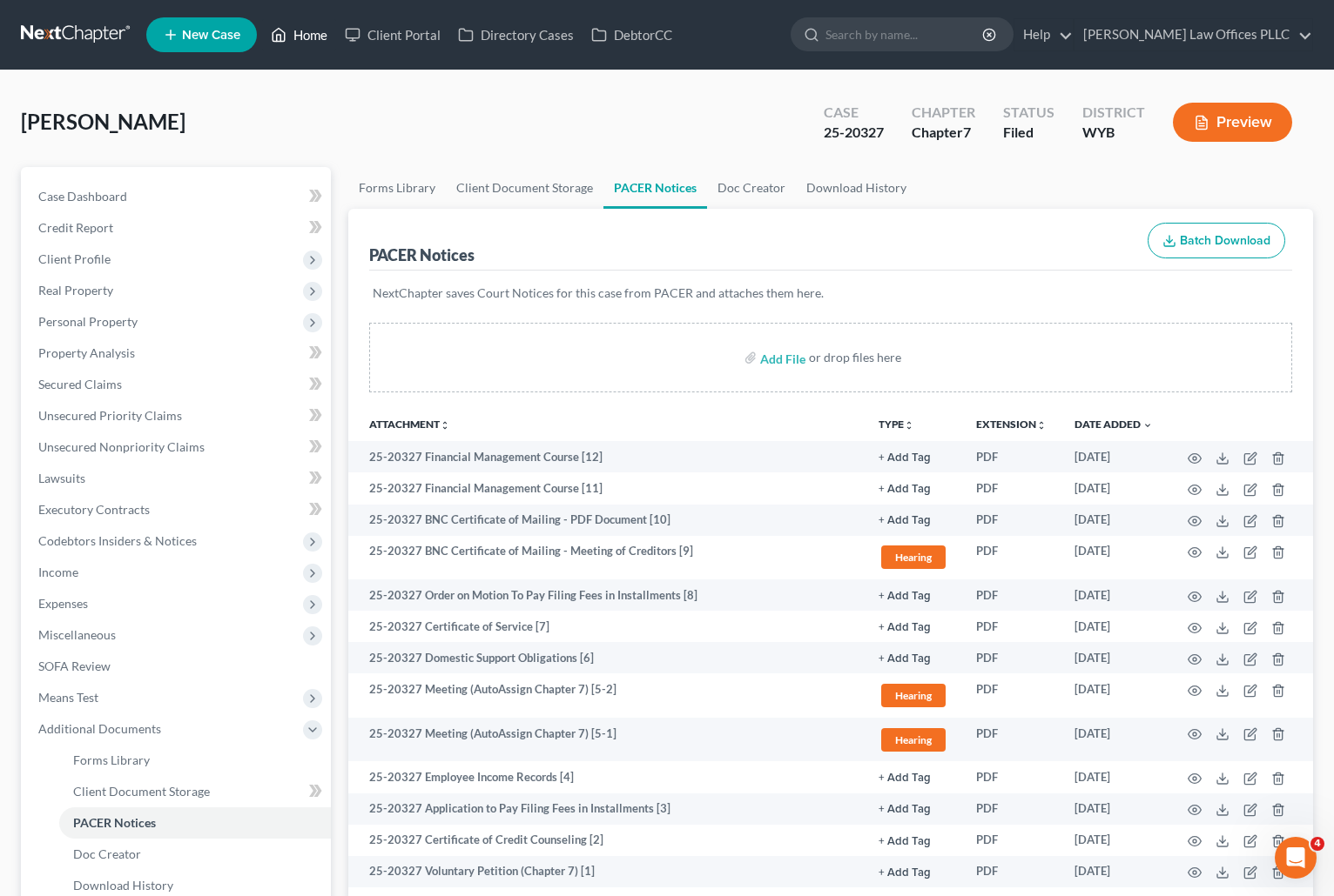
click at [312, 34] on link "Home" at bounding box center [298, 35] width 74 height 32
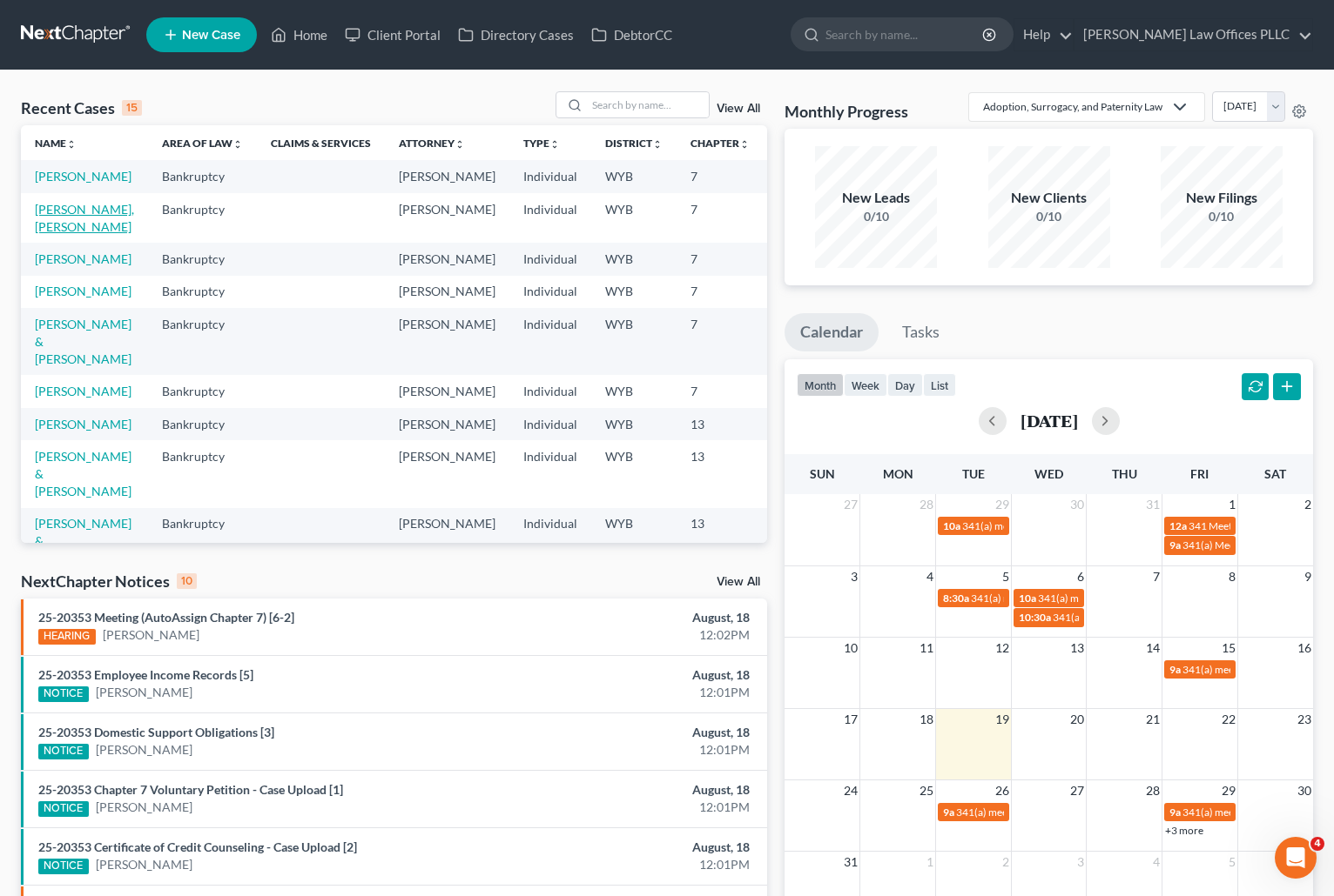
click at [54, 234] on link "[PERSON_NAME], [PERSON_NAME]" at bounding box center [85, 218] width 99 height 32
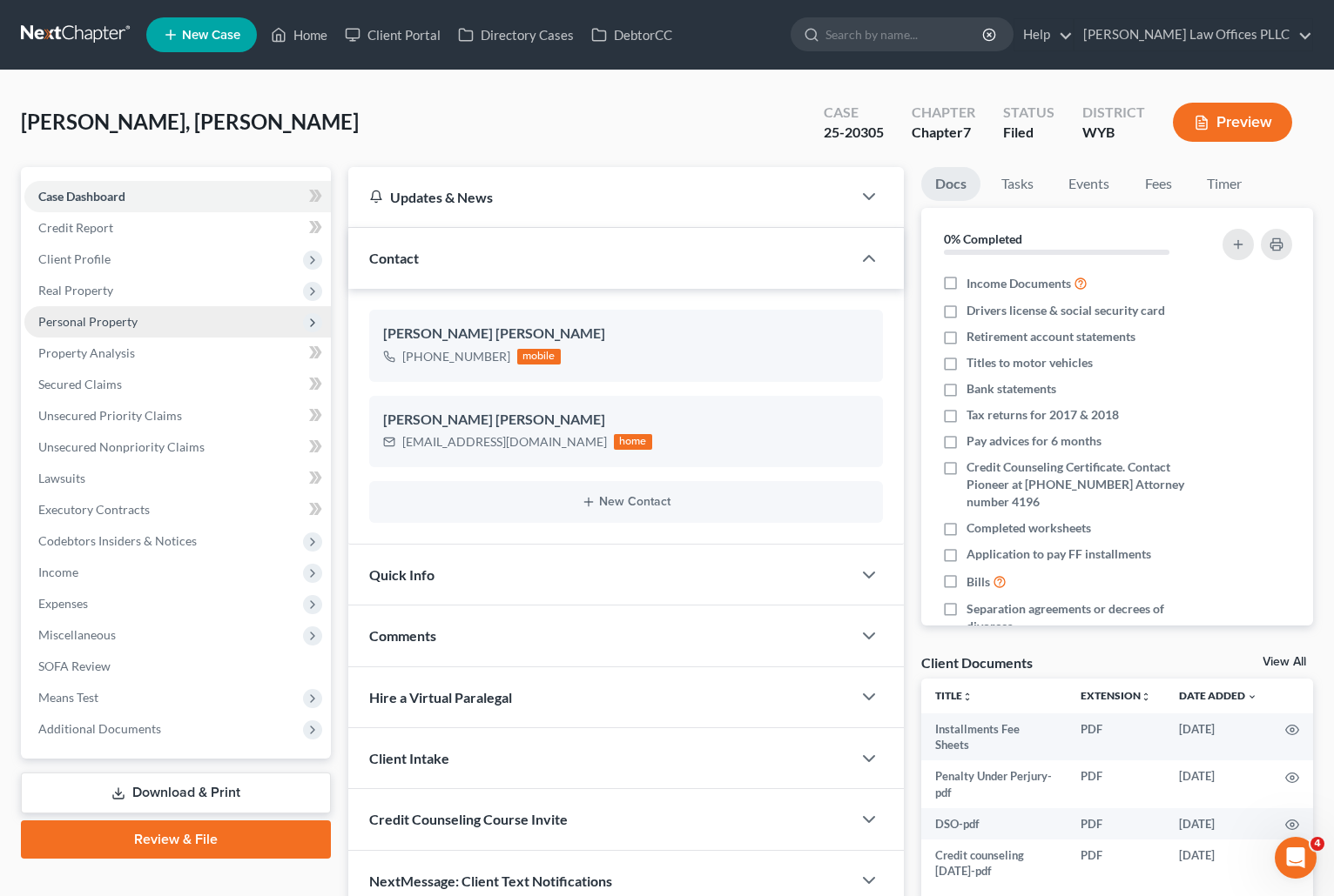
click at [115, 318] on span "Personal Property" at bounding box center [89, 321] width 99 height 15
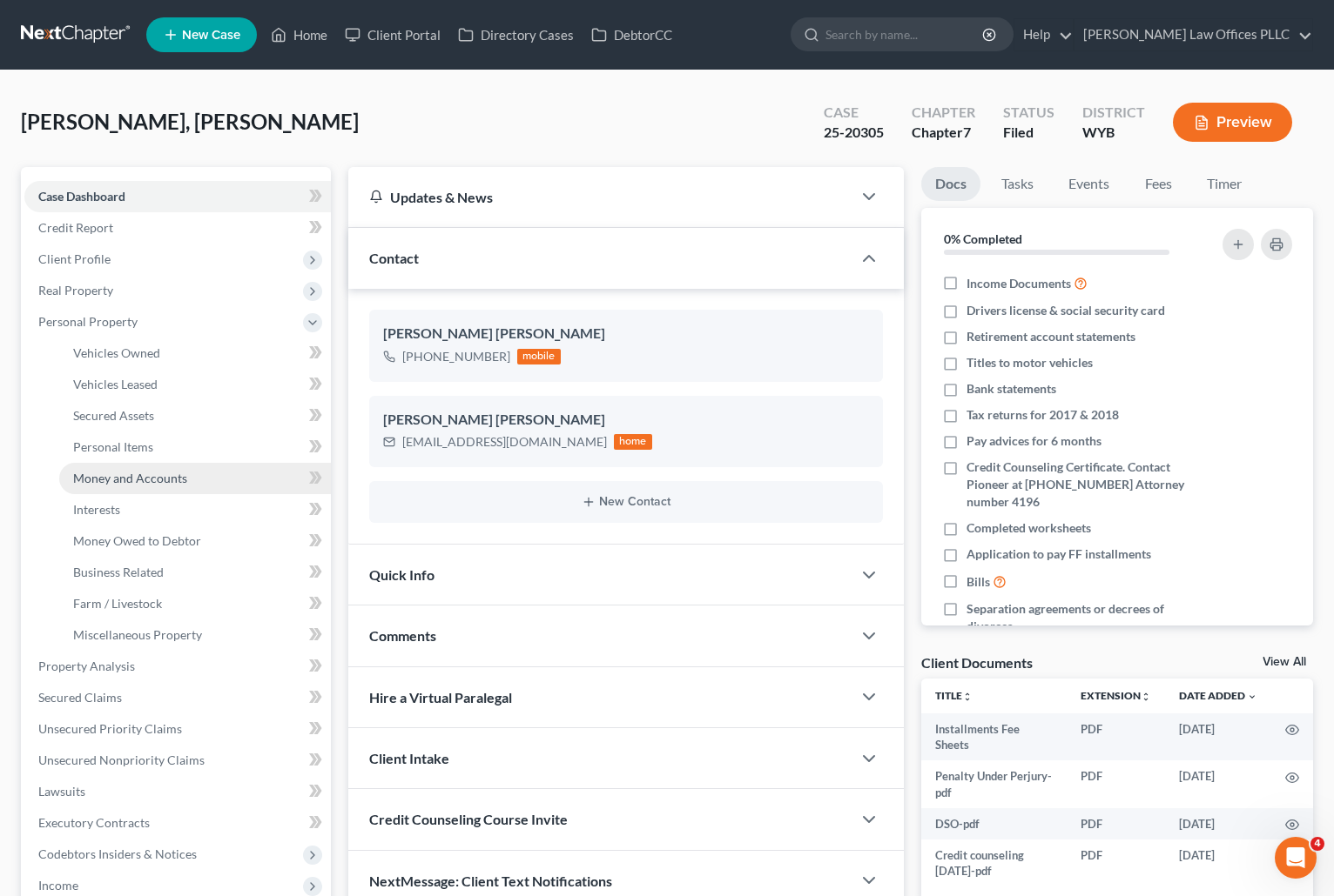
click at [141, 477] on span "Money and Accounts" at bounding box center [130, 477] width 114 height 15
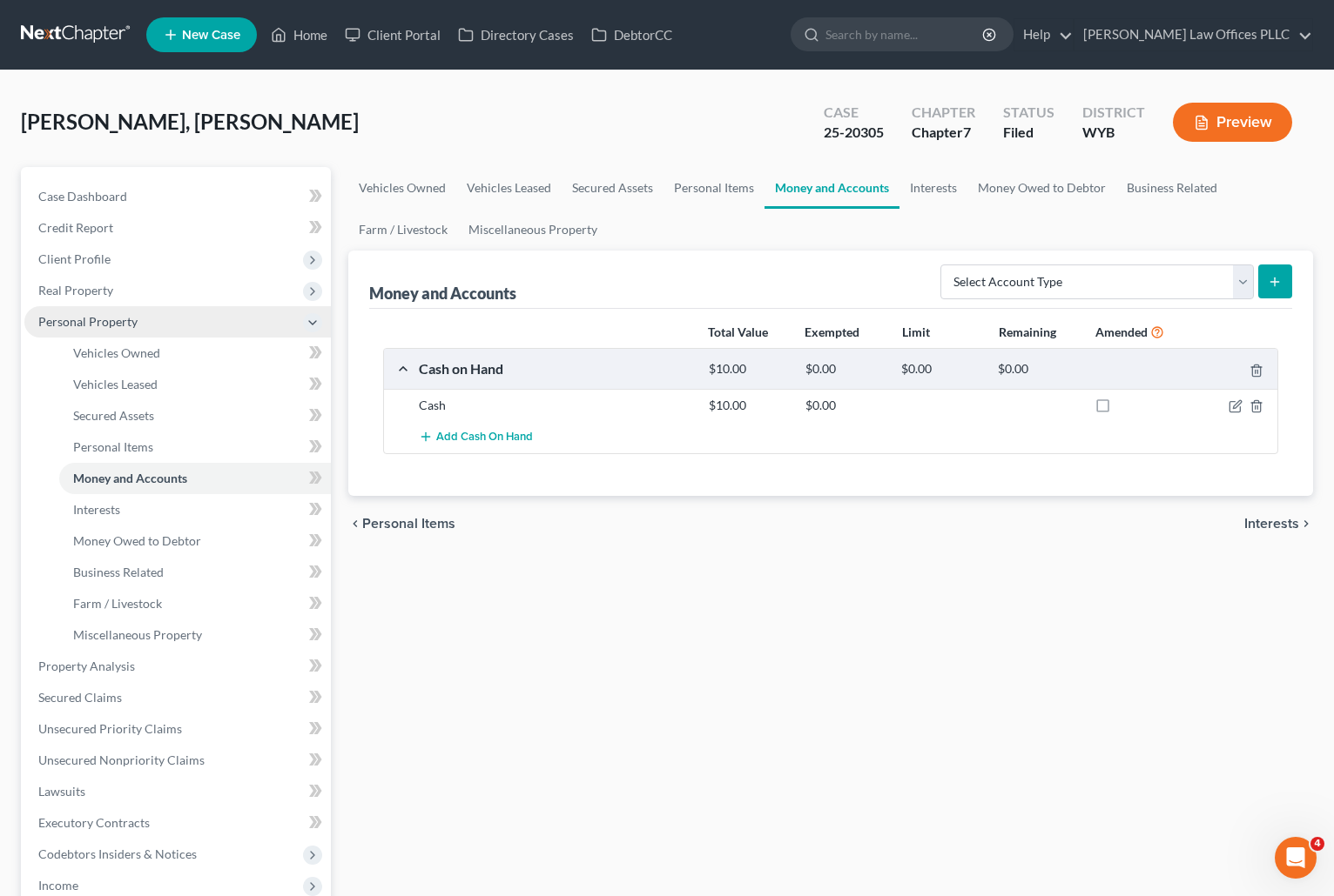
click at [312, 322] on icon at bounding box center [312, 323] width 14 height 14
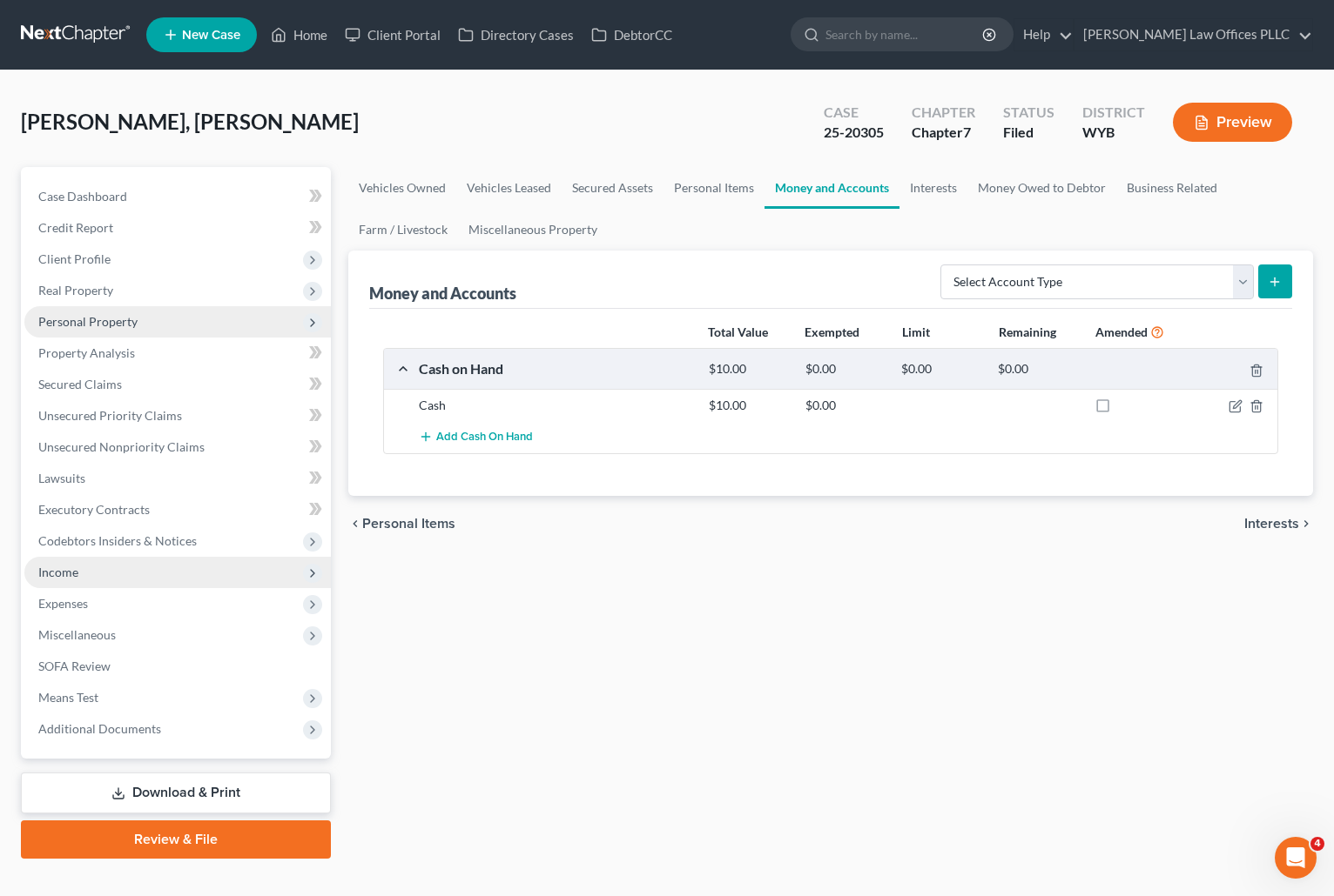
click at [75, 572] on span "Income" at bounding box center [59, 572] width 40 height 15
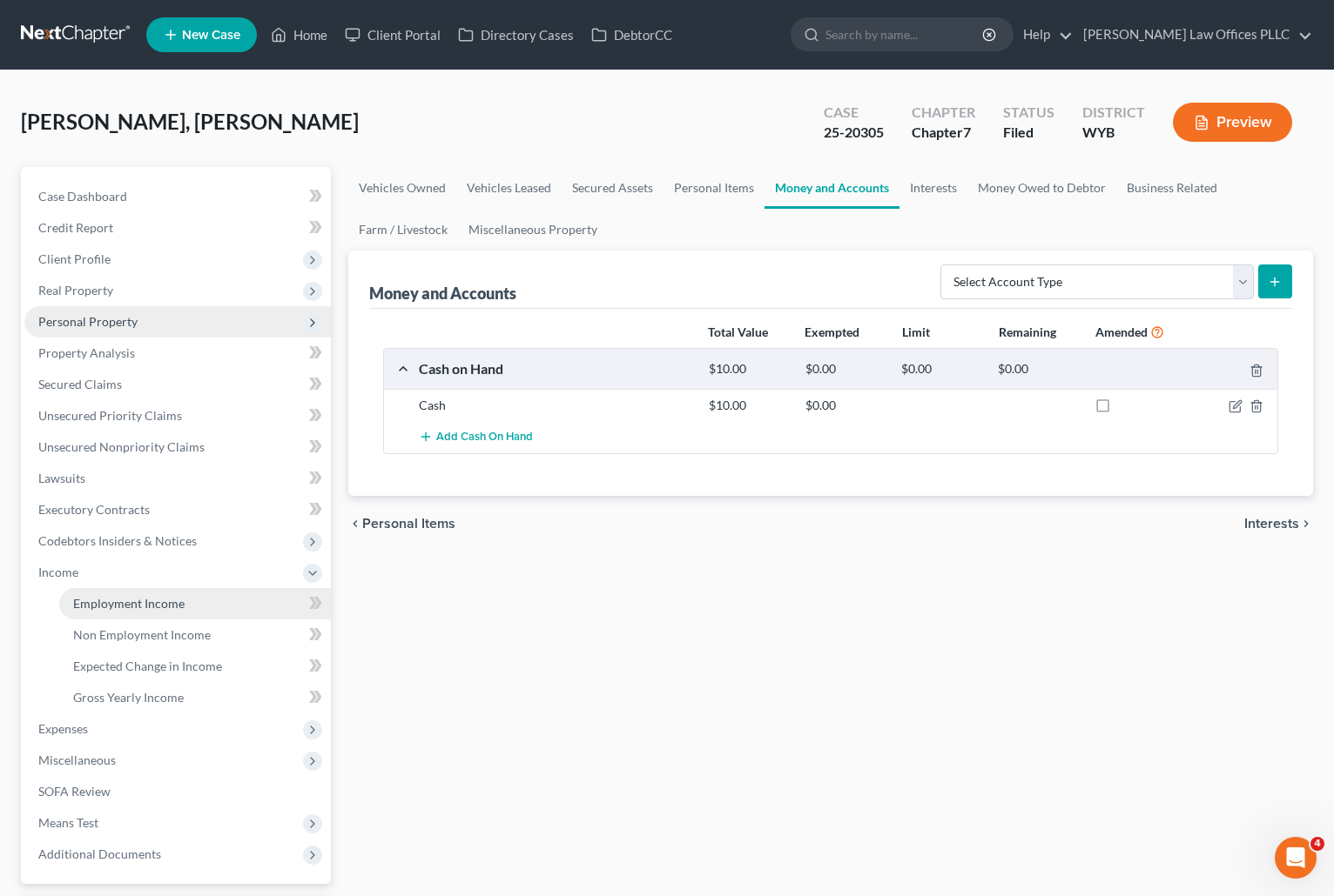
click at [128, 604] on span "Employment Income" at bounding box center [129, 603] width 111 height 15
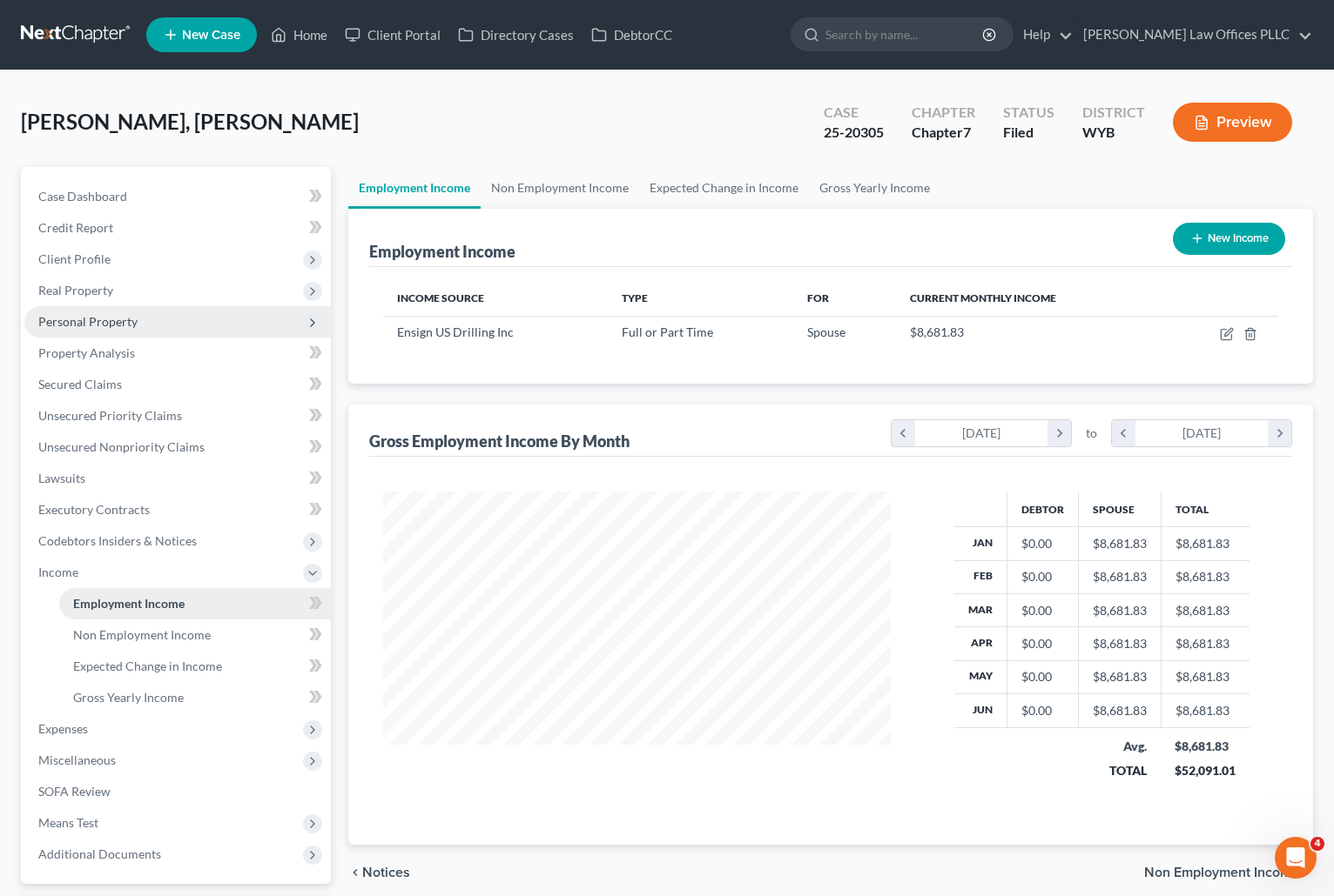
scroll to position [312, 542]
click at [284, 799] on link "SOFA Review" at bounding box center [178, 793] width 306 height 32
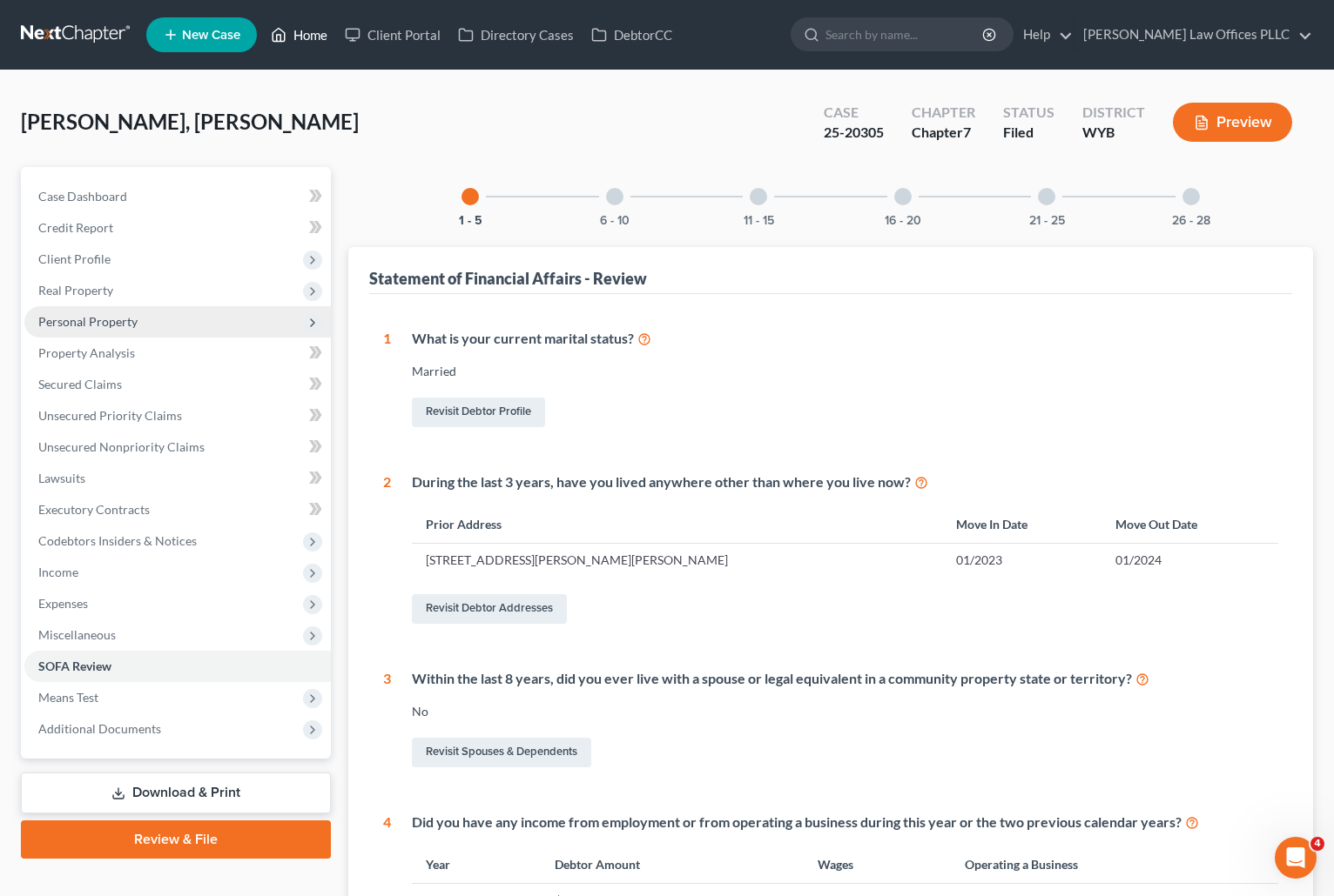
click at [310, 27] on link "Home" at bounding box center [298, 35] width 74 height 32
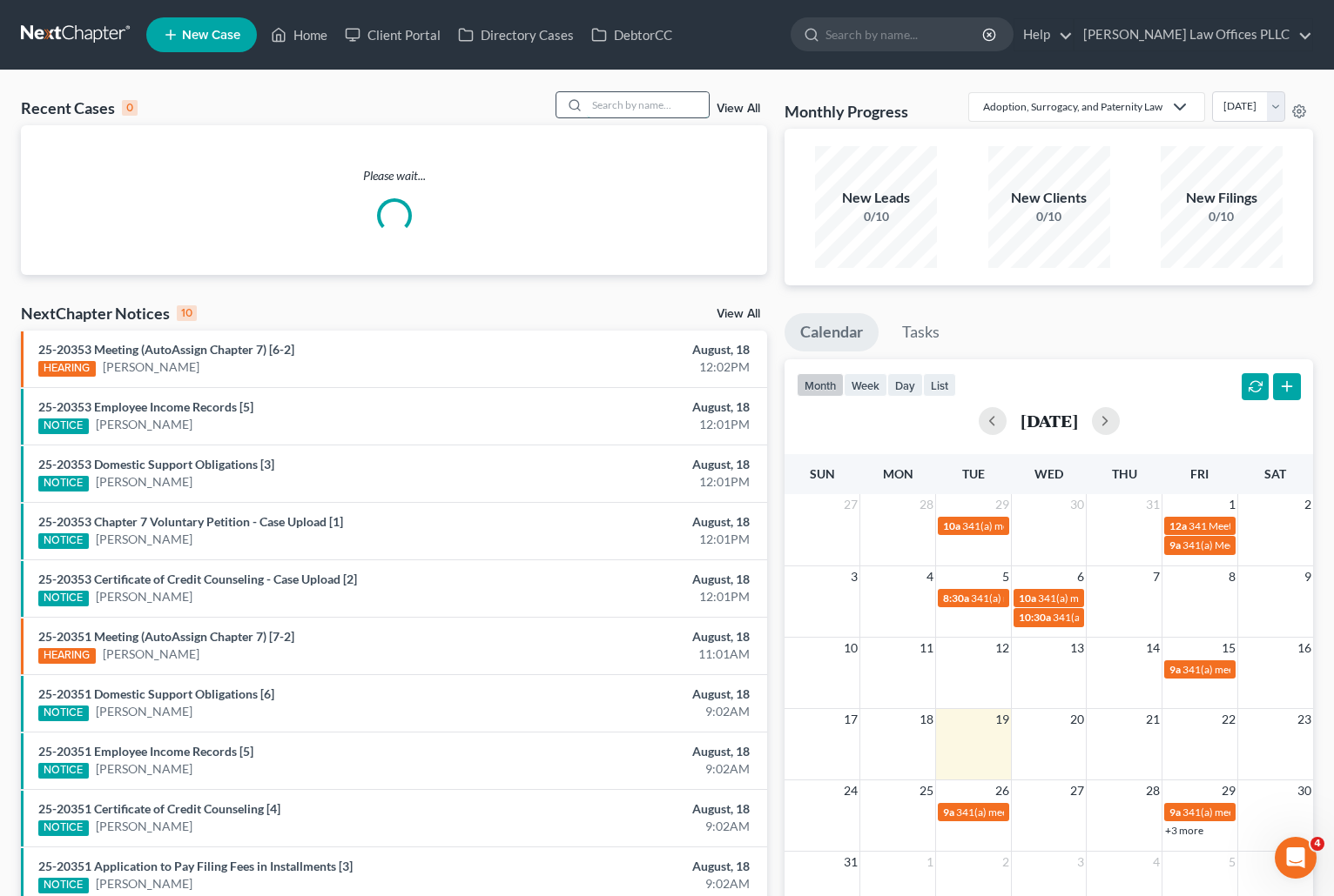
click at [594, 102] on input "search" at bounding box center [648, 104] width 122 height 25
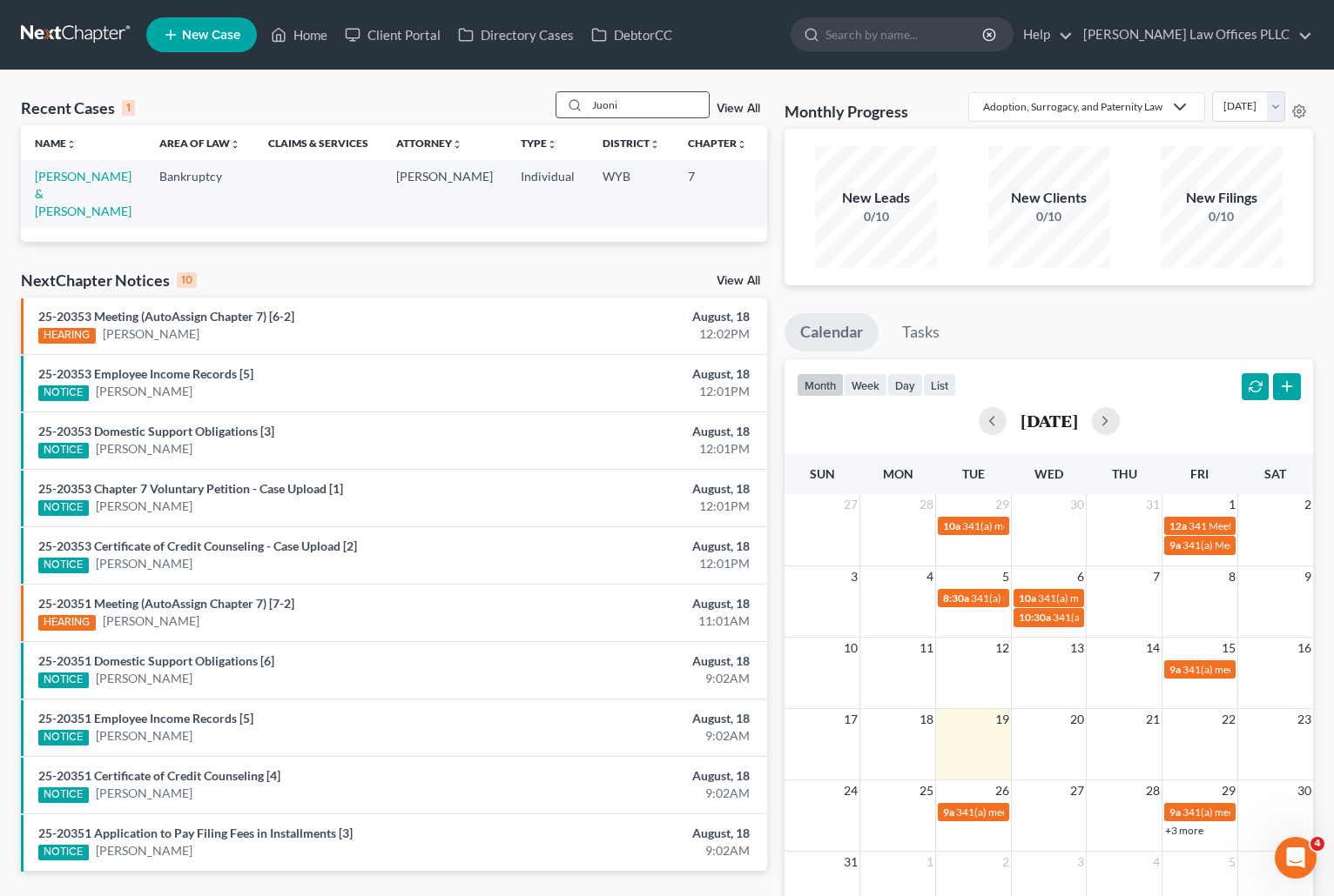
type input "Juoni"
click at [53, 186] on link "[PERSON_NAME] & [PERSON_NAME]" at bounding box center [83, 194] width 96 height 50
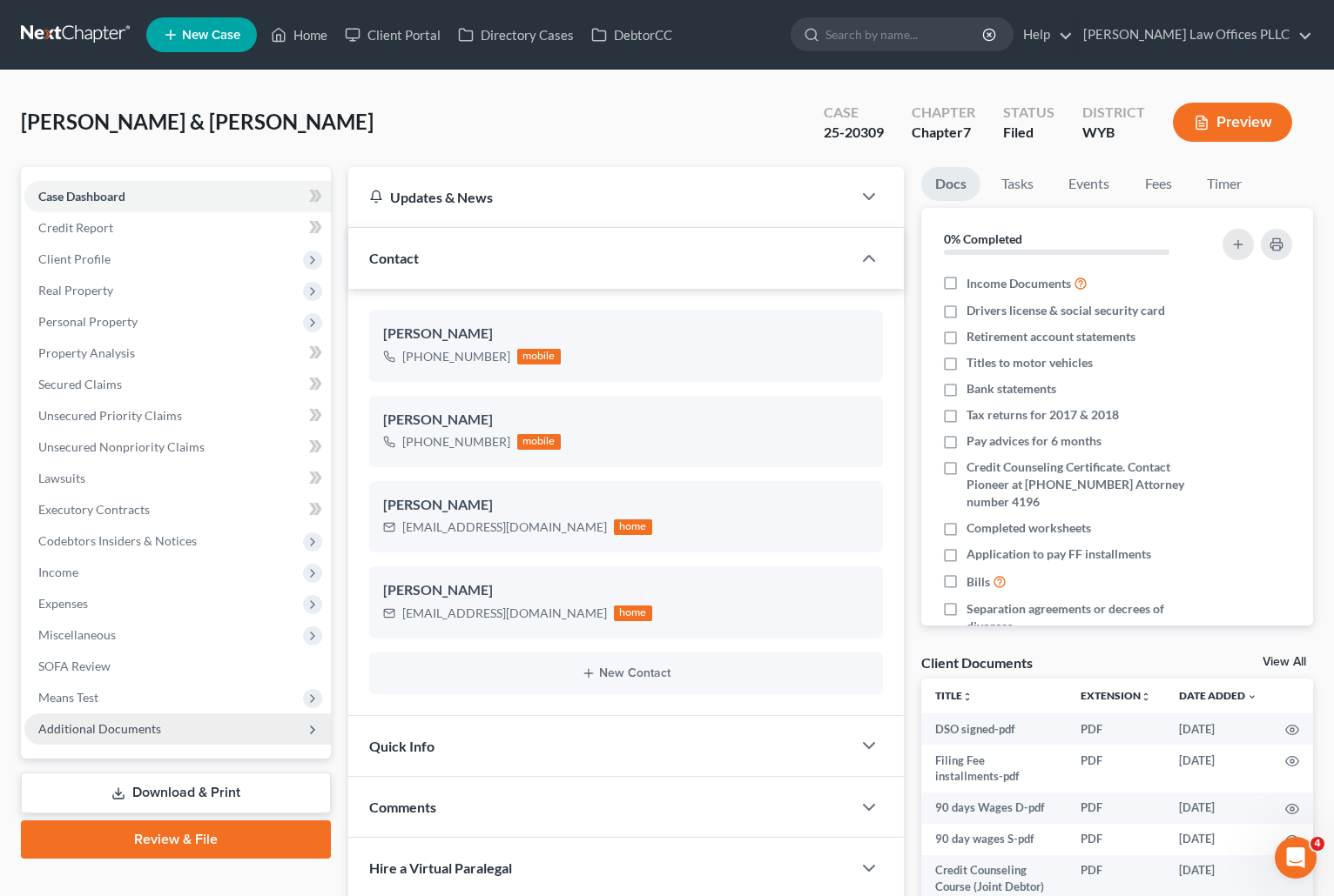
click at [127, 717] on span "Additional Documents" at bounding box center [178, 730] width 306 height 32
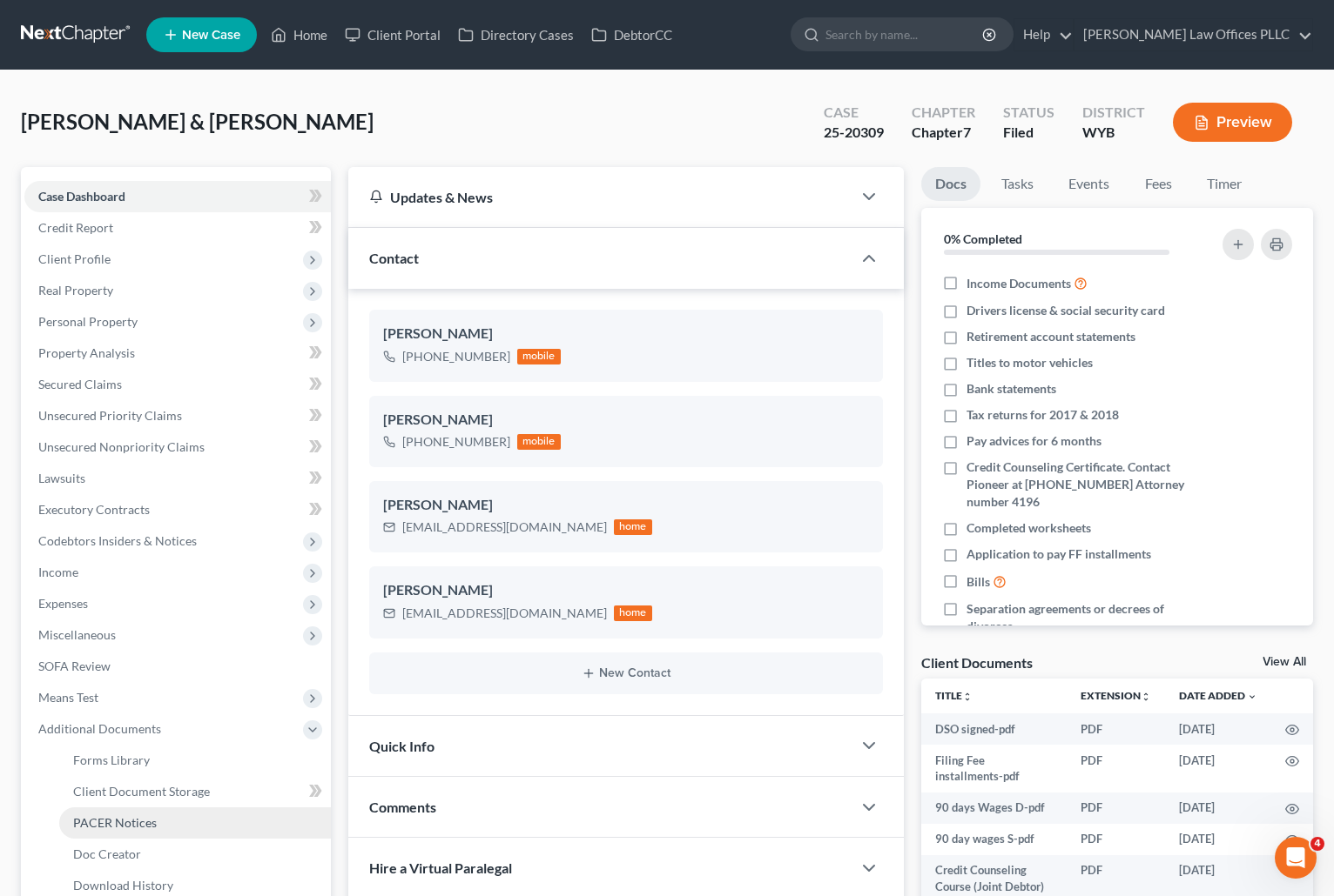
click at [149, 819] on span "PACER Notices" at bounding box center [115, 822] width 84 height 15
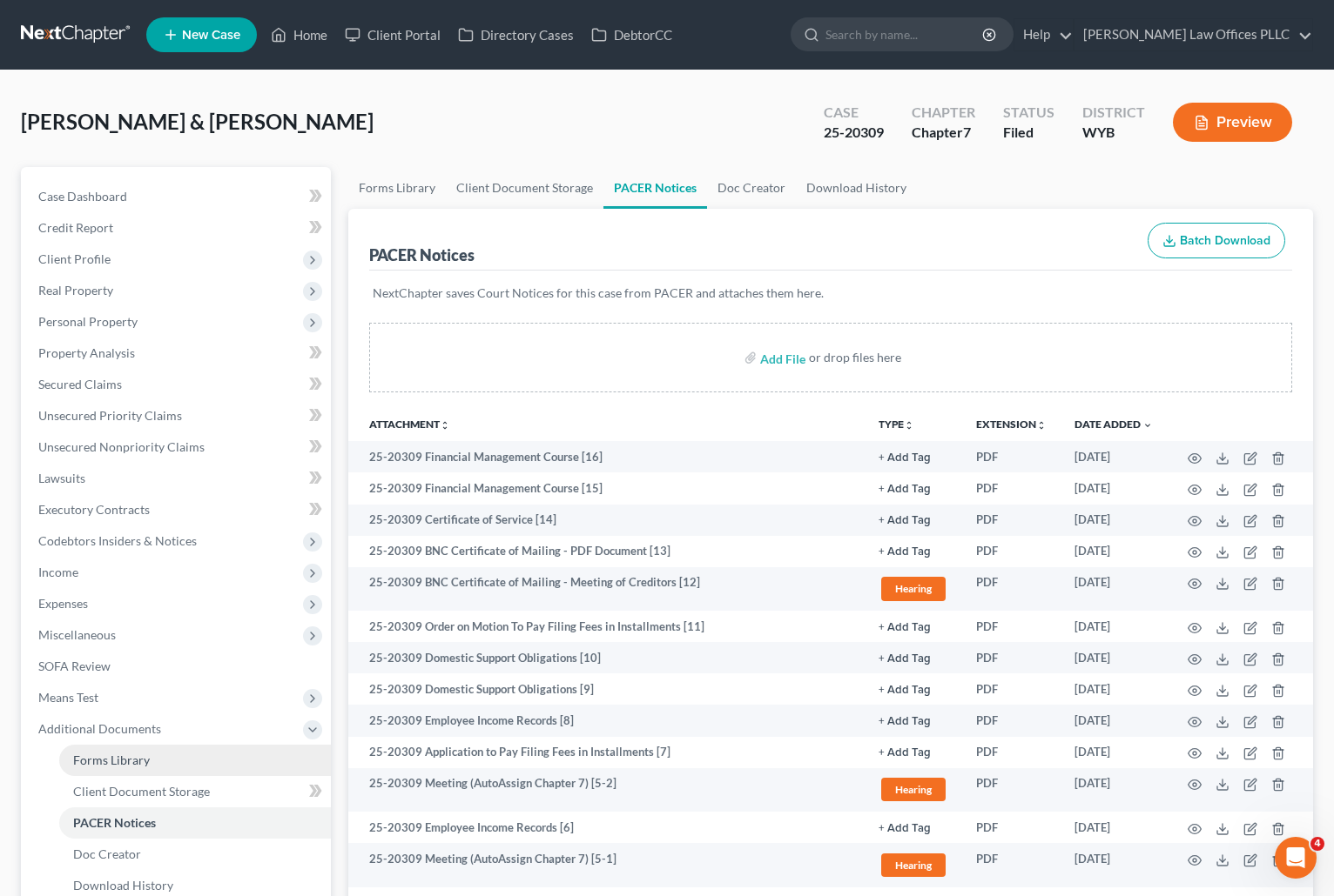
click at [248, 772] on link "Forms Library" at bounding box center [195, 761] width 272 height 32
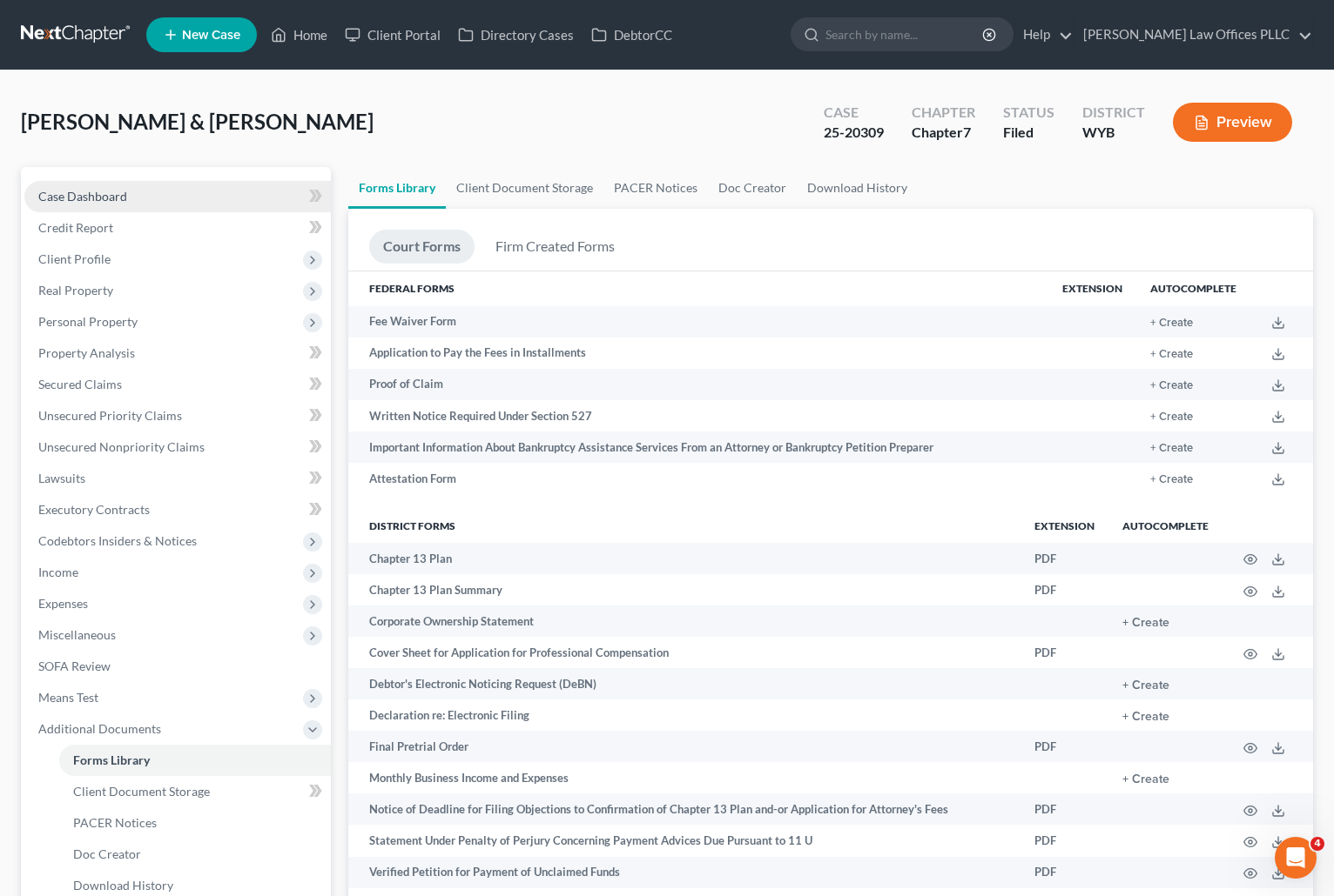
click at [90, 195] on span "Case Dashboard" at bounding box center [83, 196] width 89 height 15
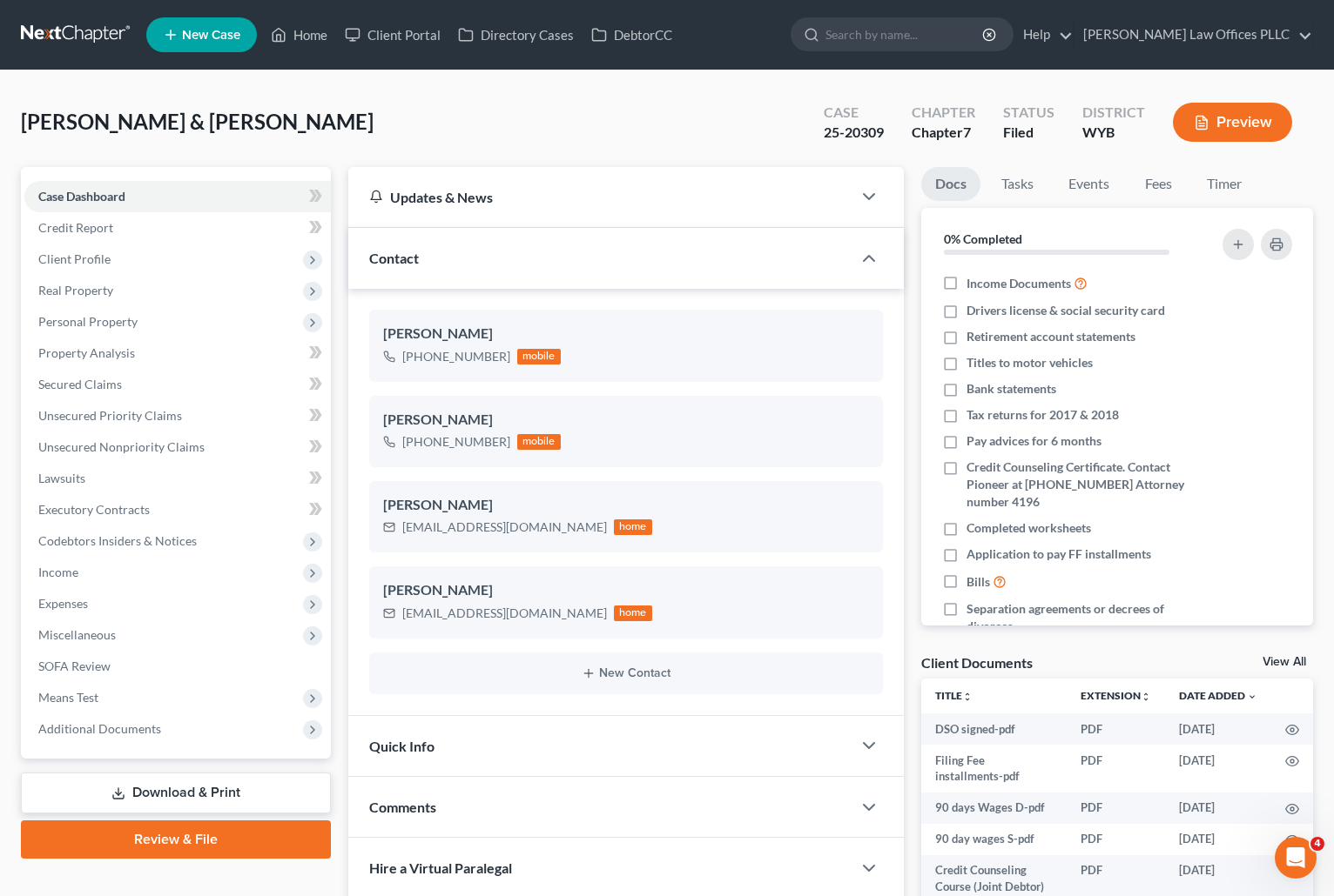
click at [28, 788] on link "Download & Print" at bounding box center [176, 793] width 310 height 41
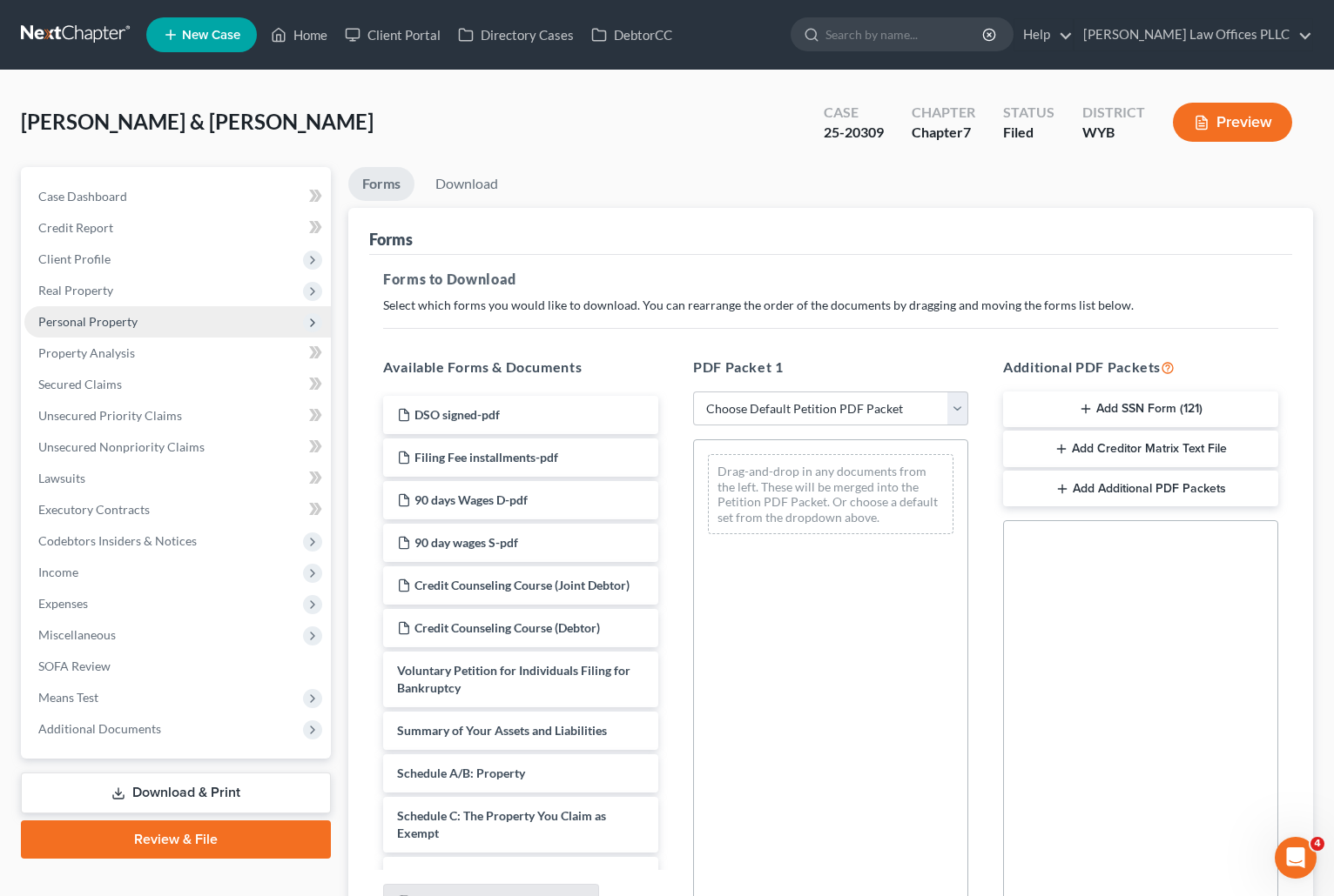
click at [109, 322] on span "Personal Property" at bounding box center [89, 321] width 99 height 15
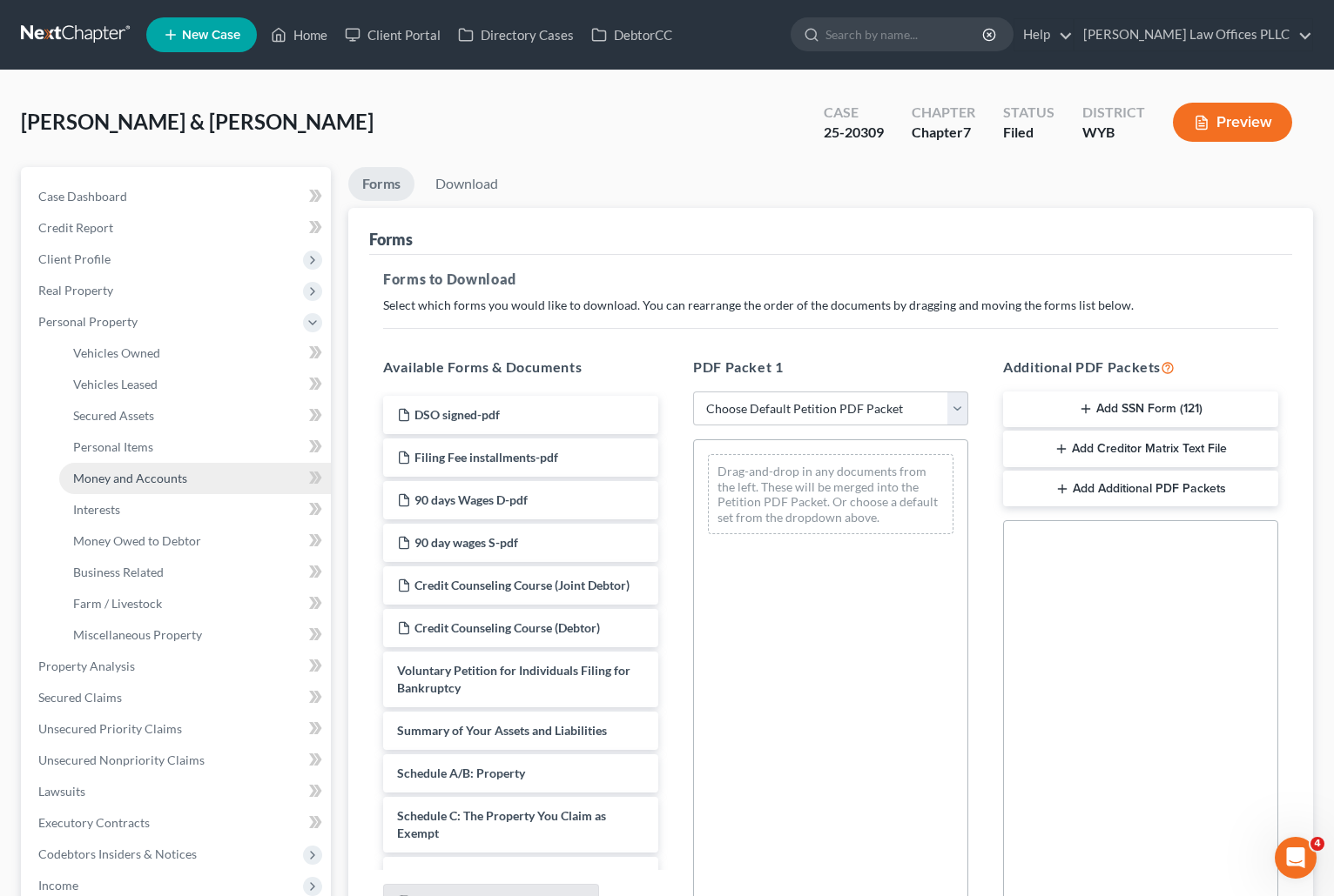
click at [147, 479] on span "Money and Accounts" at bounding box center [130, 477] width 114 height 15
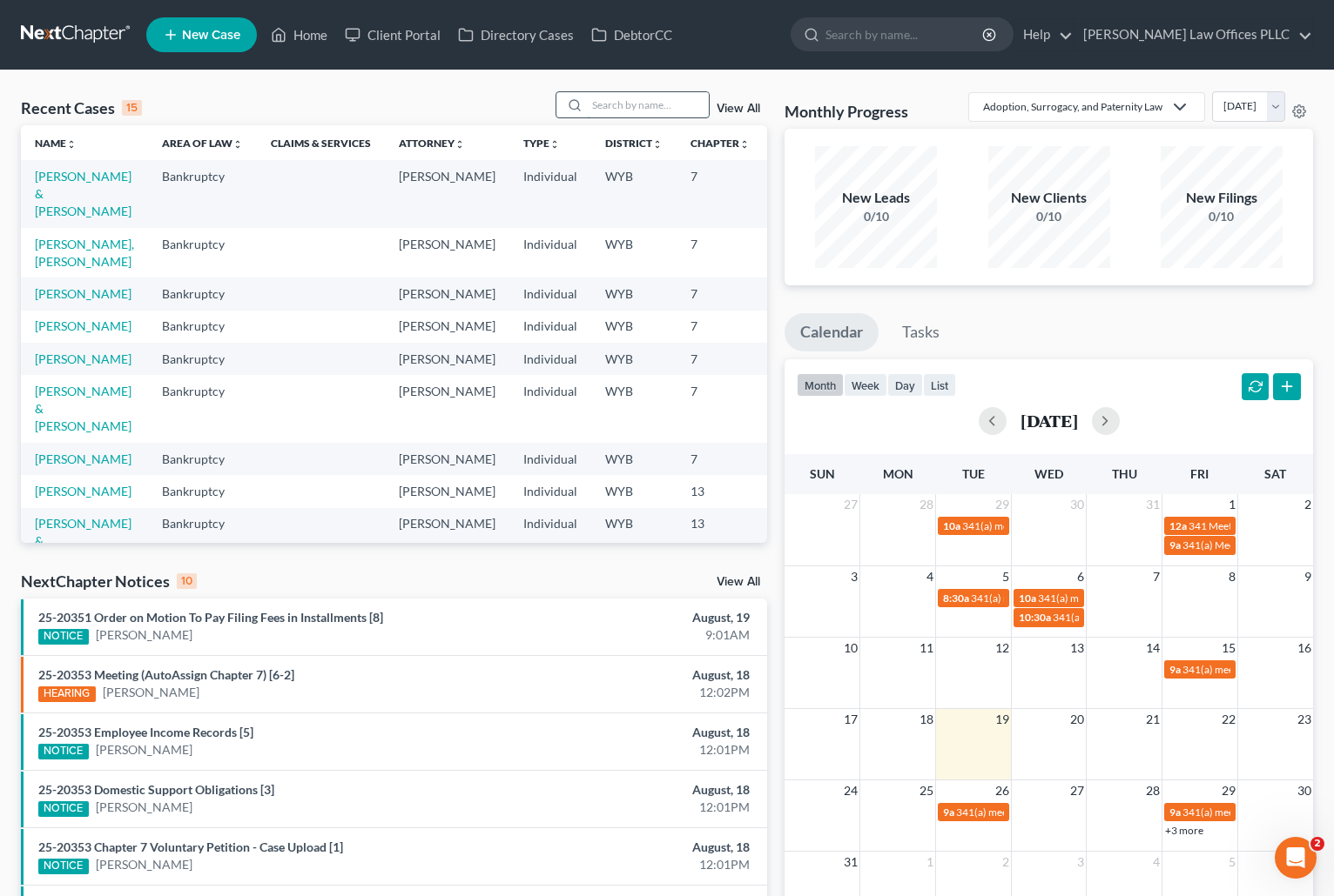
click at [606, 107] on input "search" at bounding box center [648, 104] width 122 height 25
click at [53, 434] on link "[PERSON_NAME] & [PERSON_NAME]" at bounding box center [83, 409] width 96 height 50
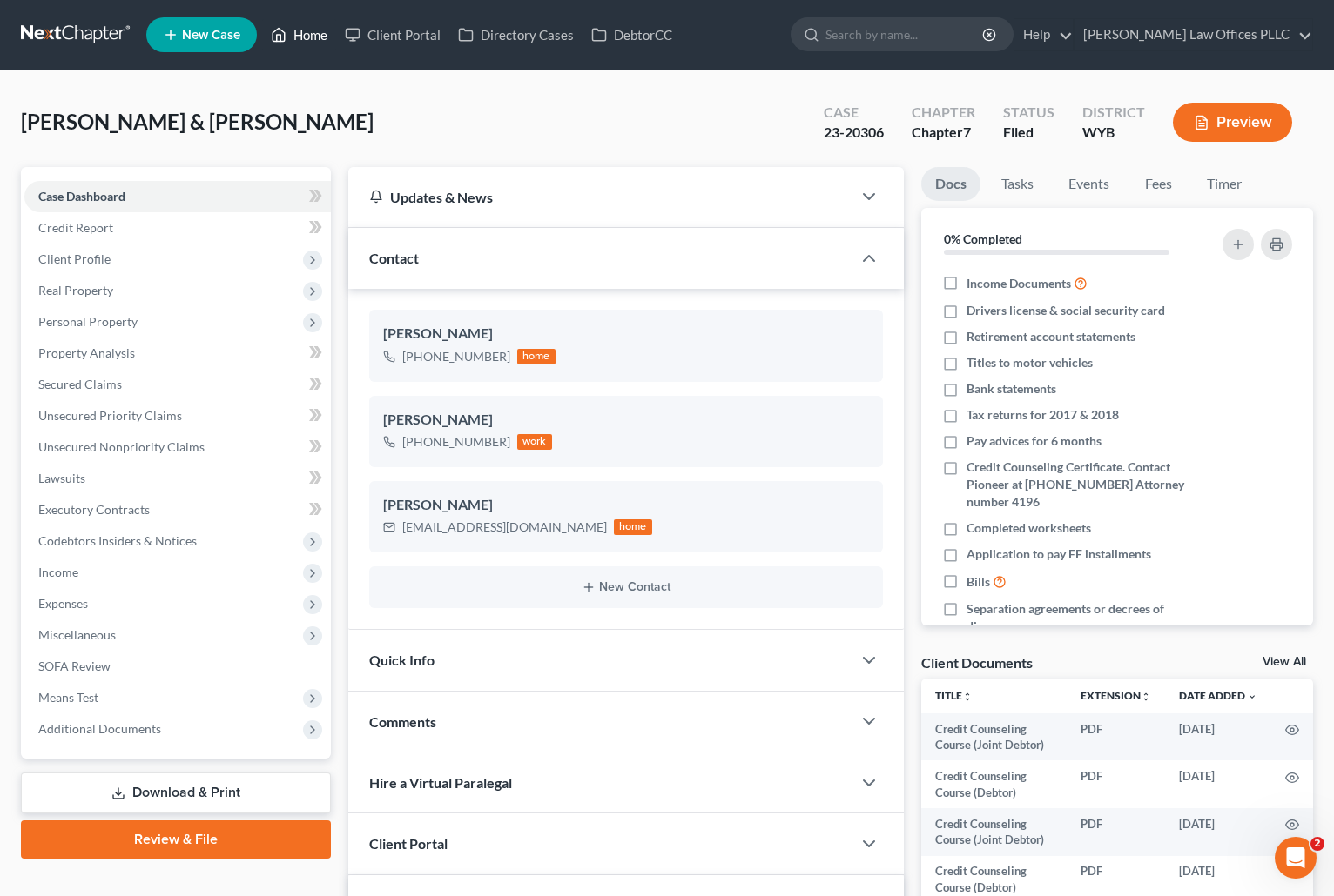
click at [303, 29] on link "Home" at bounding box center [298, 35] width 74 height 32
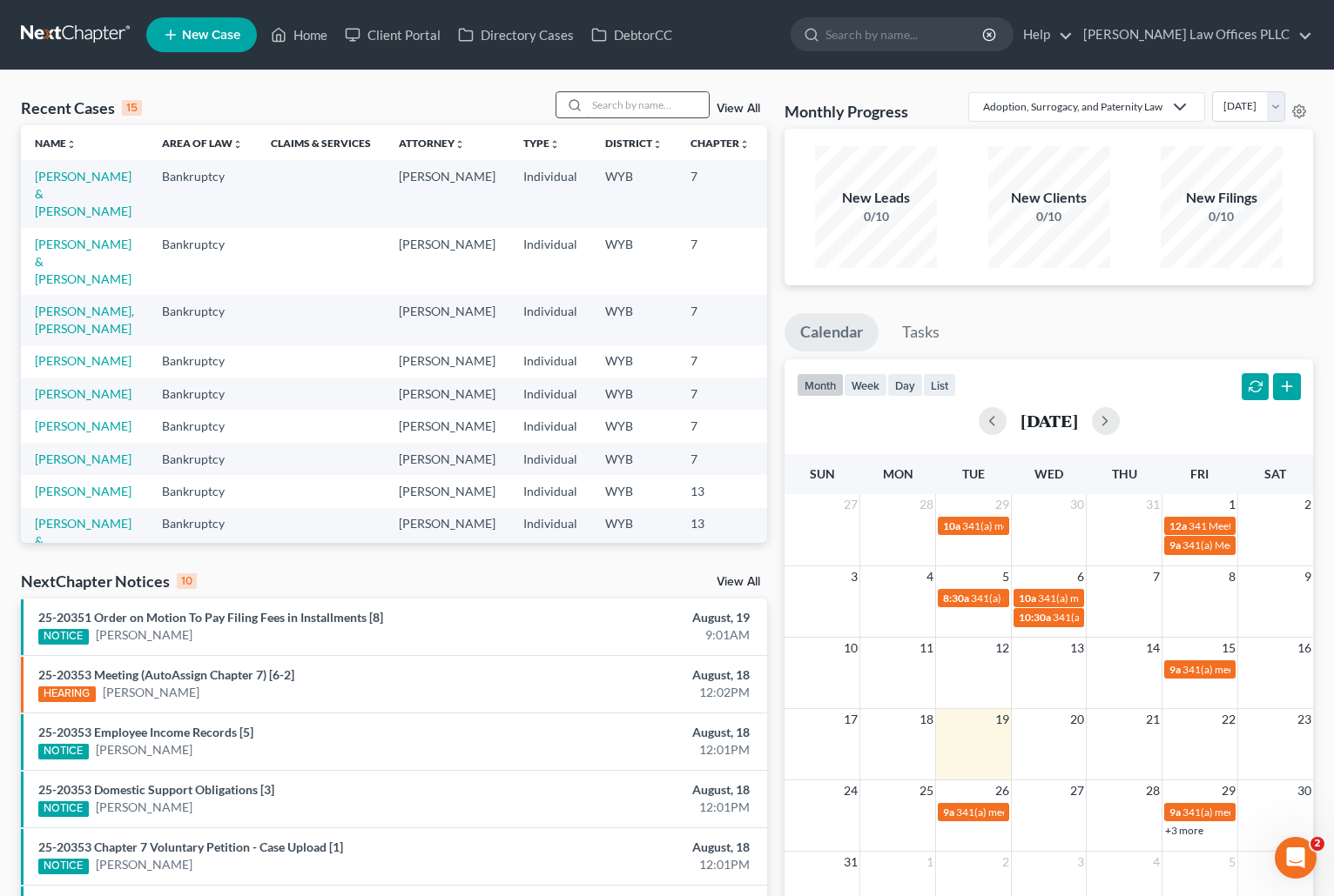
click at [609, 101] on input "search" at bounding box center [648, 104] width 122 height 25
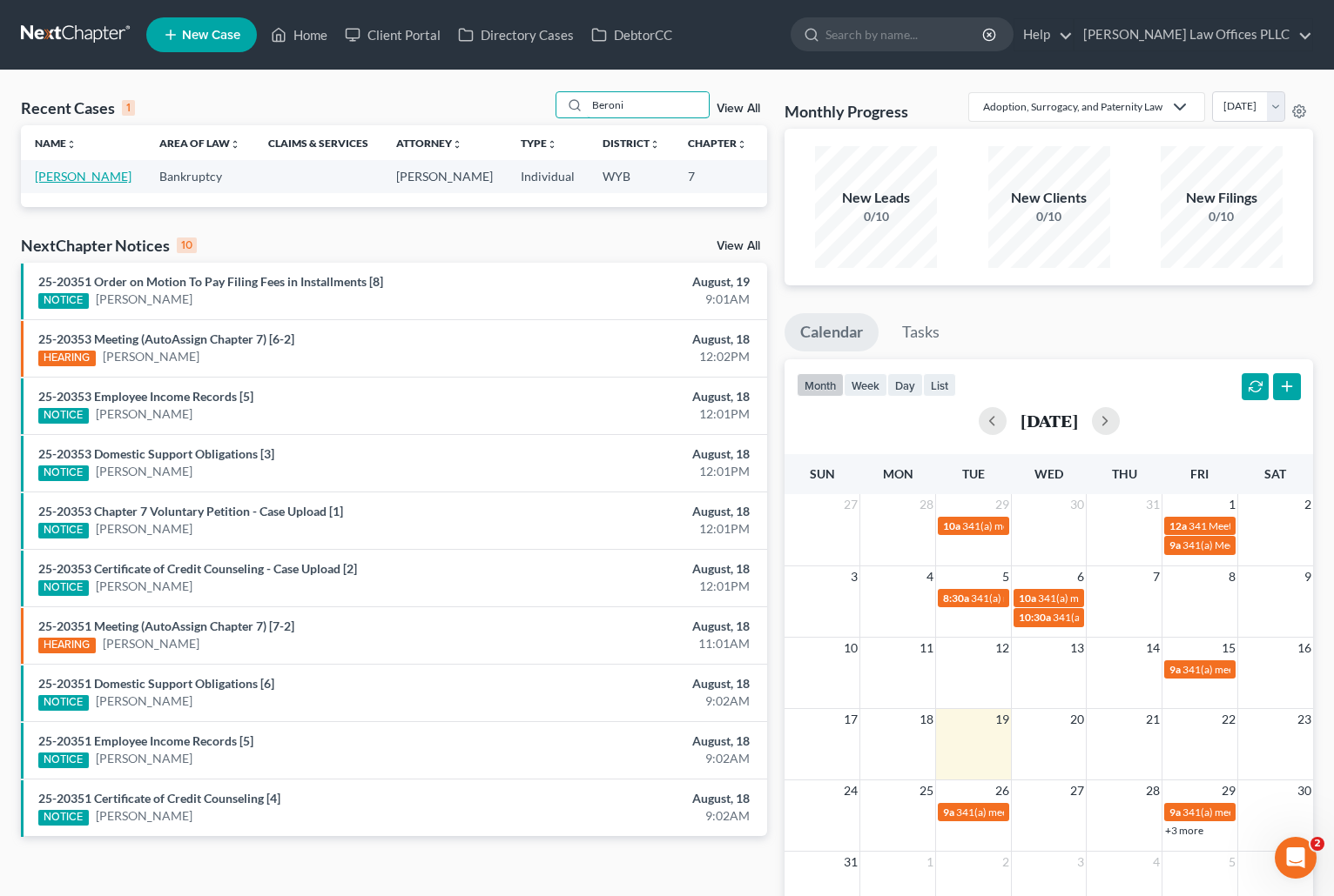
type input "Beroni"
click at [40, 181] on link "[PERSON_NAME]" at bounding box center [83, 176] width 96 height 15
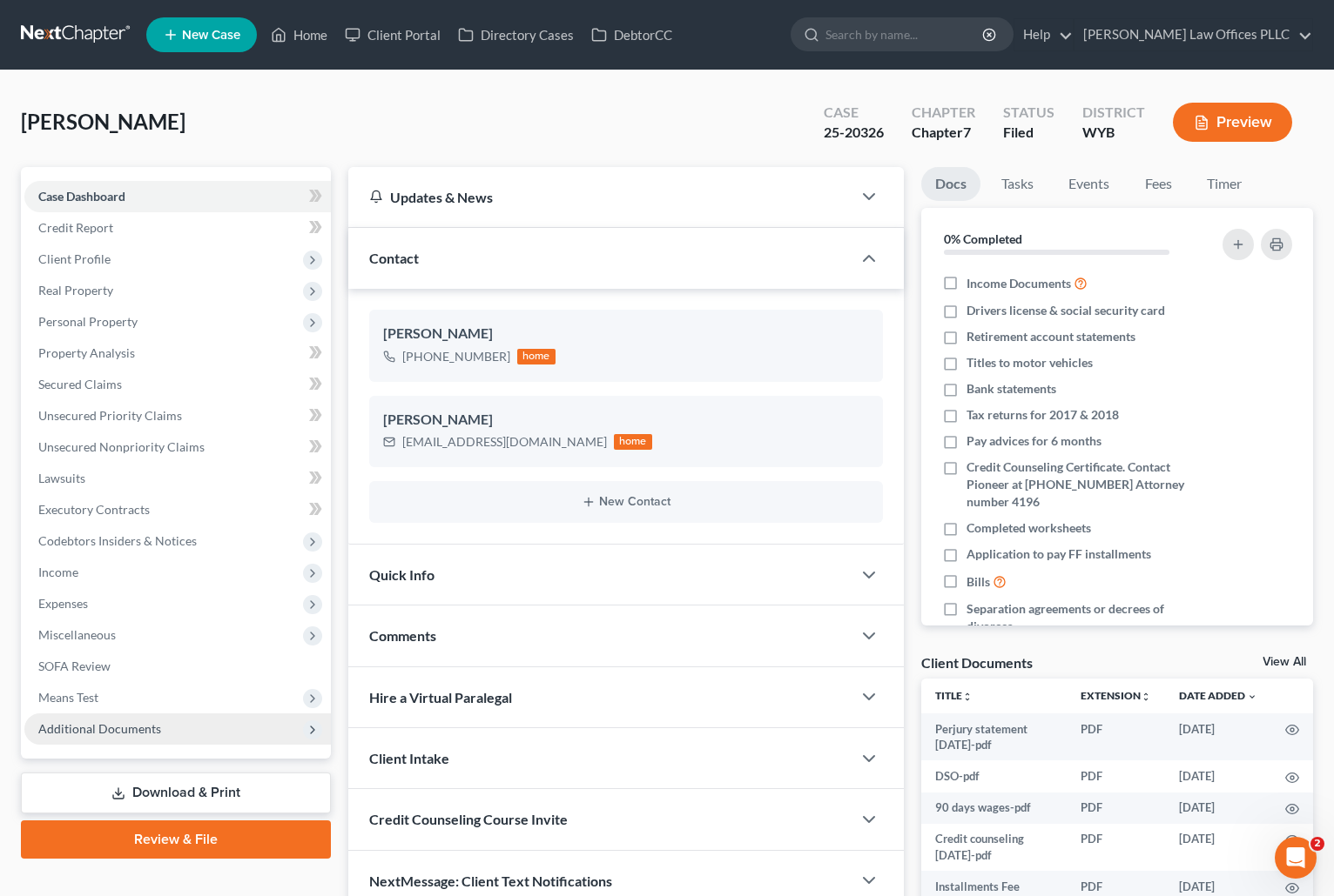
click at [129, 726] on span "Additional Documents" at bounding box center [99, 728] width 122 height 15
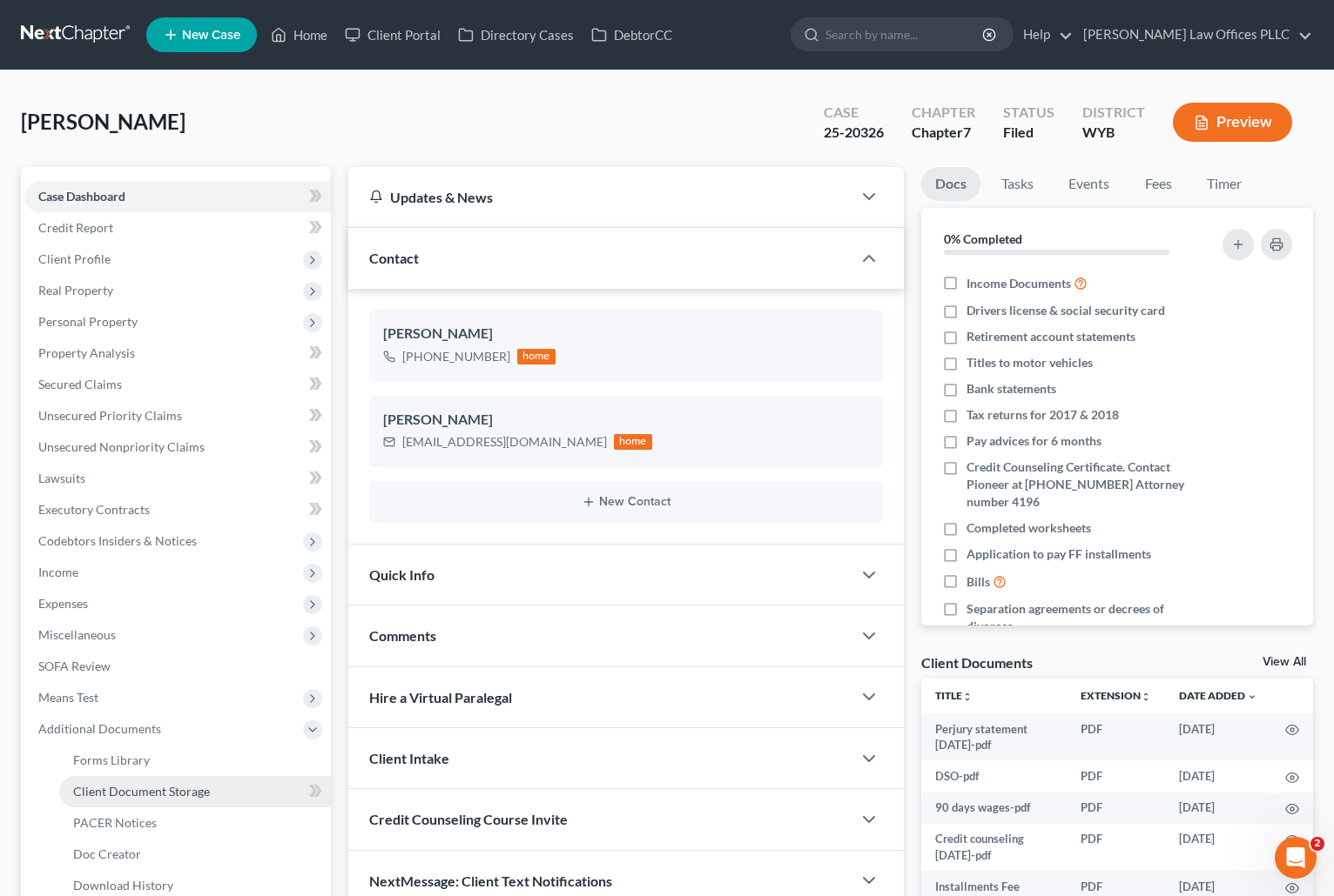
click at [174, 790] on span "Client Document Storage" at bounding box center [141, 791] width 136 height 15
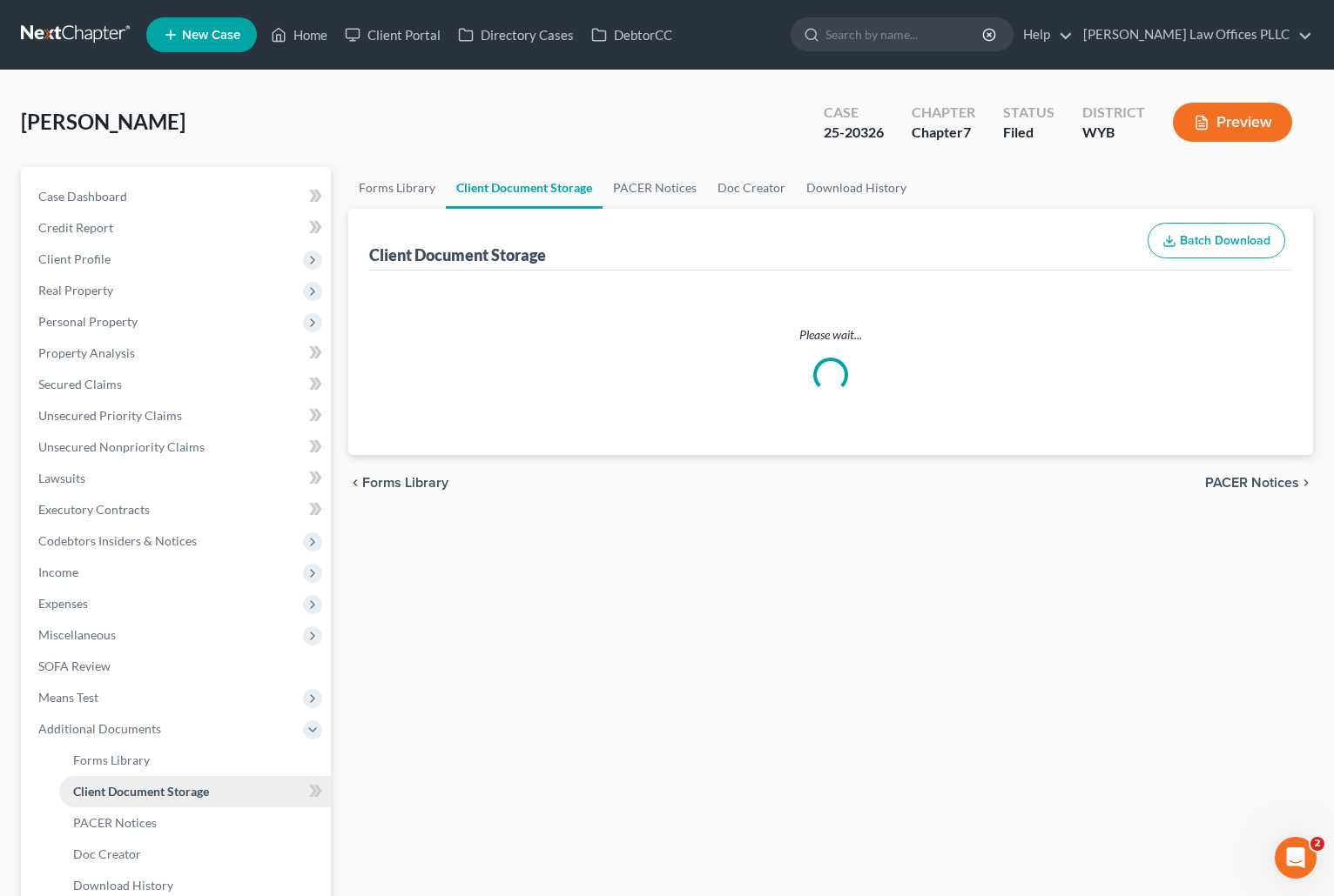
select select "4"
select select "0"
select select "3"
select select "2"
select select "3"
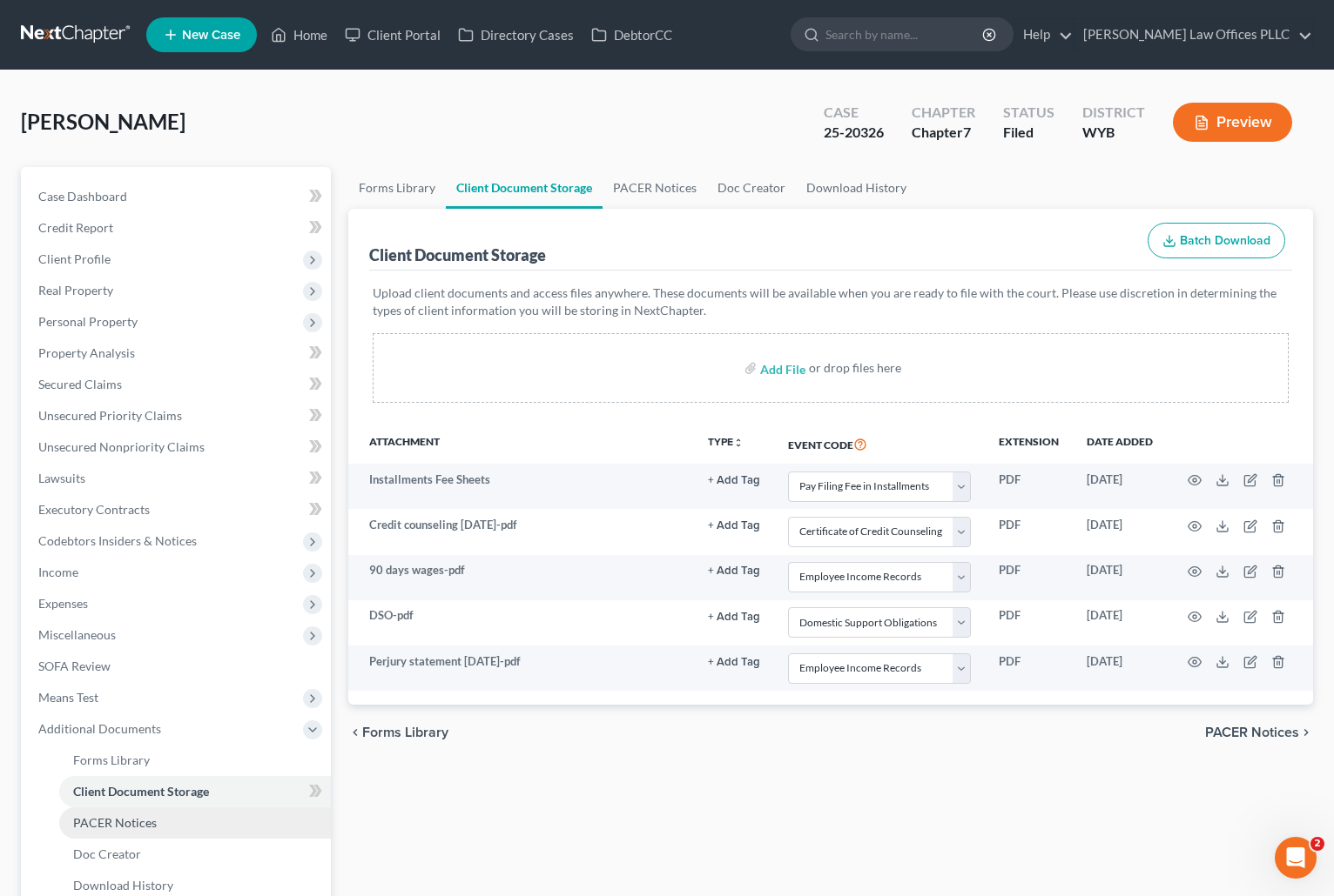
click at [152, 816] on span "PACER Notices" at bounding box center [115, 822] width 84 height 15
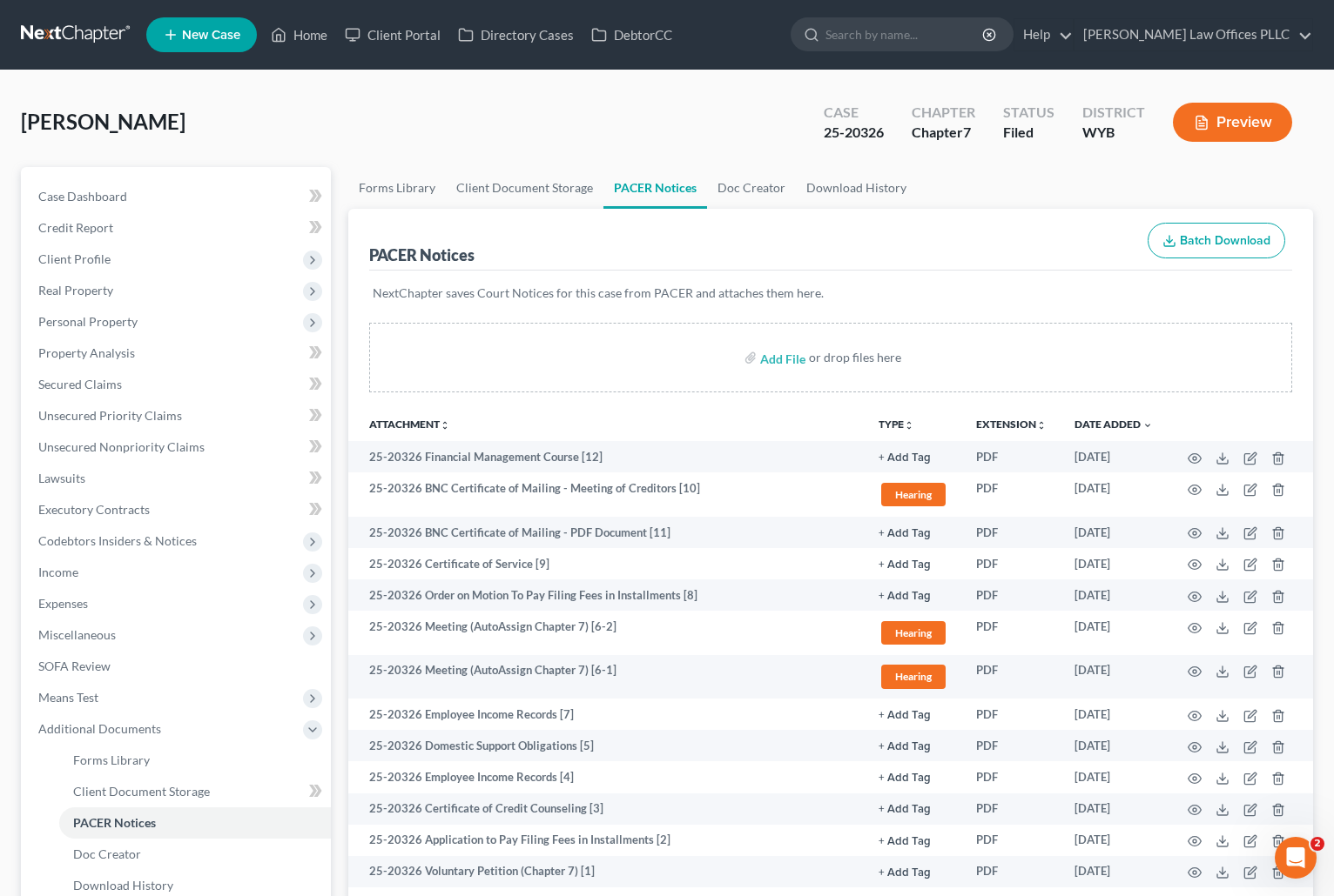
click at [21, 100] on div "Beroni, Peter Upgraded Case 25-20326 Chapter Chapter 7 Status Filed District WY…" at bounding box center [667, 129] width 1292 height 76
click at [302, 28] on link "Home" at bounding box center [298, 35] width 74 height 32
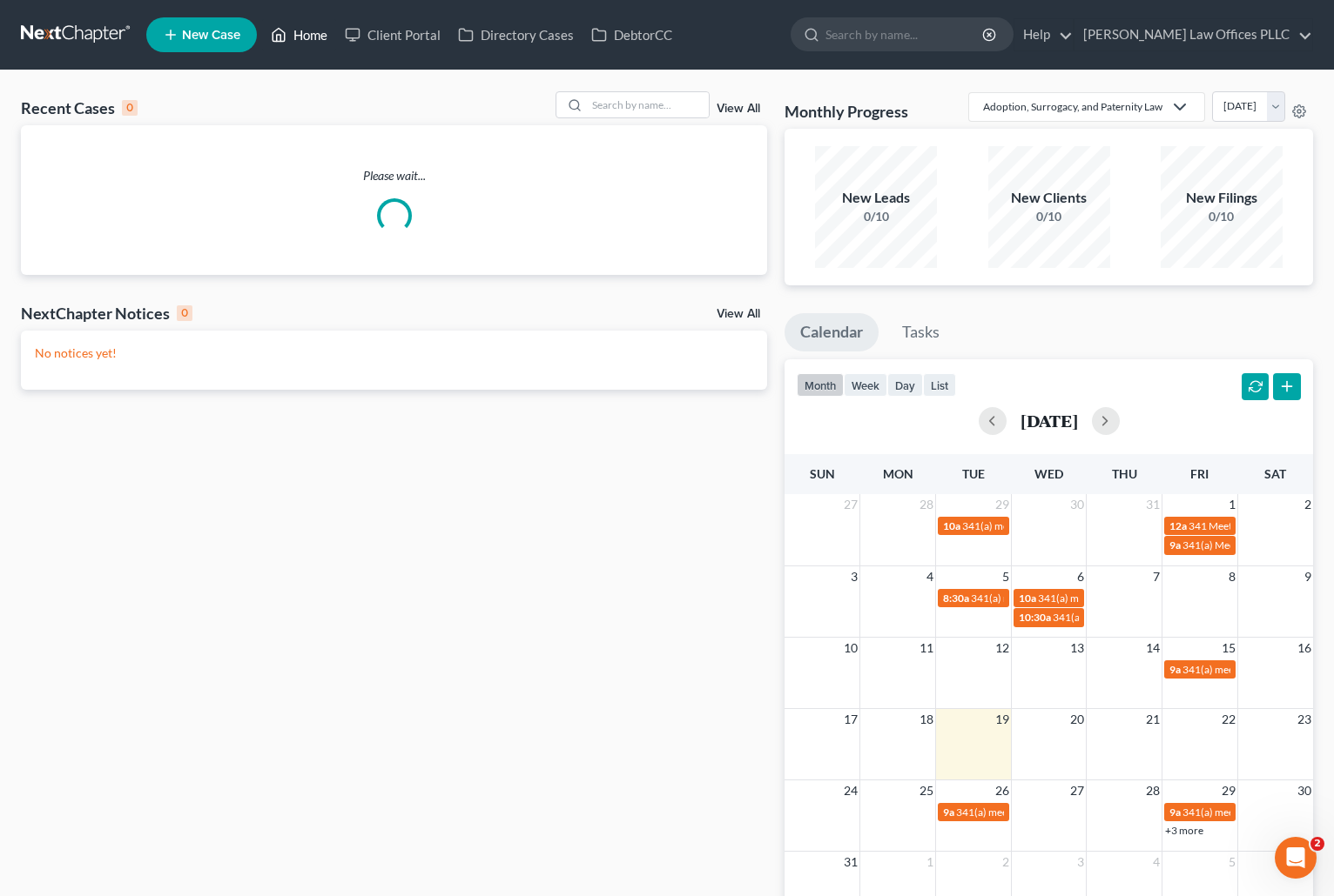
click at [308, 28] on link "Home" at bounding box center [298, 35] width 74 height 32
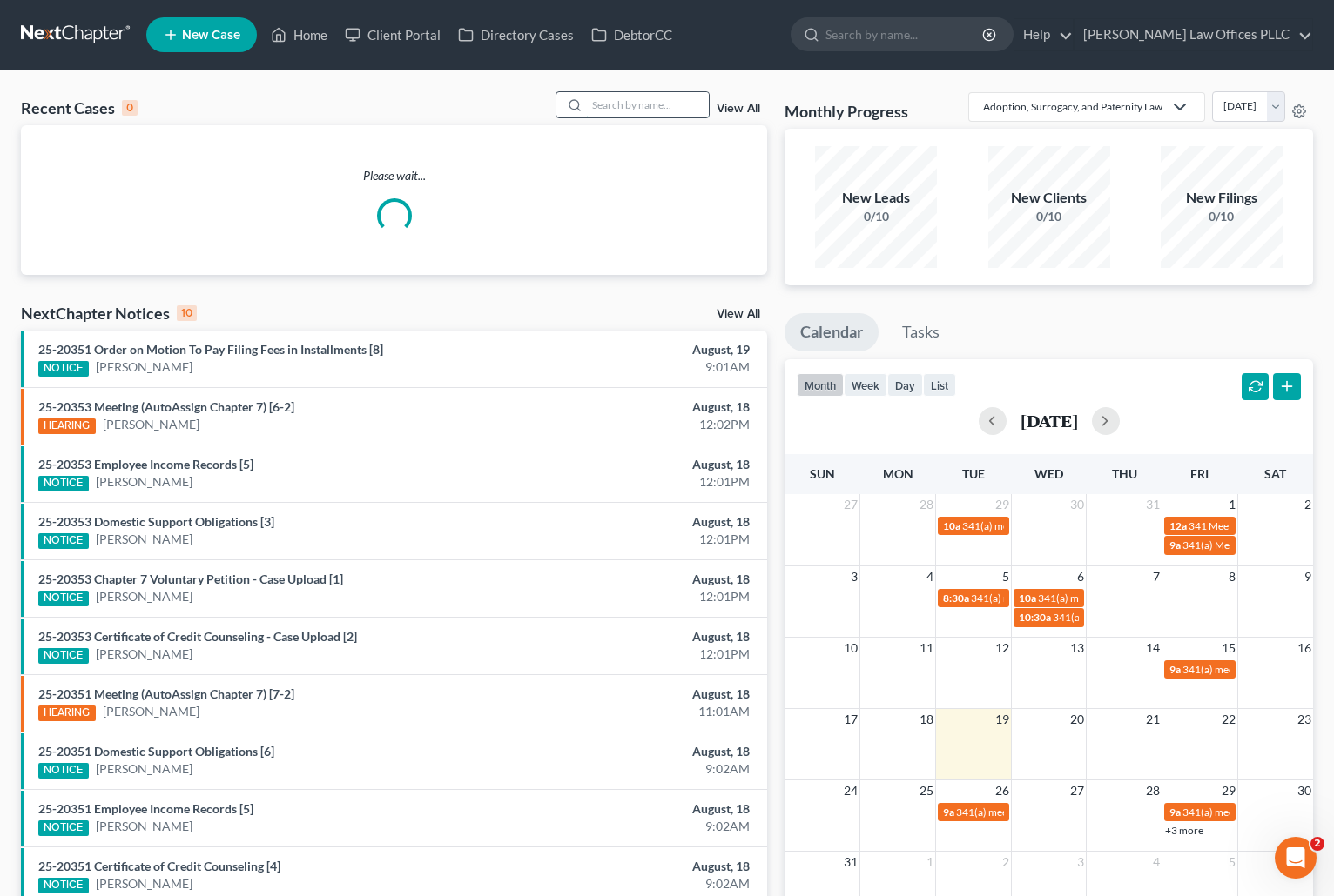
click at [594, 104] on input "search" at bounding box center [648, 104] width 122 height 25
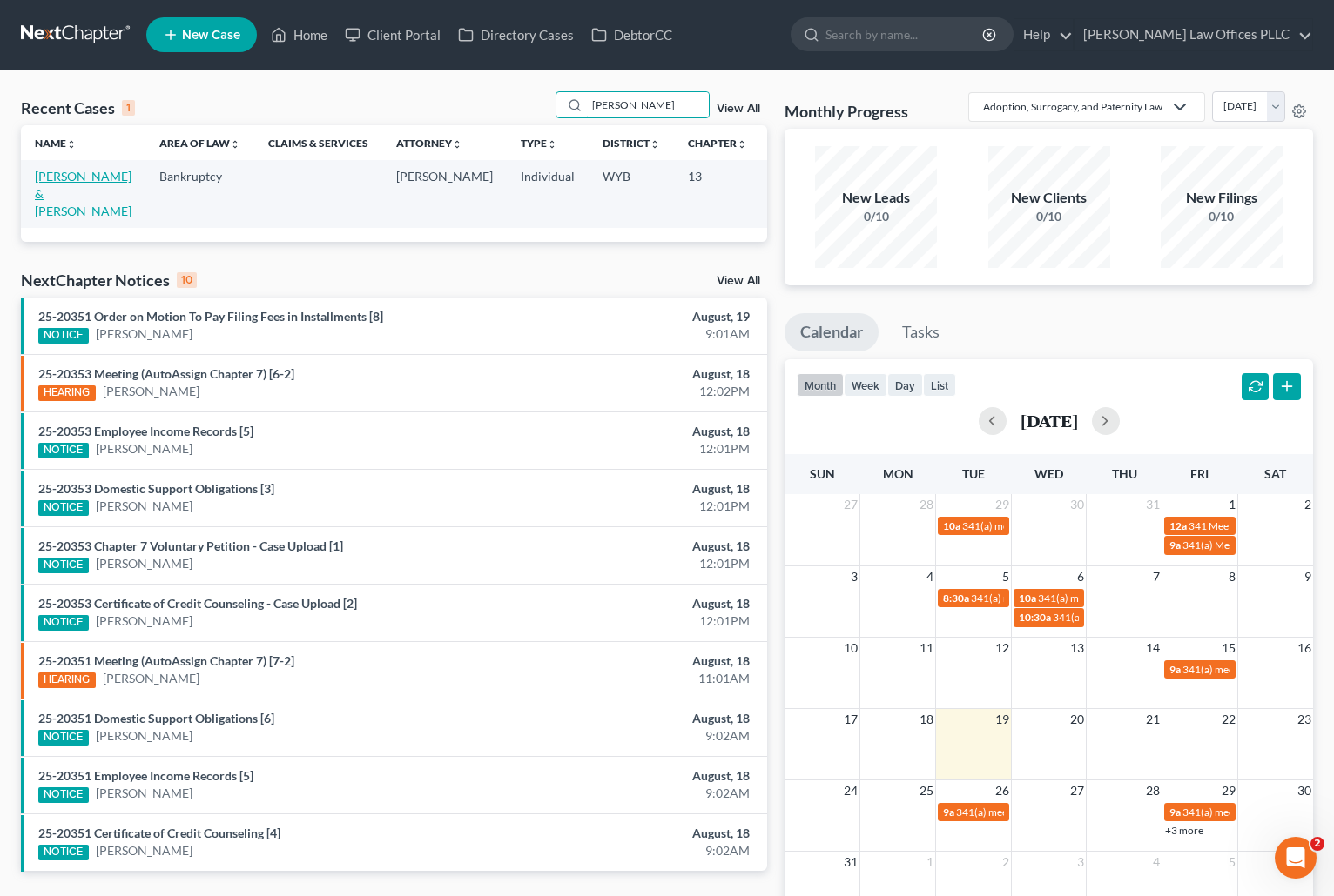
type input "Elmer"
click at [48, 182] on link "[PERSON_NAME] & [PERSON_NAME]" at bounding box center [83, 194] width 96 height 50
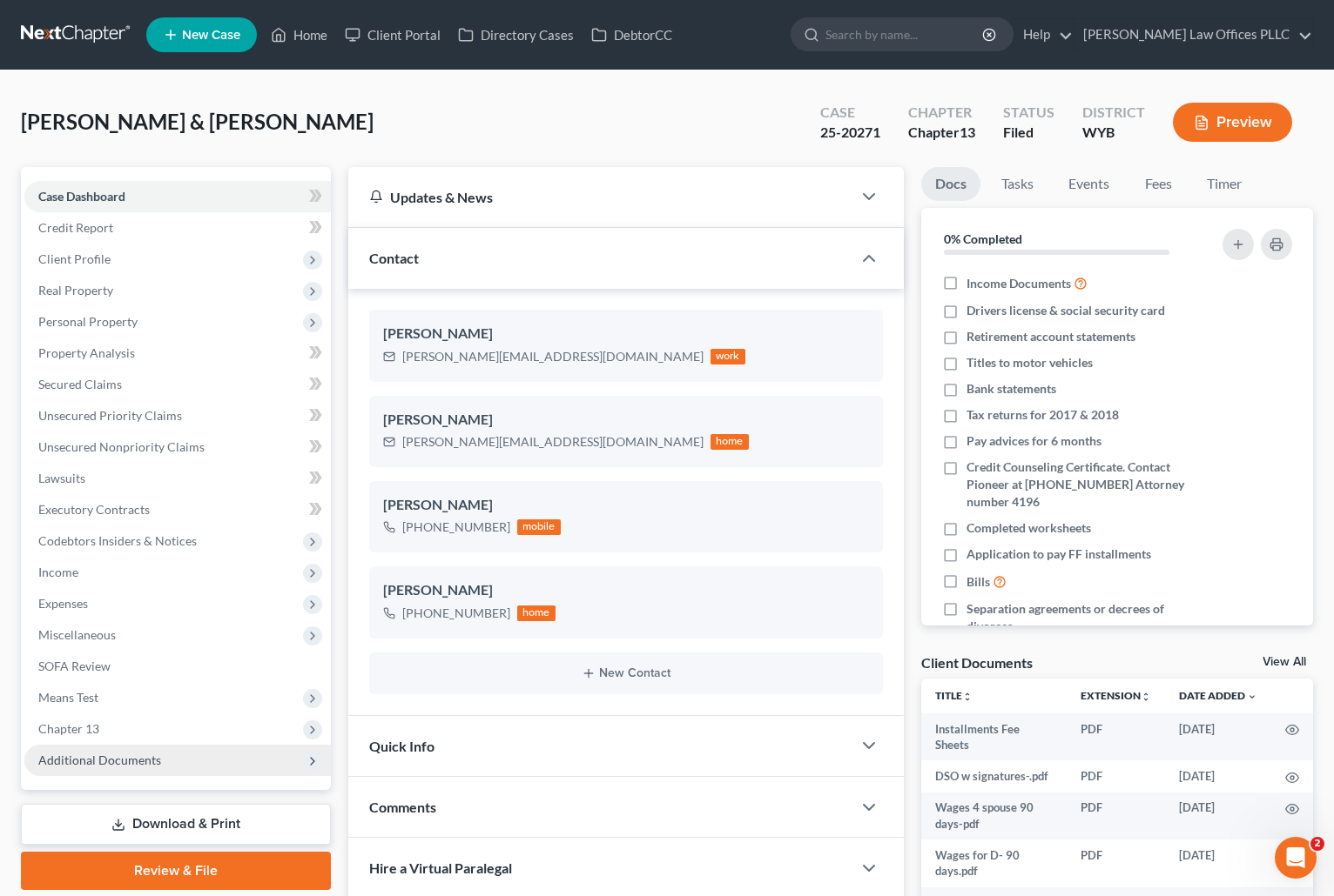
click at [110, 760] on span "Additional Documents" at bounding box center [99, 760] width 122 height 15
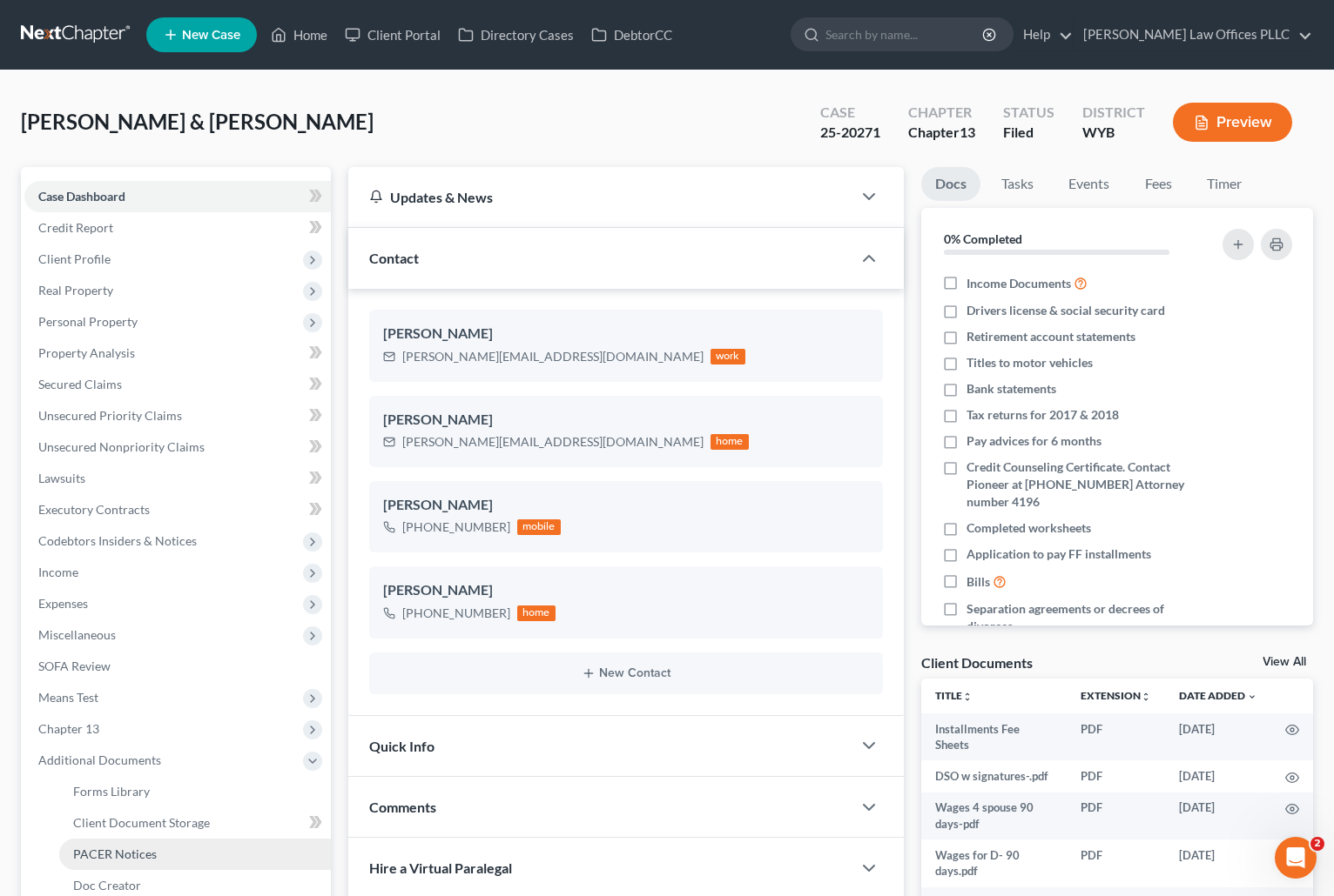
click at [133, 861] on link "PACER Notices" at bounding box center [195, 855] width 272 height 32
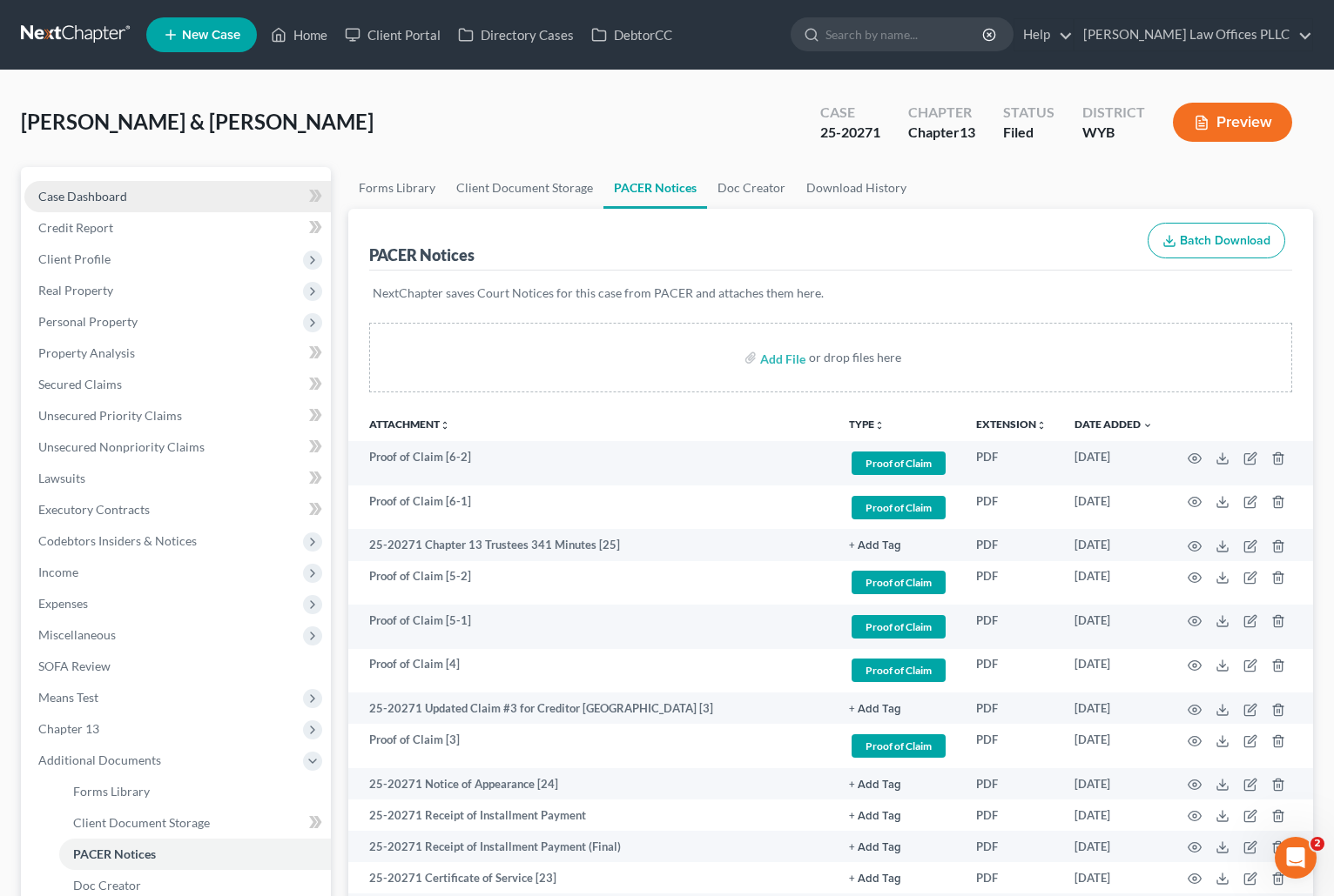
click at [94, 197] on span "Case Dashboard" at bounding box center [83, 196] width 89 height 15
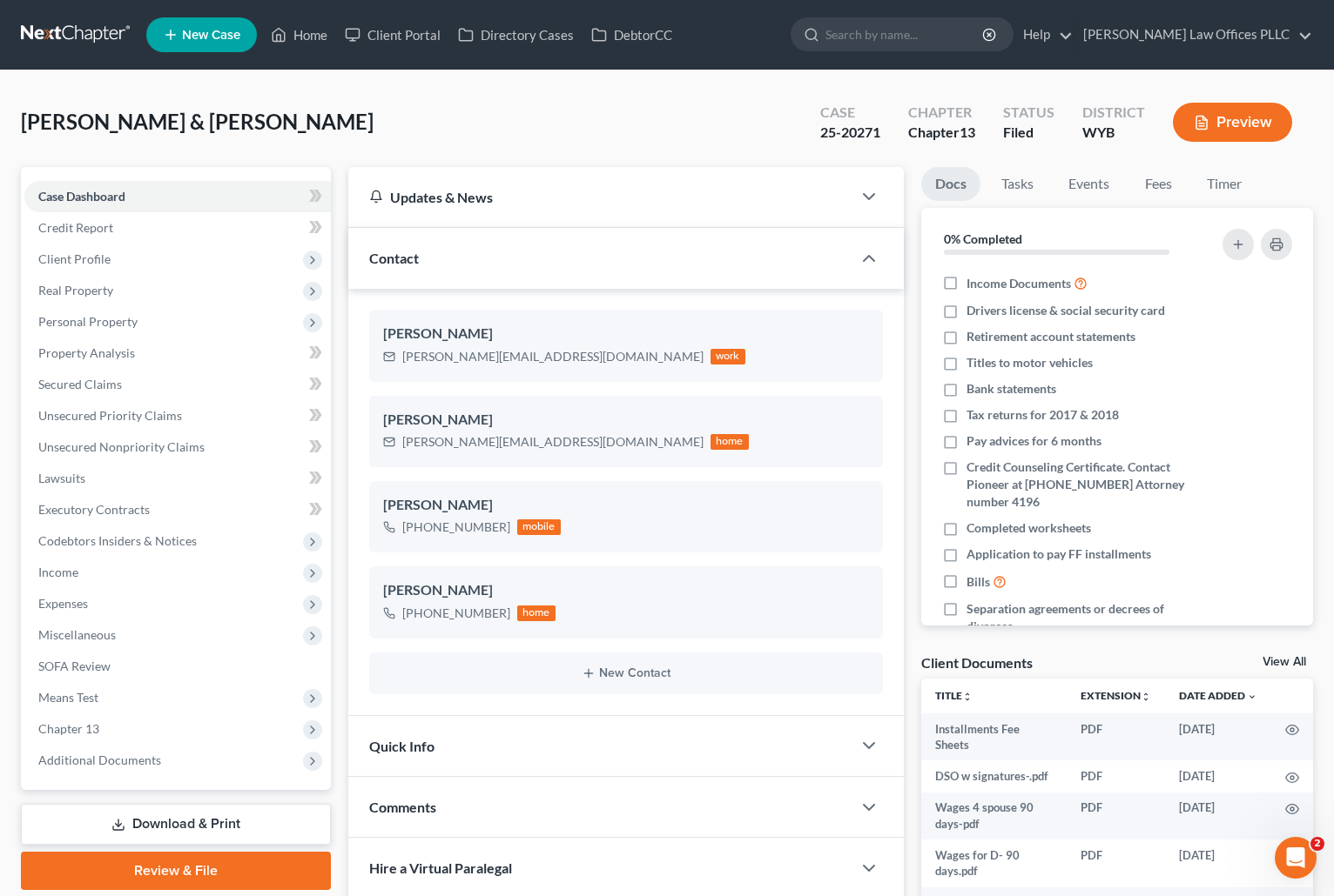
click at [1126, 78] on div "Elmer, William & Jamie Upgraded Case 25-20271 Chapter Chapter 13 Status Filed D…" at bounding box center [667, 595] width 1334 height 1048
click at [308, 32] on link "Home" at bounding box center [298, 35] width 74 height 32
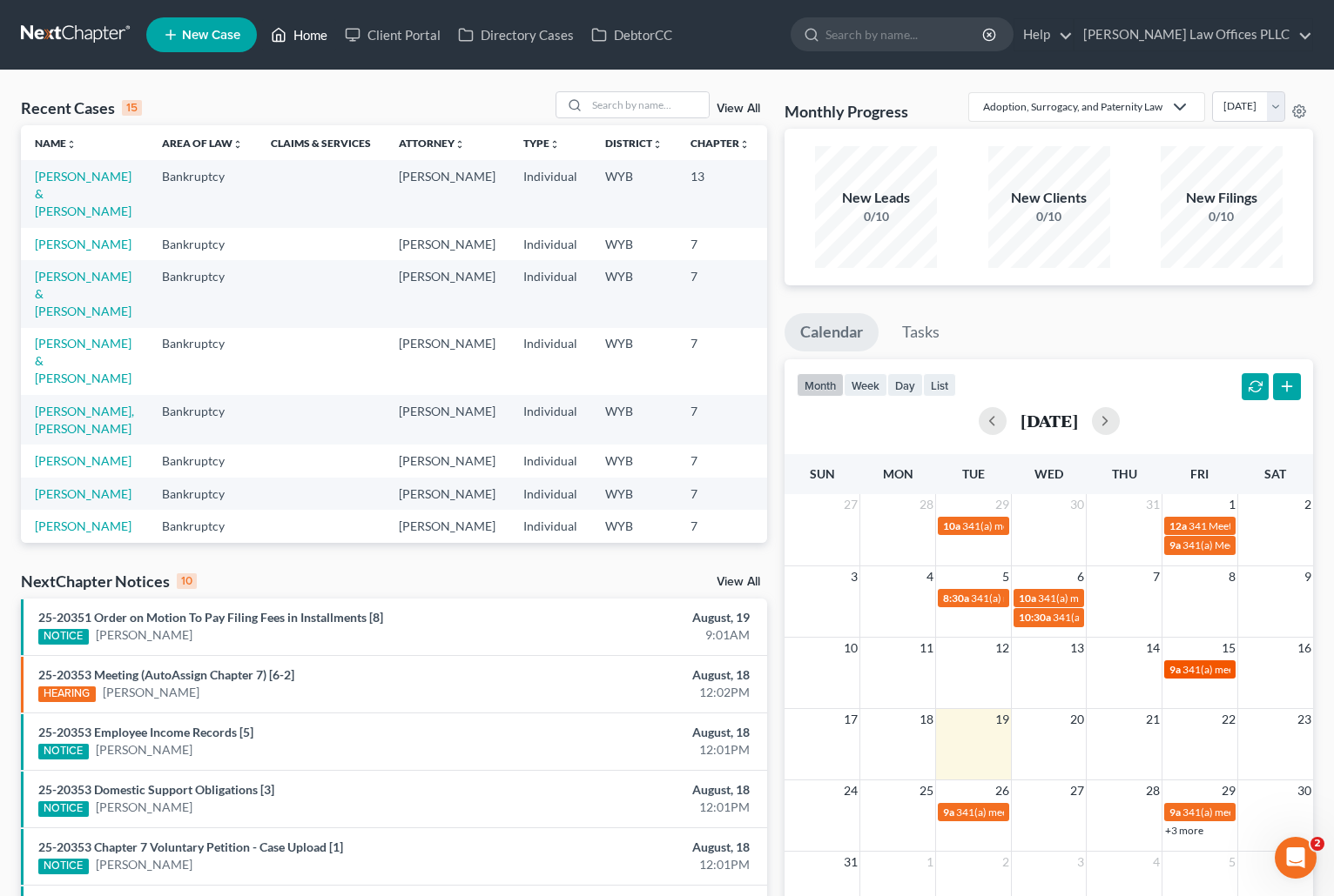
click at [1195, 665] on span "341(a) meeting for [PERSON_NAME] & [US_STATE][PERSON_NAME]" at bounding box center [1338, 669] width 313 height 13
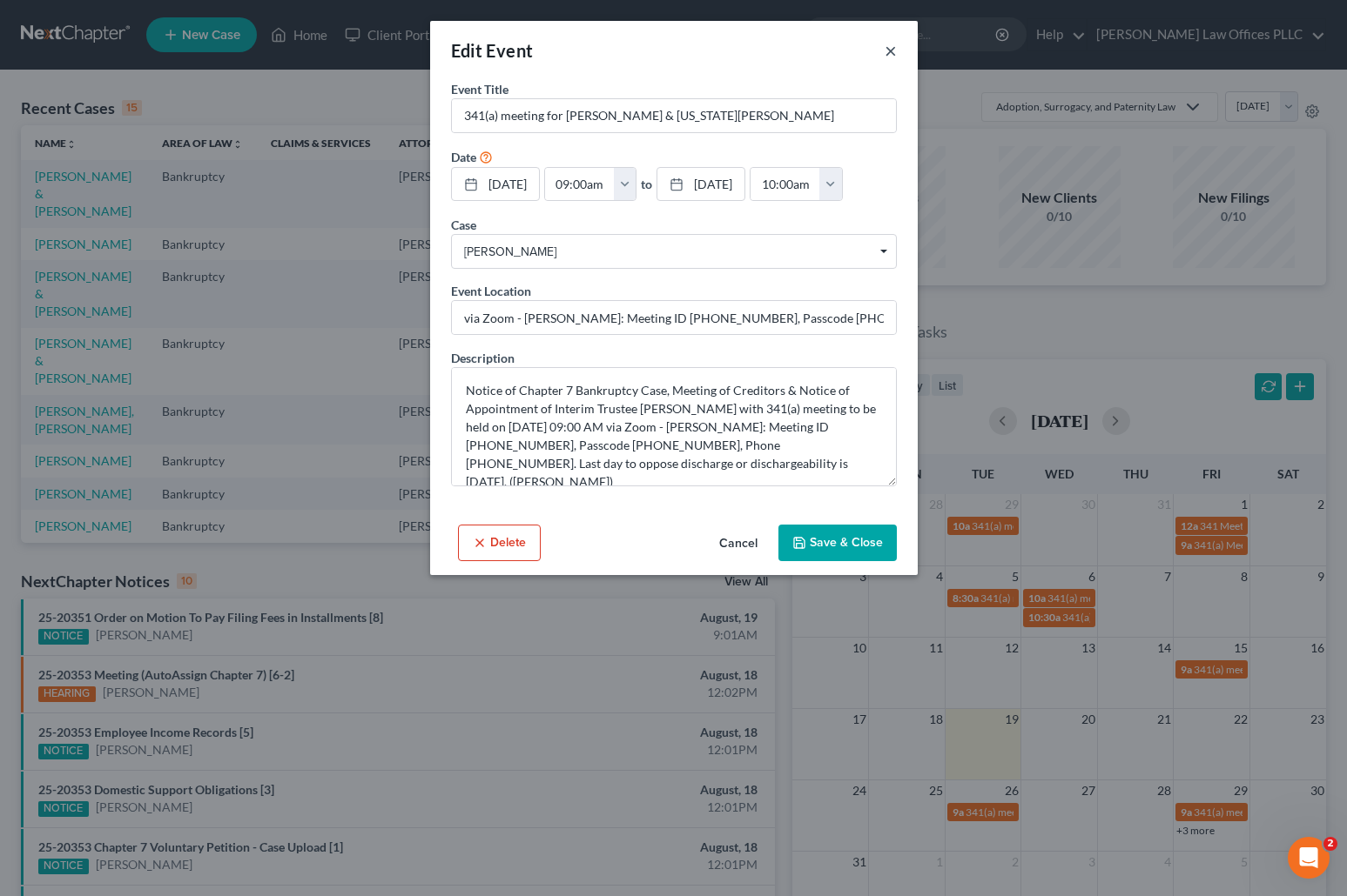
click at [886, 47] on button "×" at bounding box center [890, 50] width 12 height 21
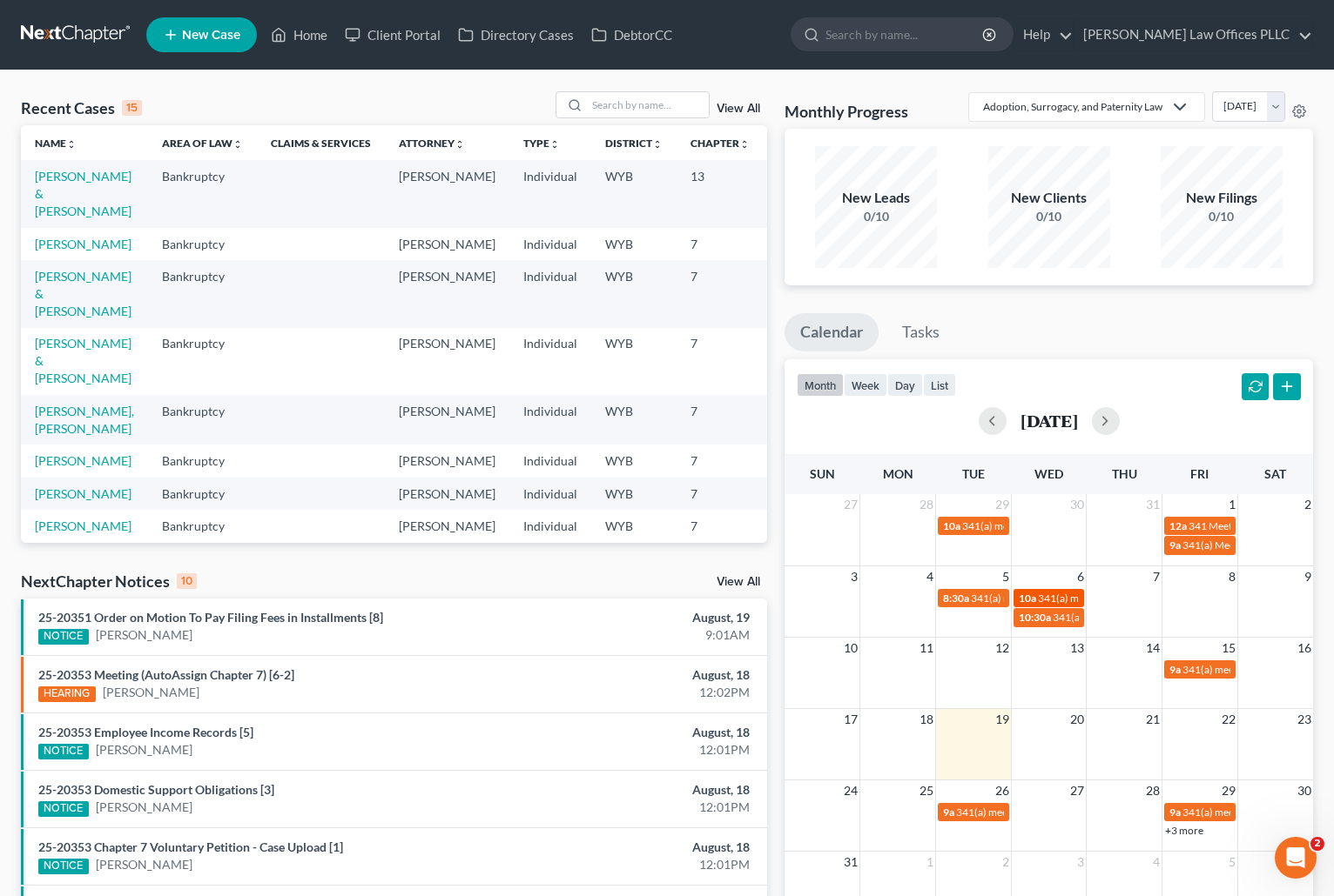
click at [1058, 592] on span "341(a) meeting for [PERSON_NAME] & [PERSON_NAME]" at bounding box center [1168, 598] width 261 height 13
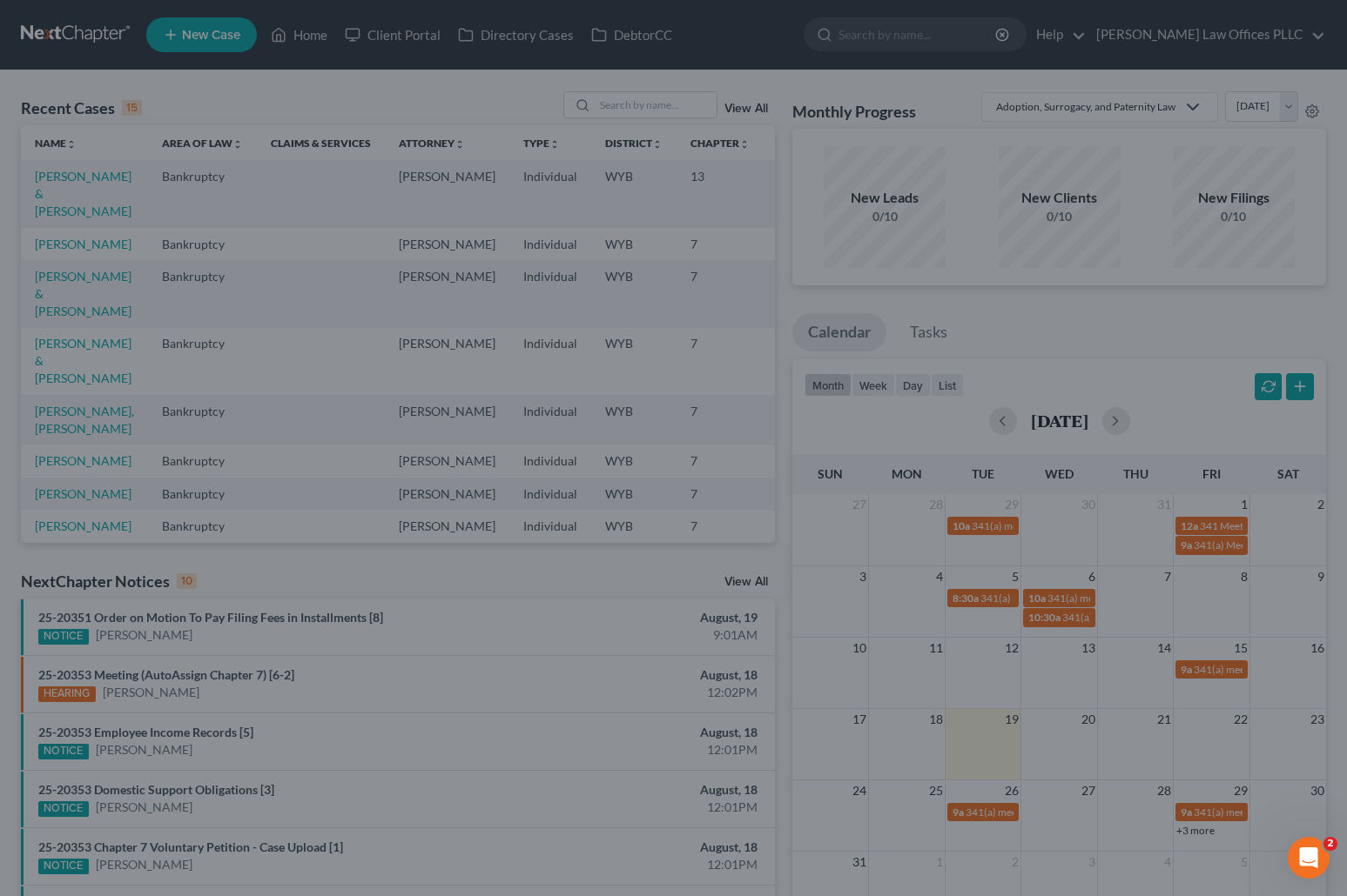
click at [1057, 616] on div "Edit Event × Event Title * 341(a) meeting for William Elmer & Jamie Elmer Date …" at bounding box center [674, 448] width 1347 height 896
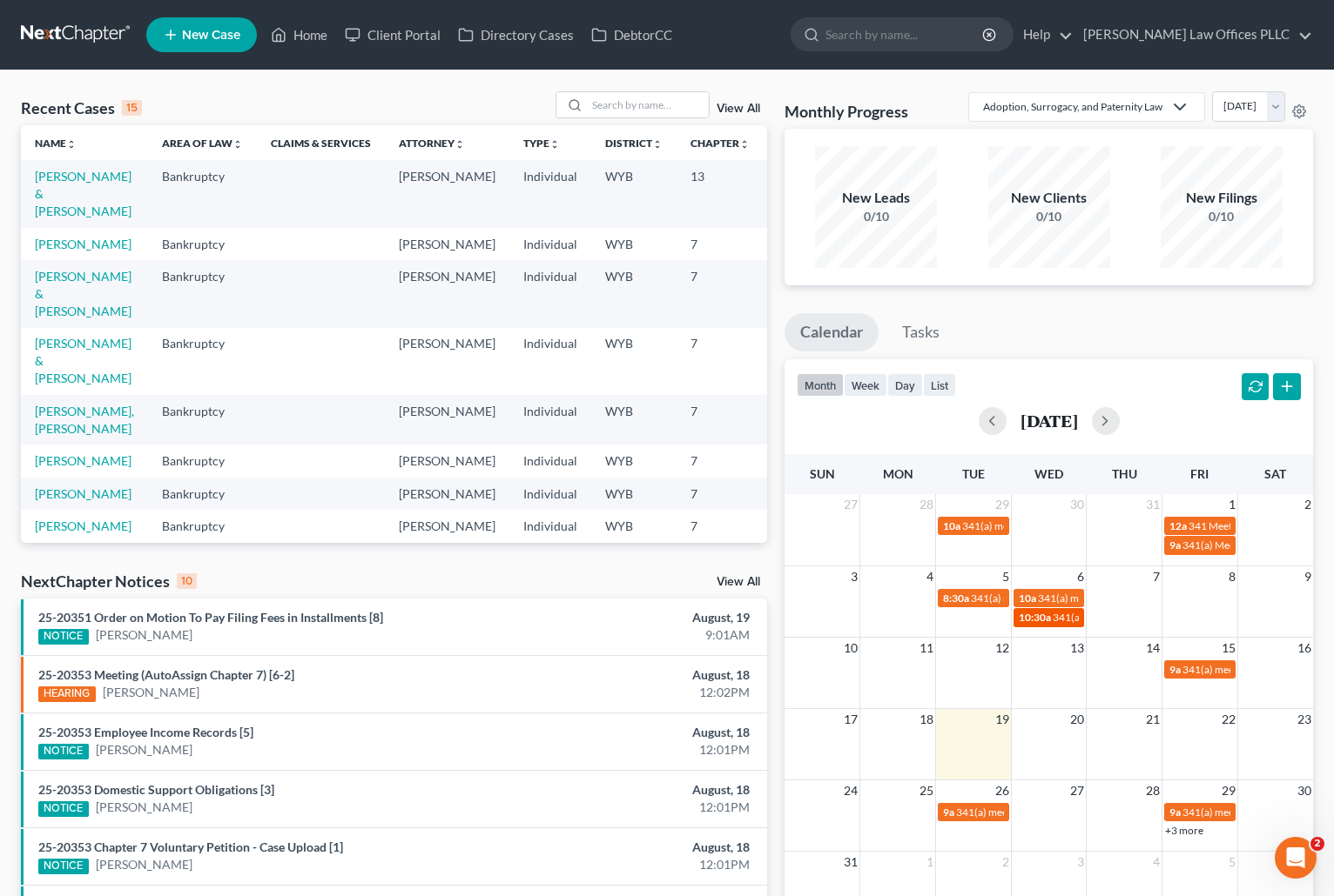
click at [1056, 620] on span "341(a) meeting for [PERSON_NAME]" at bounding box center [1136, 617] width 168 height 13
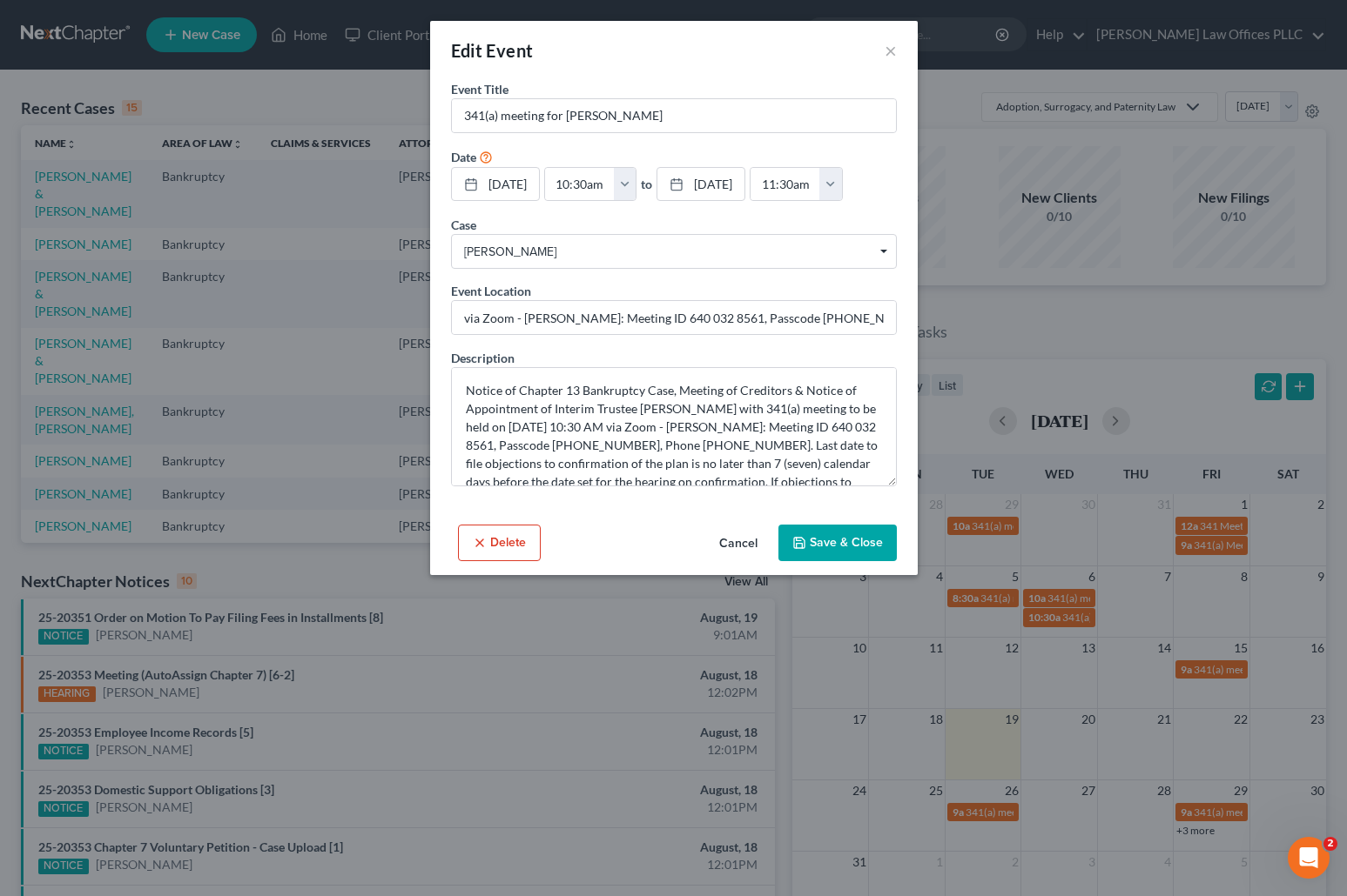
click at [838, 540] on button "Save & Close" at bounding box center [837, 543] width 118 height 37
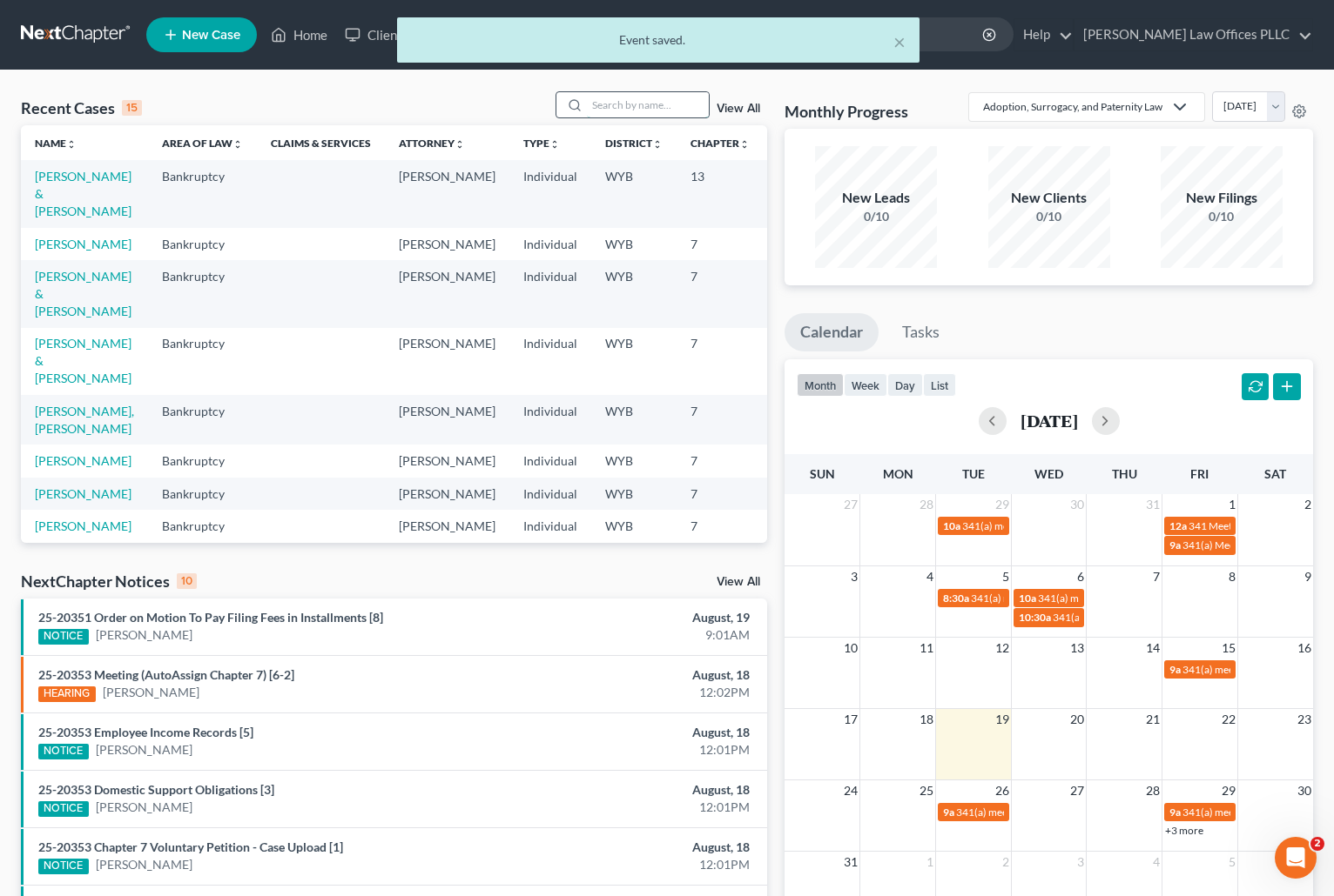
click at [609, 104] on input "search" at bounding box center [648, 104] width 122 height 25
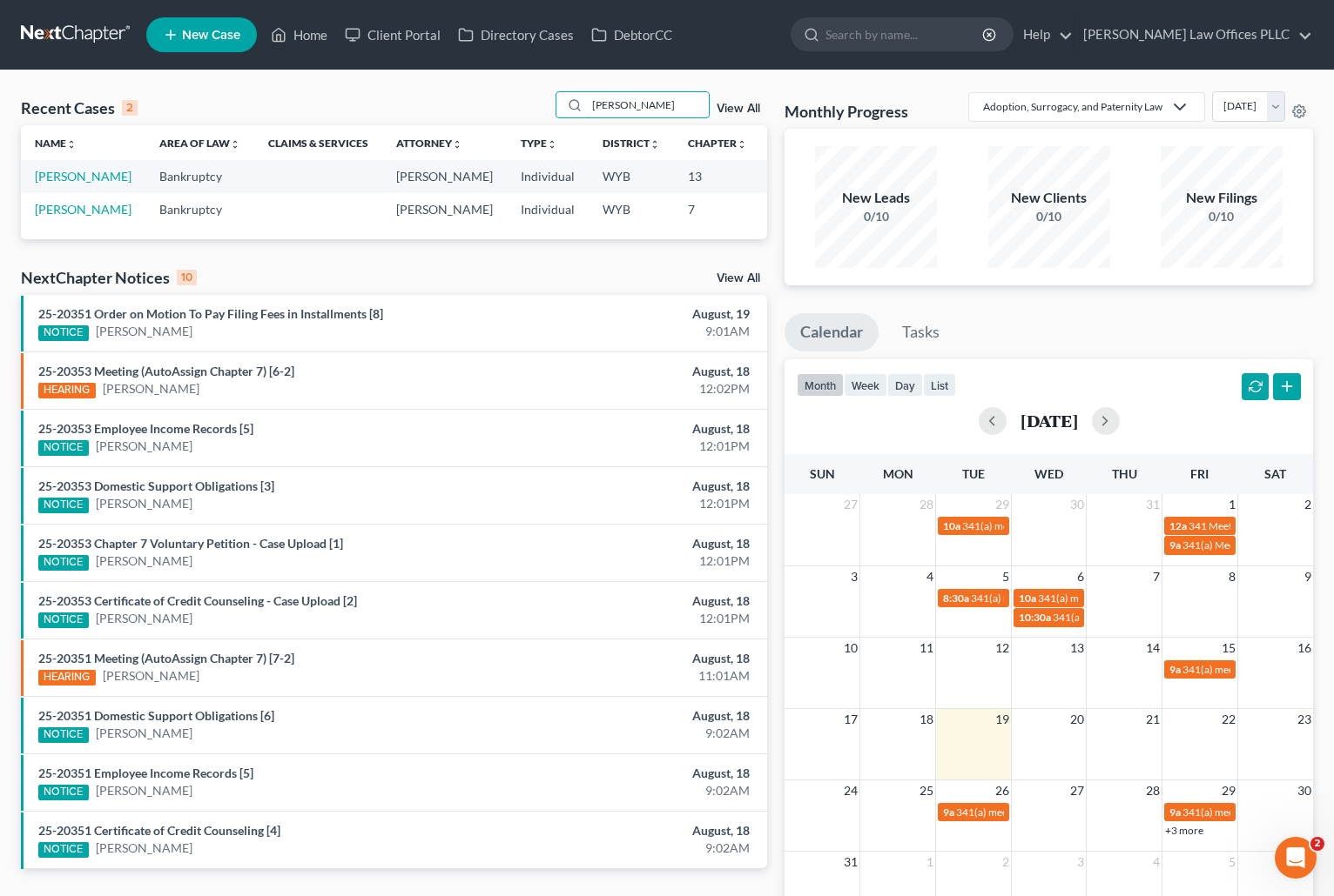
type input "Robertson"
click at [53, 226] on td "[PERSON_NAME]" at bounding box center [83, 209] width 124 height 32
click at [58, 181] on link "[PERSON_NAME]" at bounding box center [83, 176] width 96 height 15
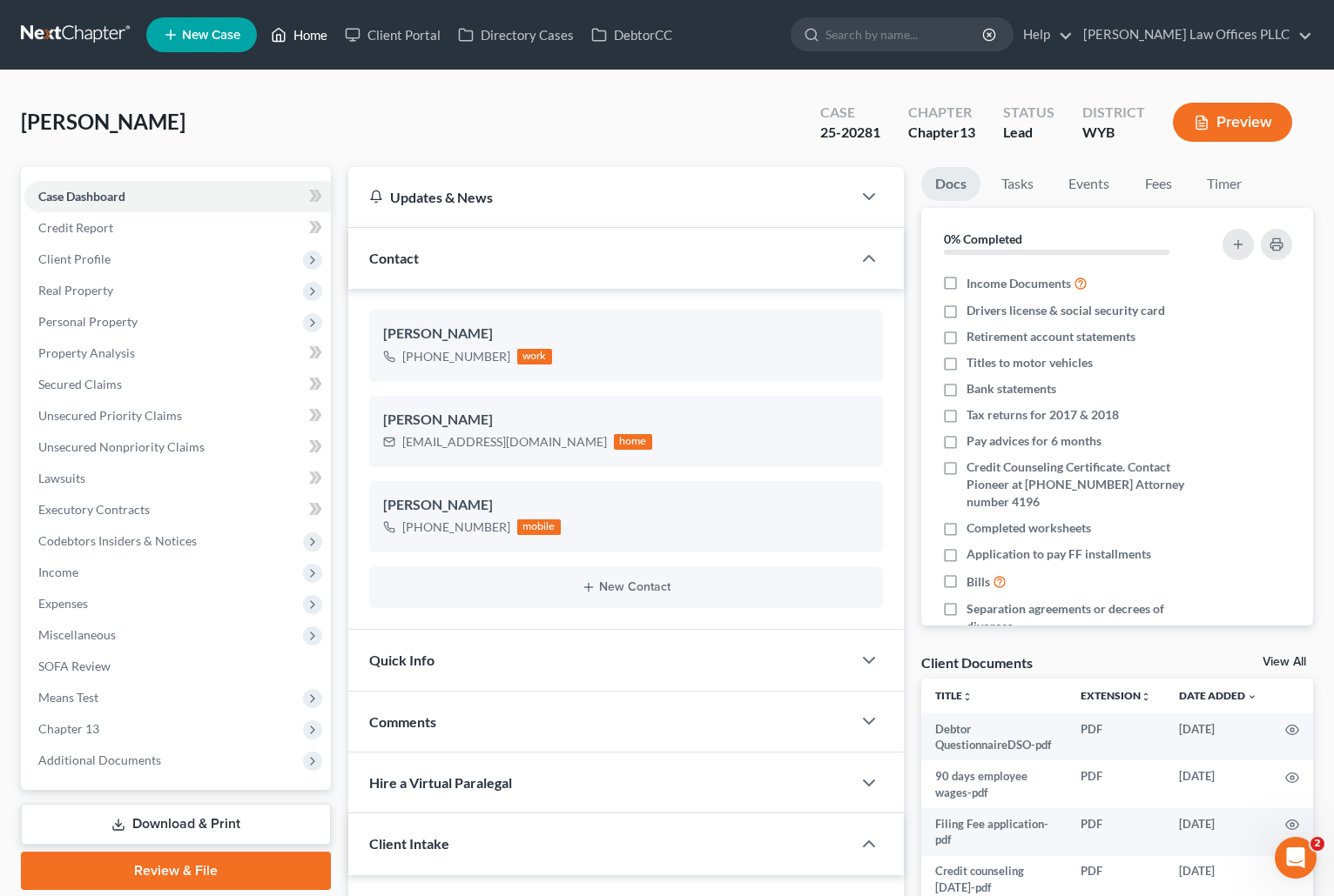
click at [319, 32] on link "Home" at bounding box center [298, 35] width 74 height 32
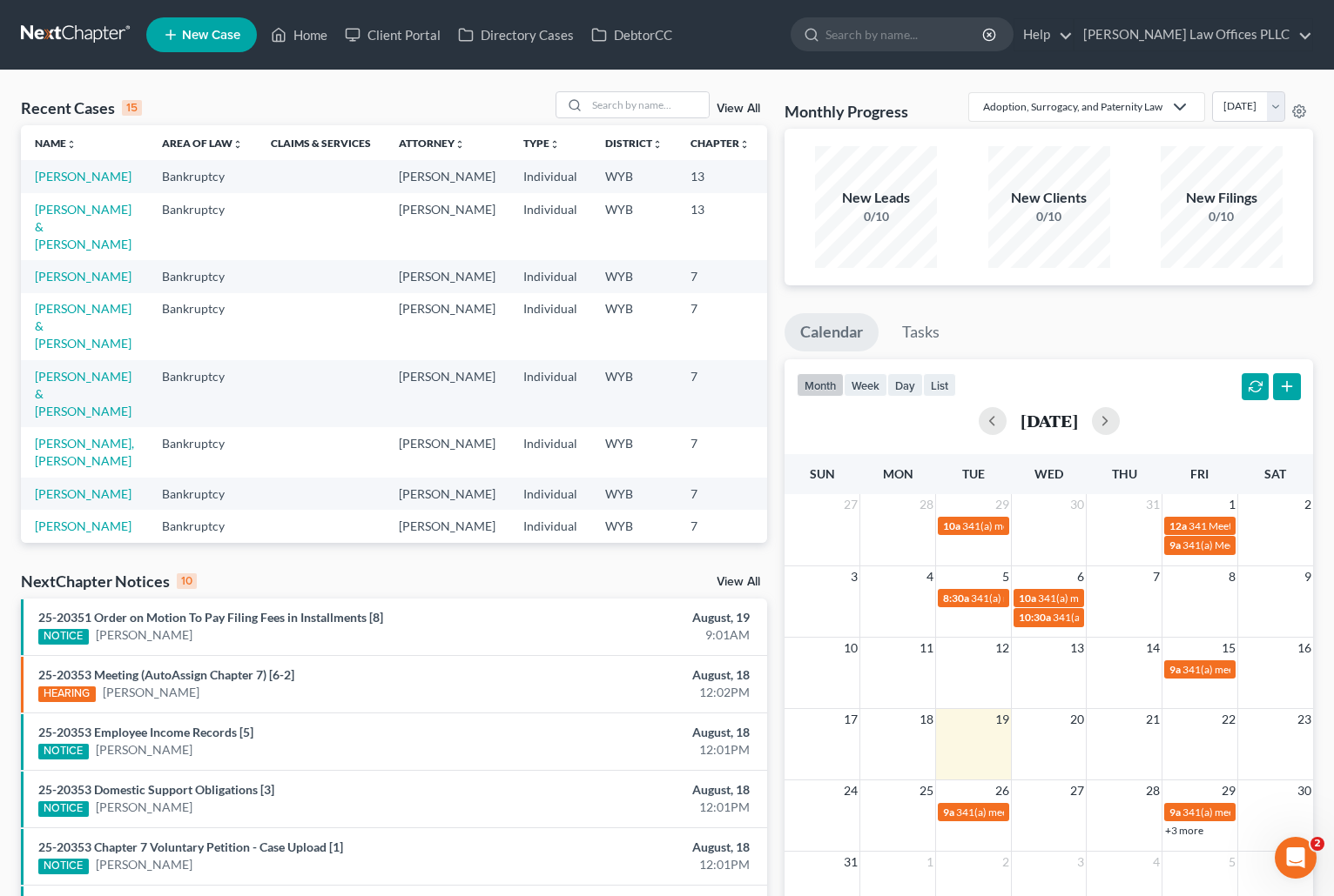
click at [58, 185] on td "[PERSON_NAME]" at bounding box center [85, 176] width 127 height 32
click at [64, 178] on link "[PERSON_NAME]" at bounding box center [83, 176] width 96 height 15
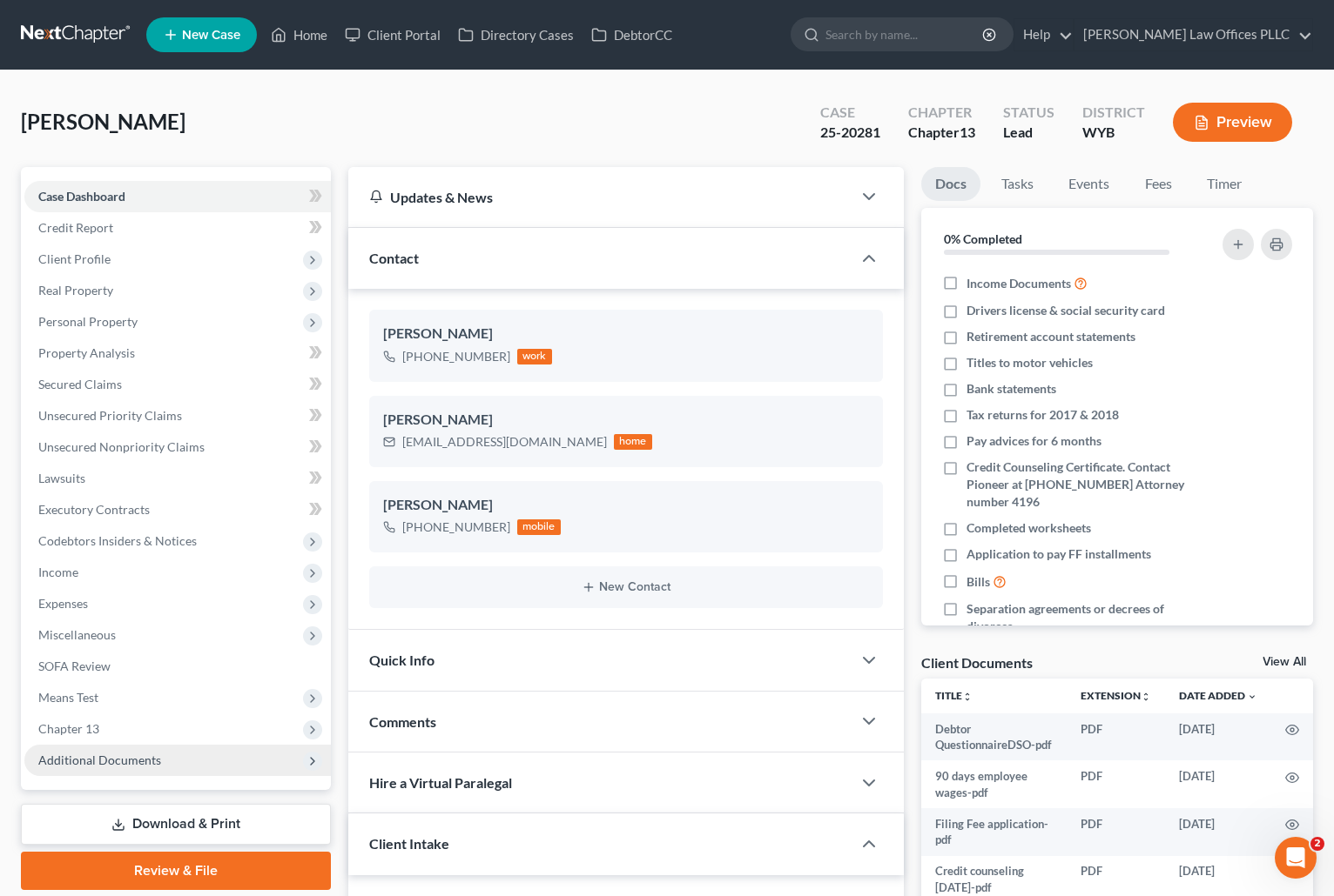
click at [101, 757] on span "Additional Documents" at bounding box center [99, 760] width 122 height 15
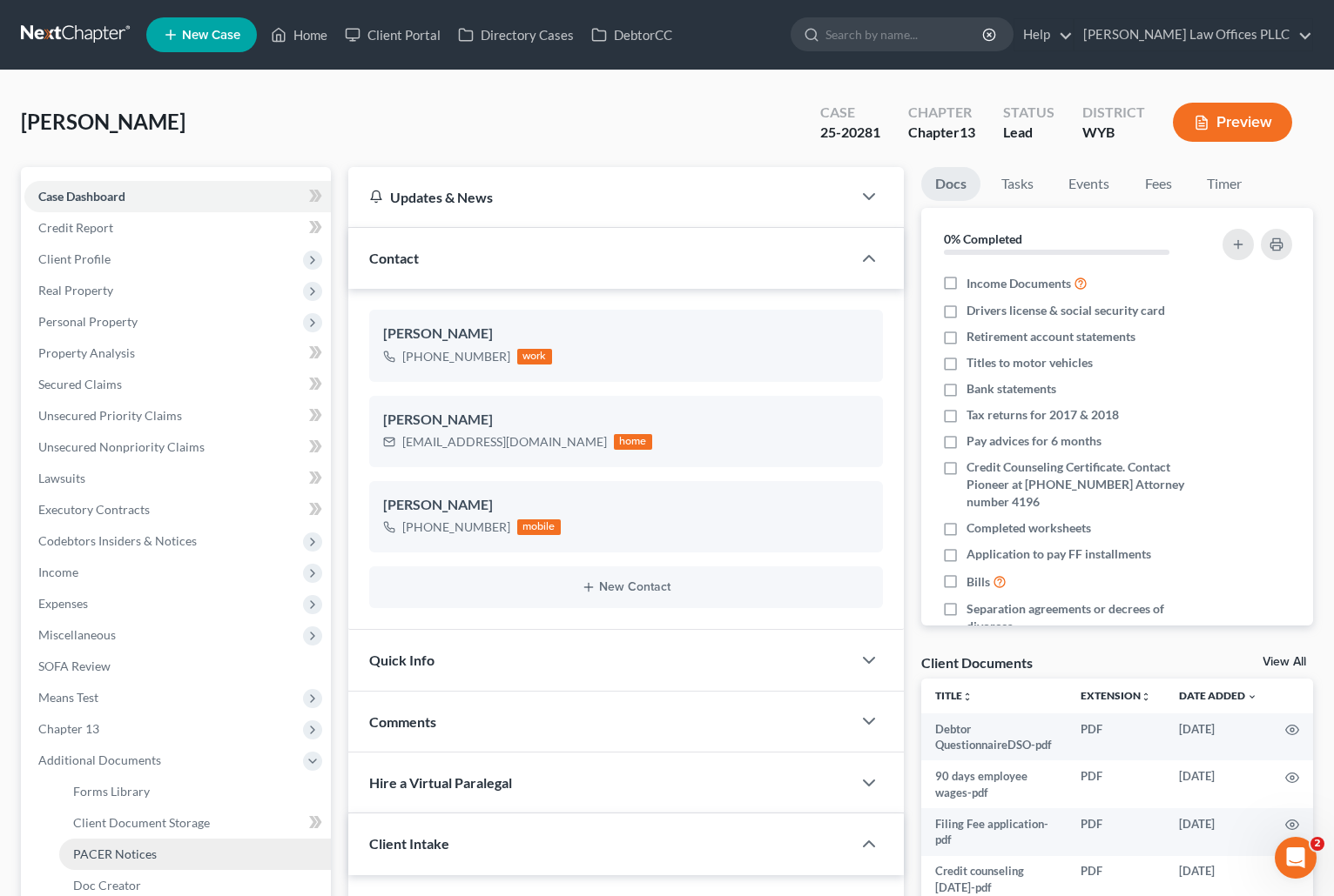
click at [157, 853] on link "PACER Notices" at bounding box center [195, 855] width 272 height 32
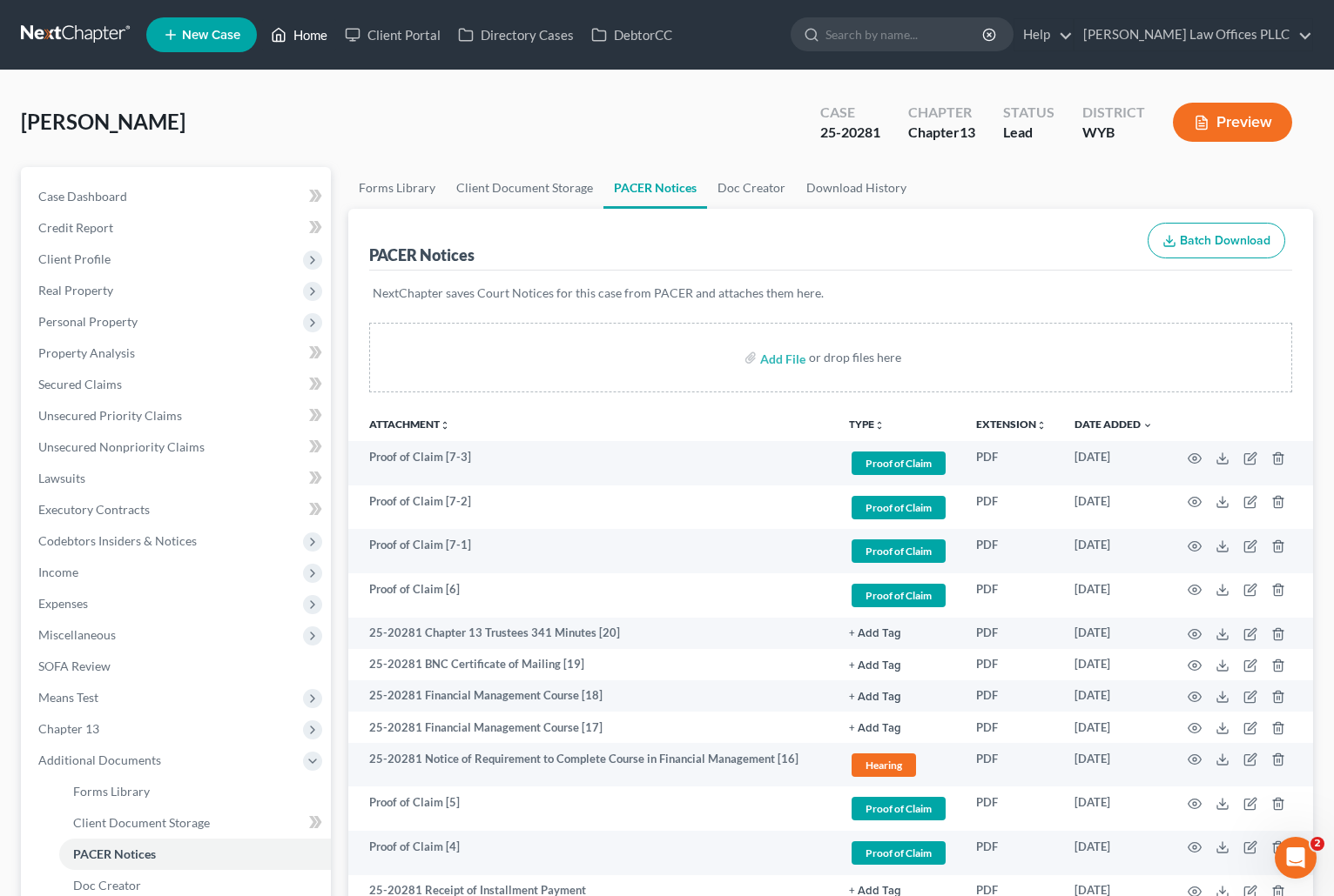
click at [310, 32] on link "Home" at bounding box center [298, 35] width 74 height 32
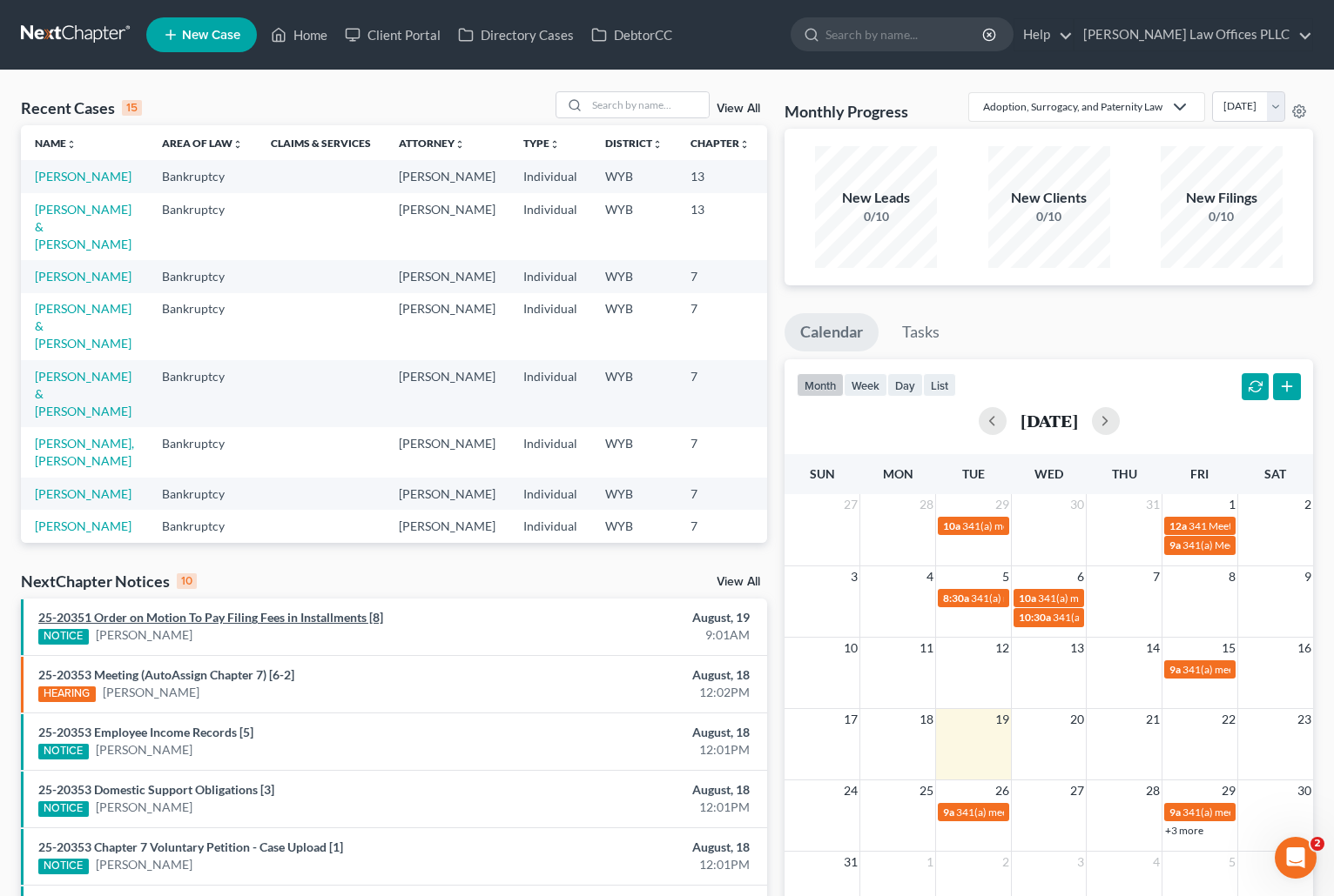
click at [287, 617] on link "25-20351 Order on Motion To Pay Filing Fees in Installments [8]" at bounding box center [211, 617] width 345 height 15
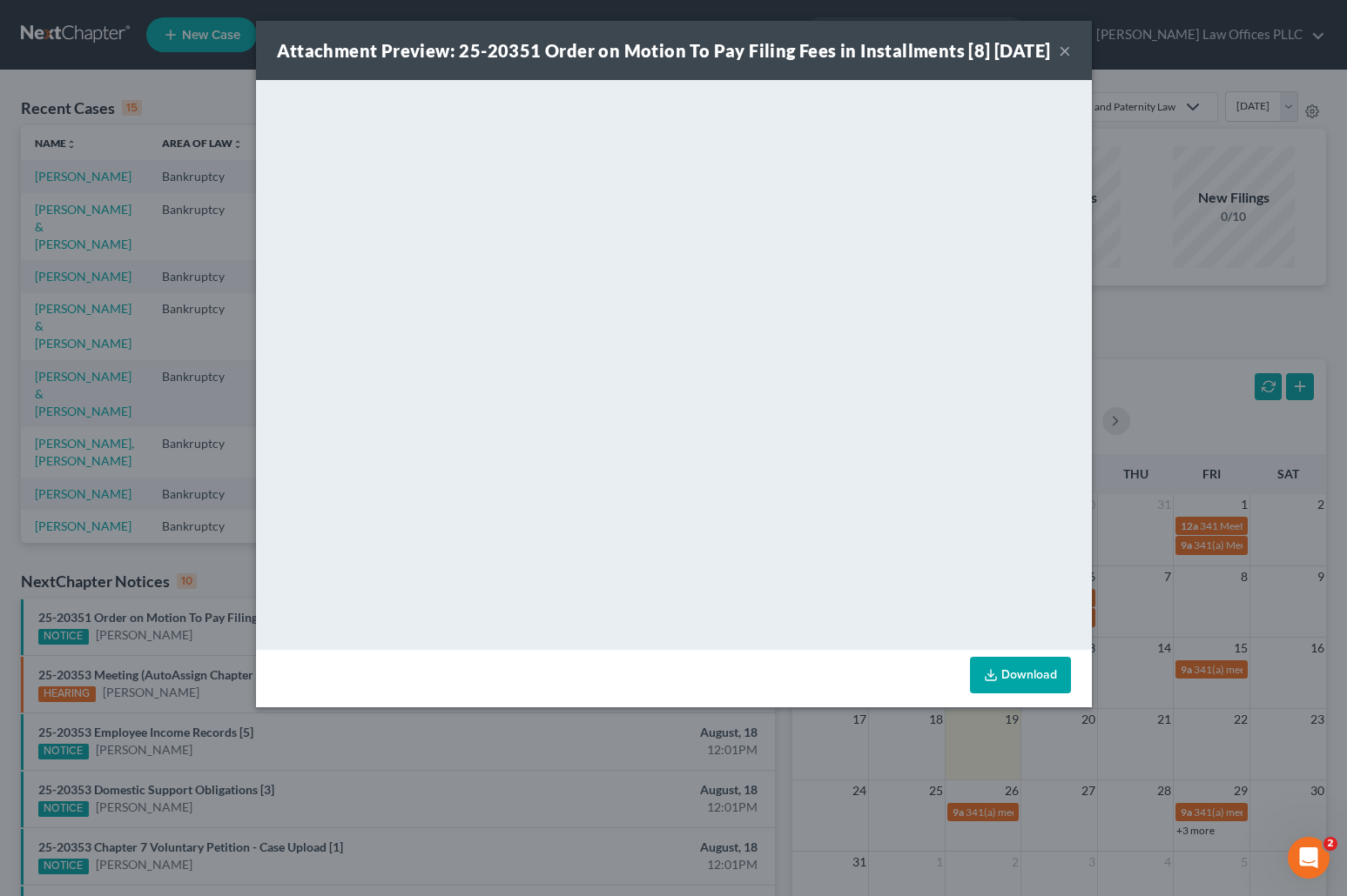
click at [1066, 61] on button "×" at bounding box center [1064, 50] width 12 height 21
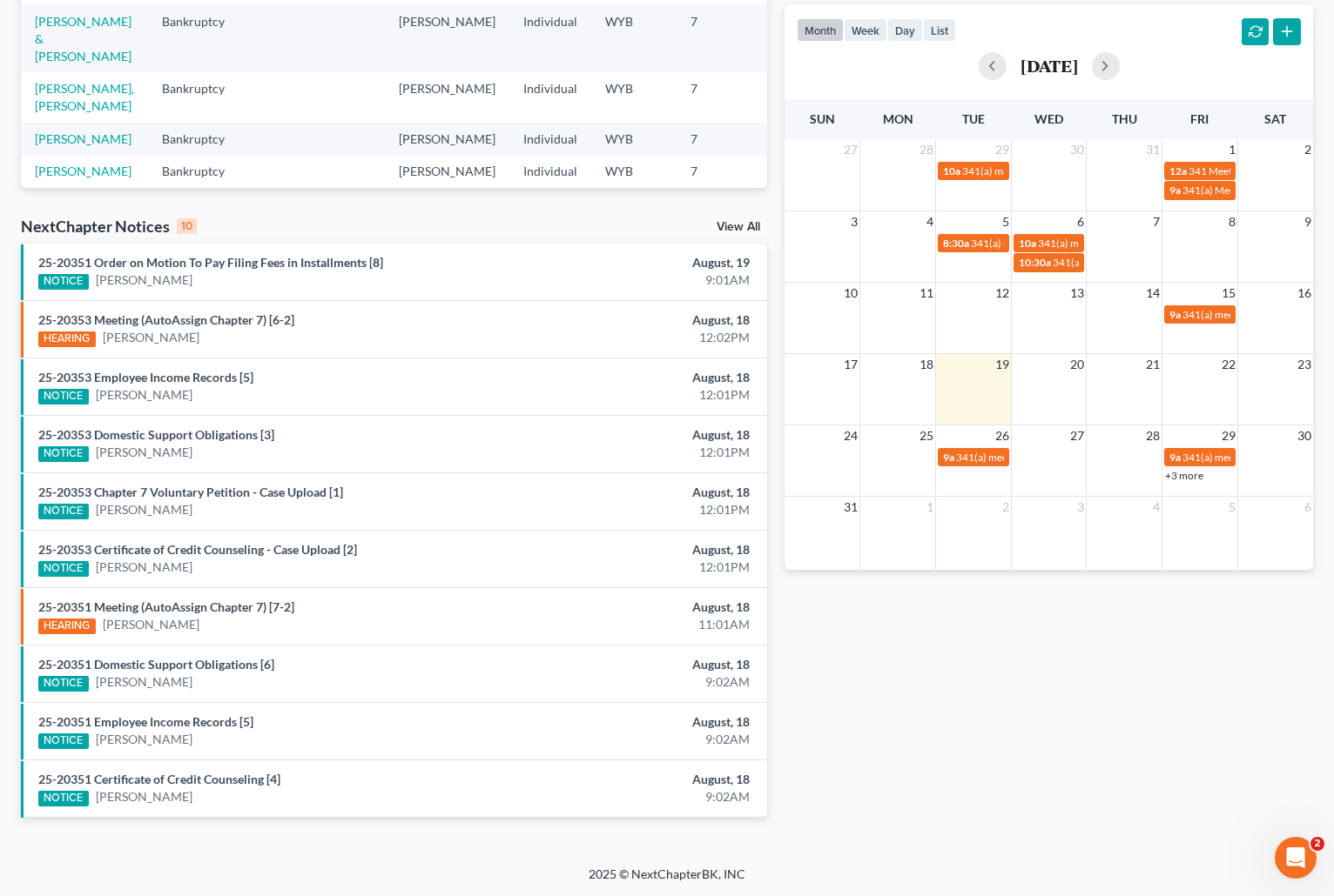
scroll to position [356, 0]
